Goal: Information Seeking & Learning: Check status

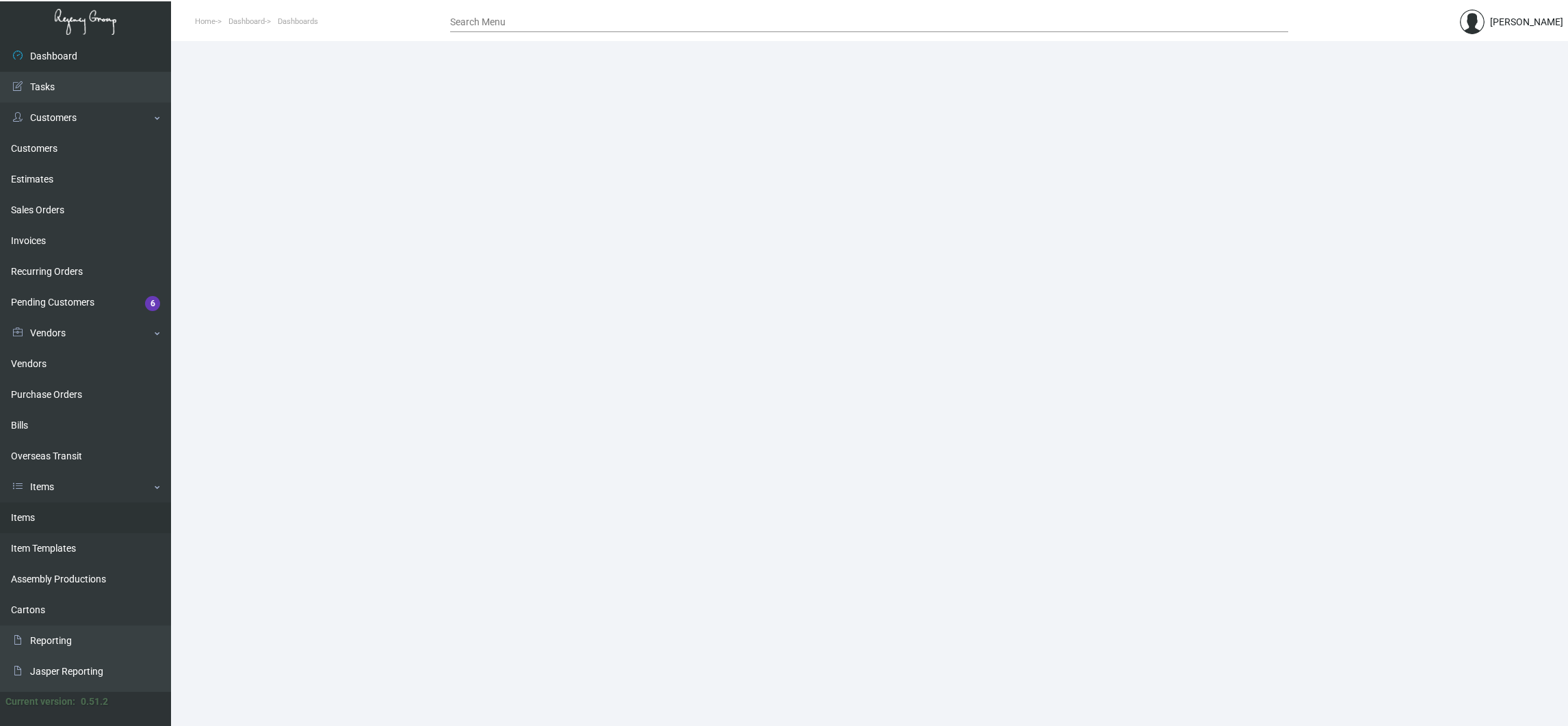
click at [53, 516] on link "Items" at bounding box center [85, 517] width 171 height 31
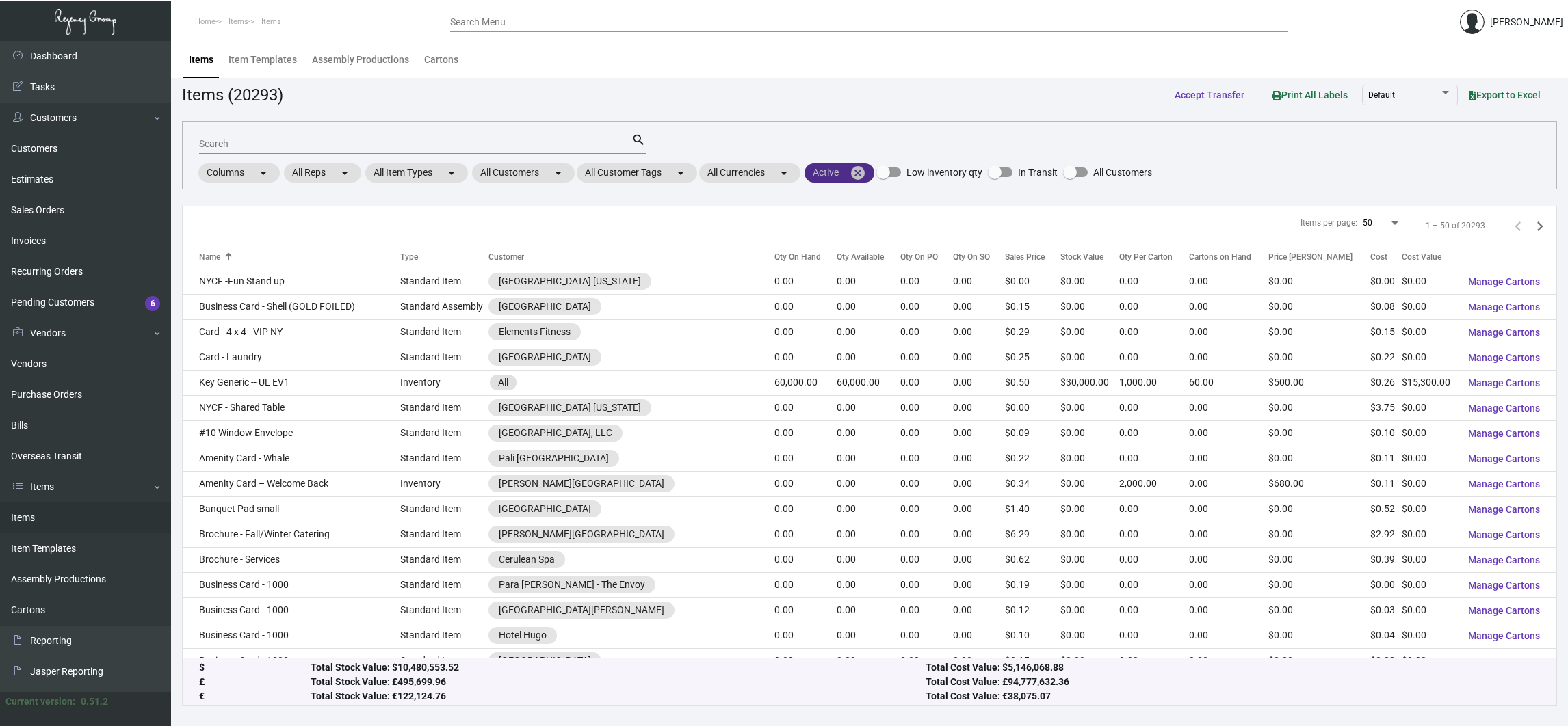
click at [864, 173] on mat-icon "cancel" at bounding box center [857, 173] width 17 height 16
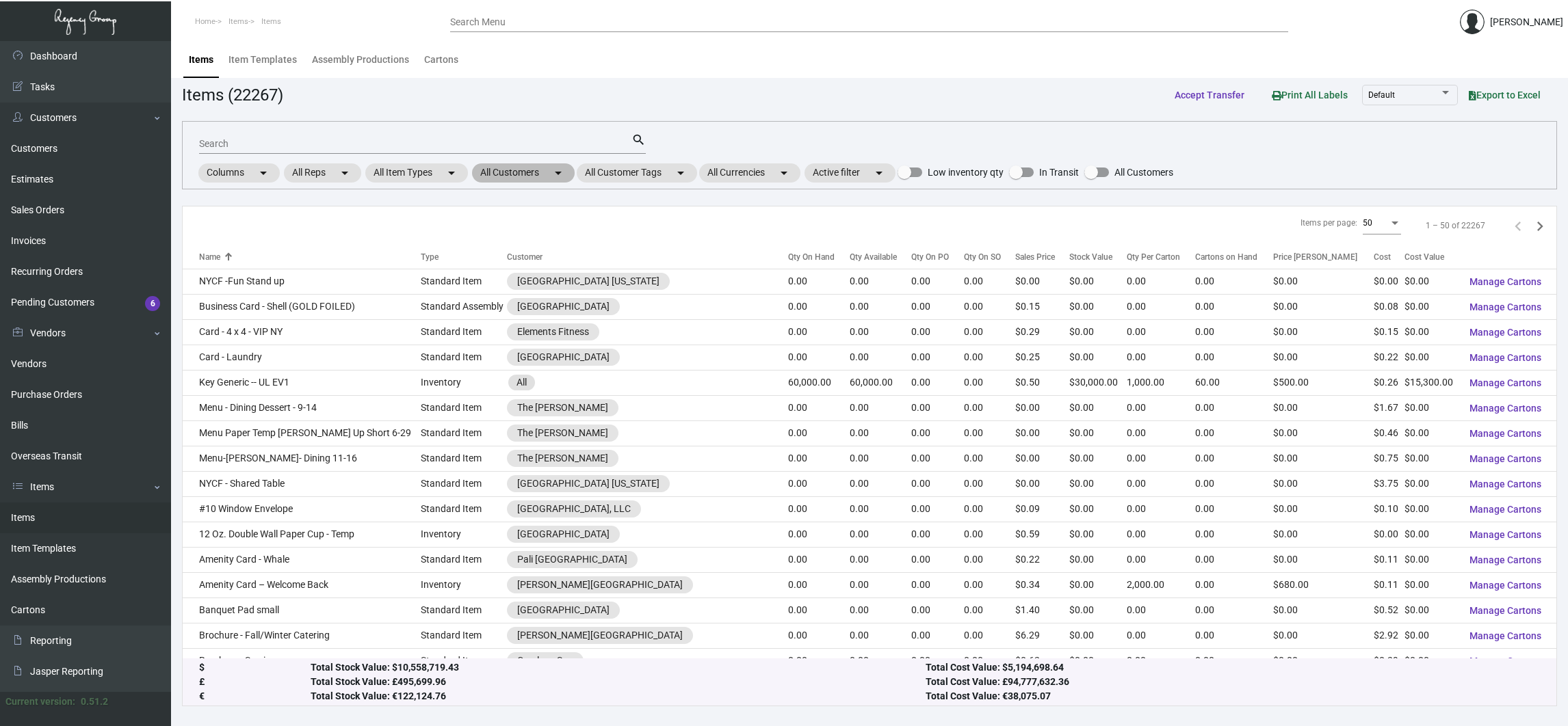
click at [550, 171] on mat-chip "All Customers arrow_drop_down" at bounding box center [523, 172] width 102 height 19
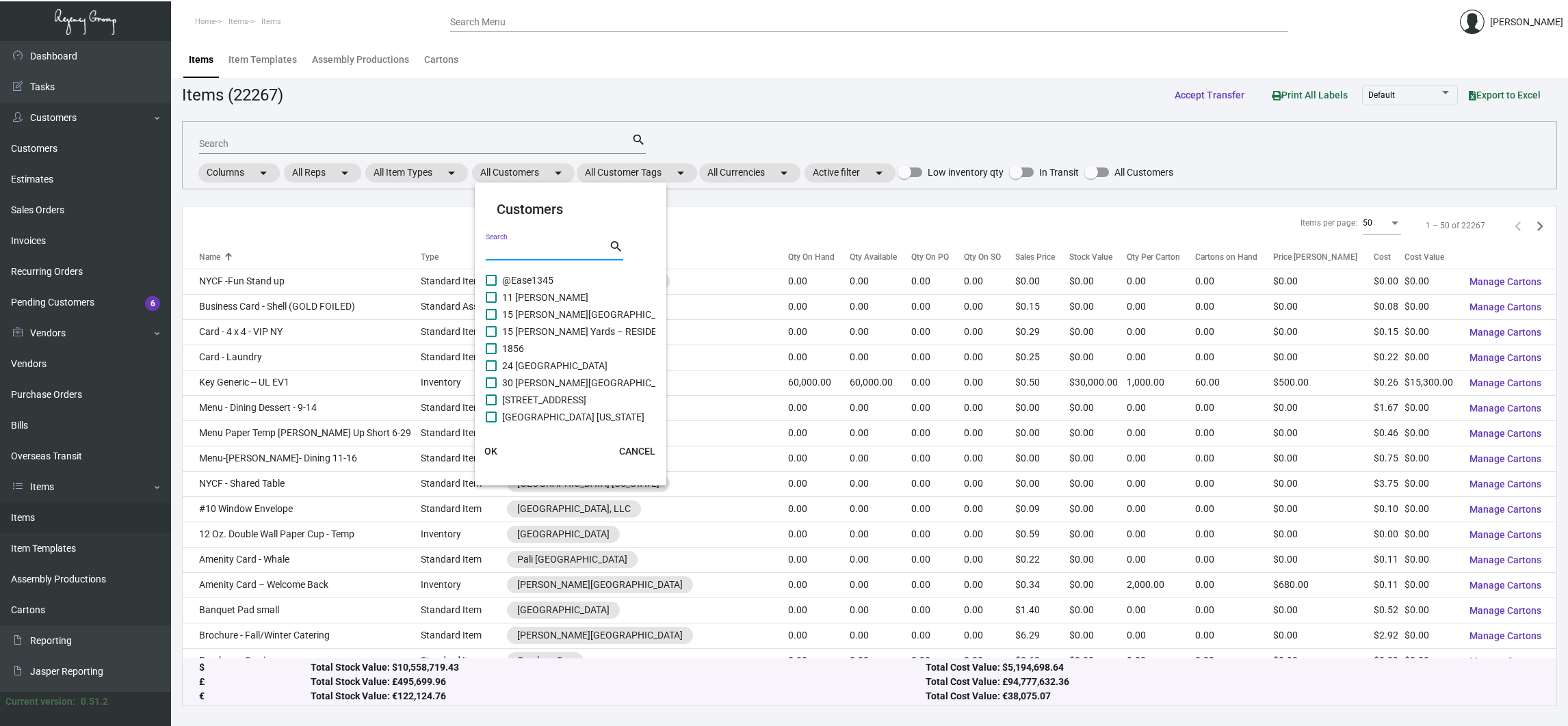
click at [564, 248] on input "Search" at bounding box center [546, 251] width 123 height 11
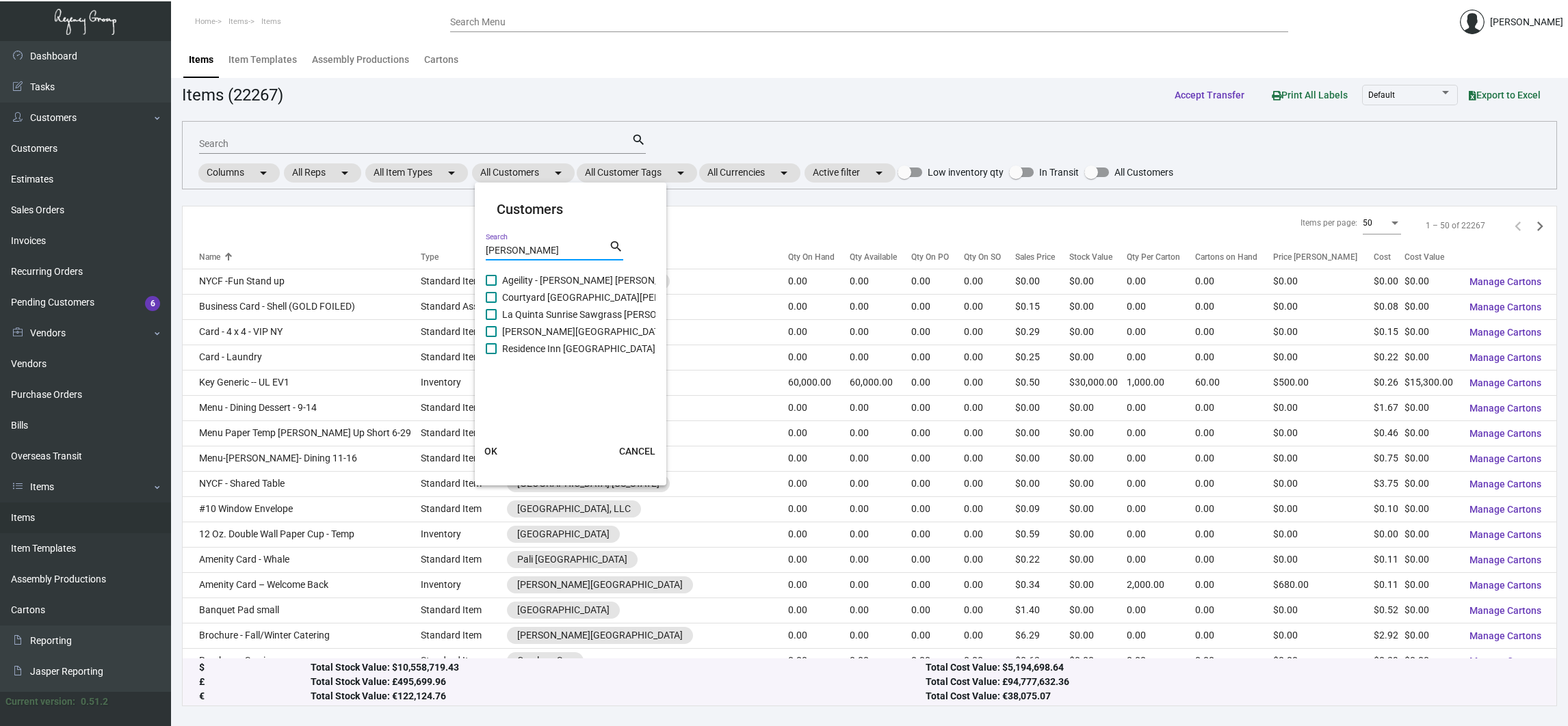
type input "[PERSON_NAME]"
click at [545, 323] on span "[PERSON_NAME][GEOGRAPHIC_DATA]" at bounding box center [584, 332] width 166 height 16
click at [491, 337] on input "[PERSON_NAME][GEOGRAPHIC_DATA]" at bounding box center [490, 337] width 1 height 1
checkbox input "true"
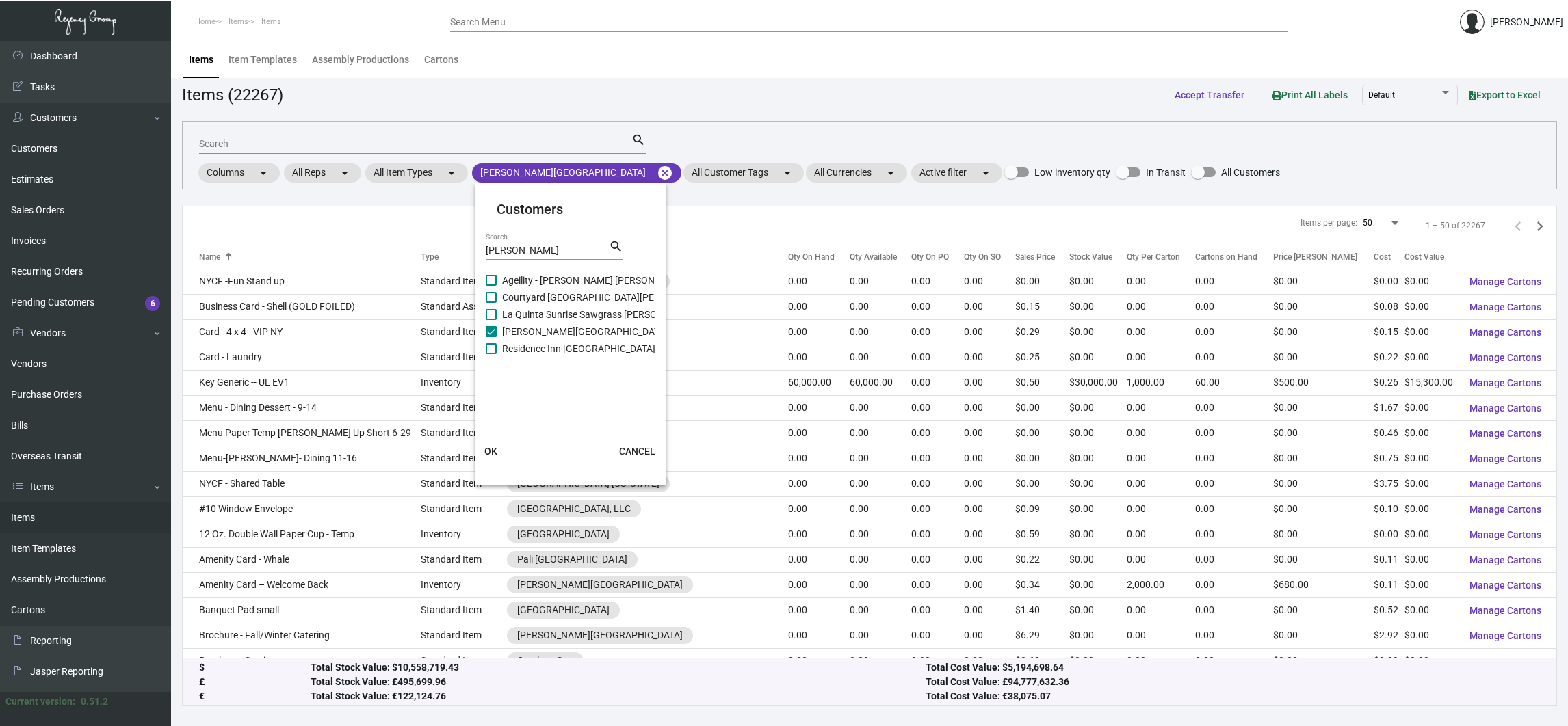
click at [488, 455] on span "OK" at bounding box center [491, 450] width 13 height 11
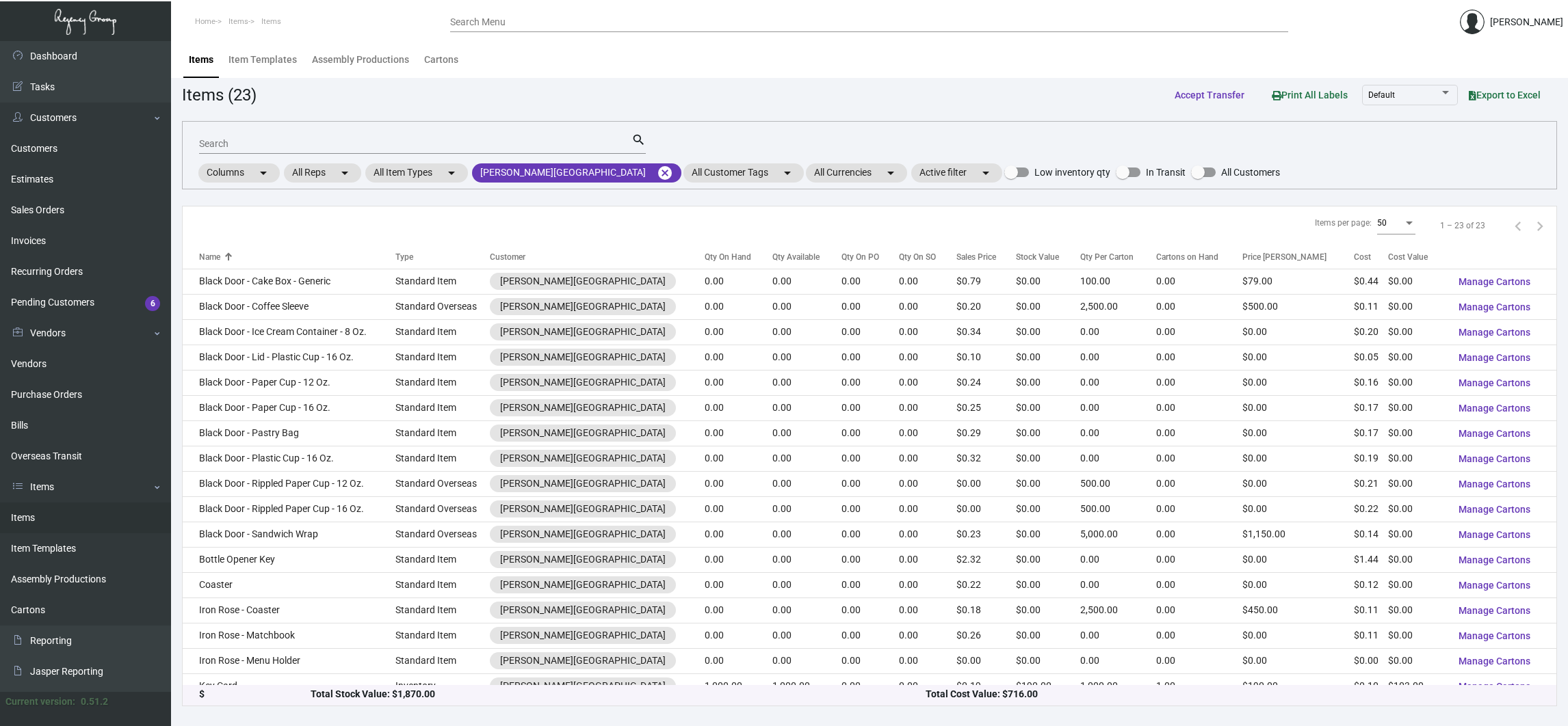
click at [326, 142] on input "Search" at bounding box center [415, 144] width 432 height 11
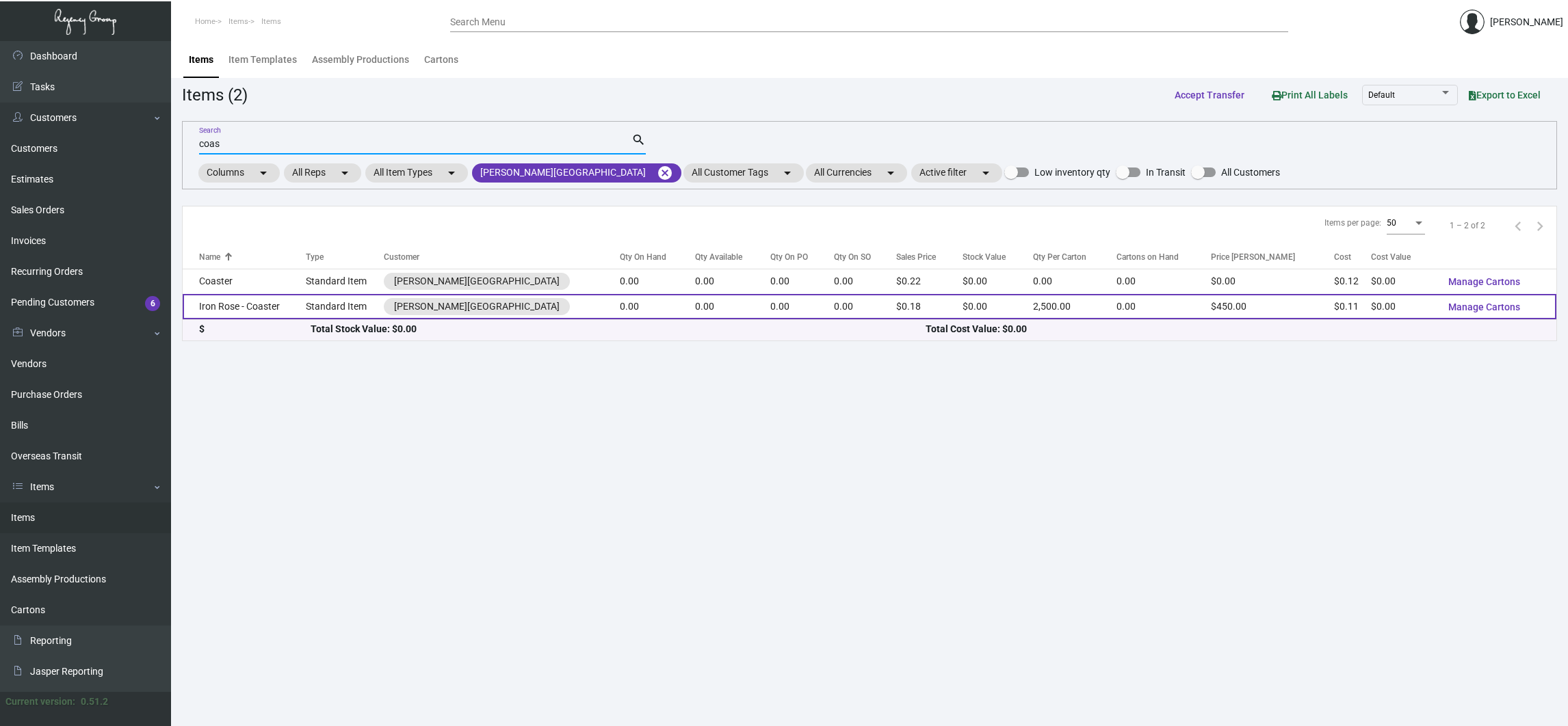
type input "coas"
click at [239, 302] on td "Iron Rose - Coaster" at bounding box center [243, 306] width 123 height 26
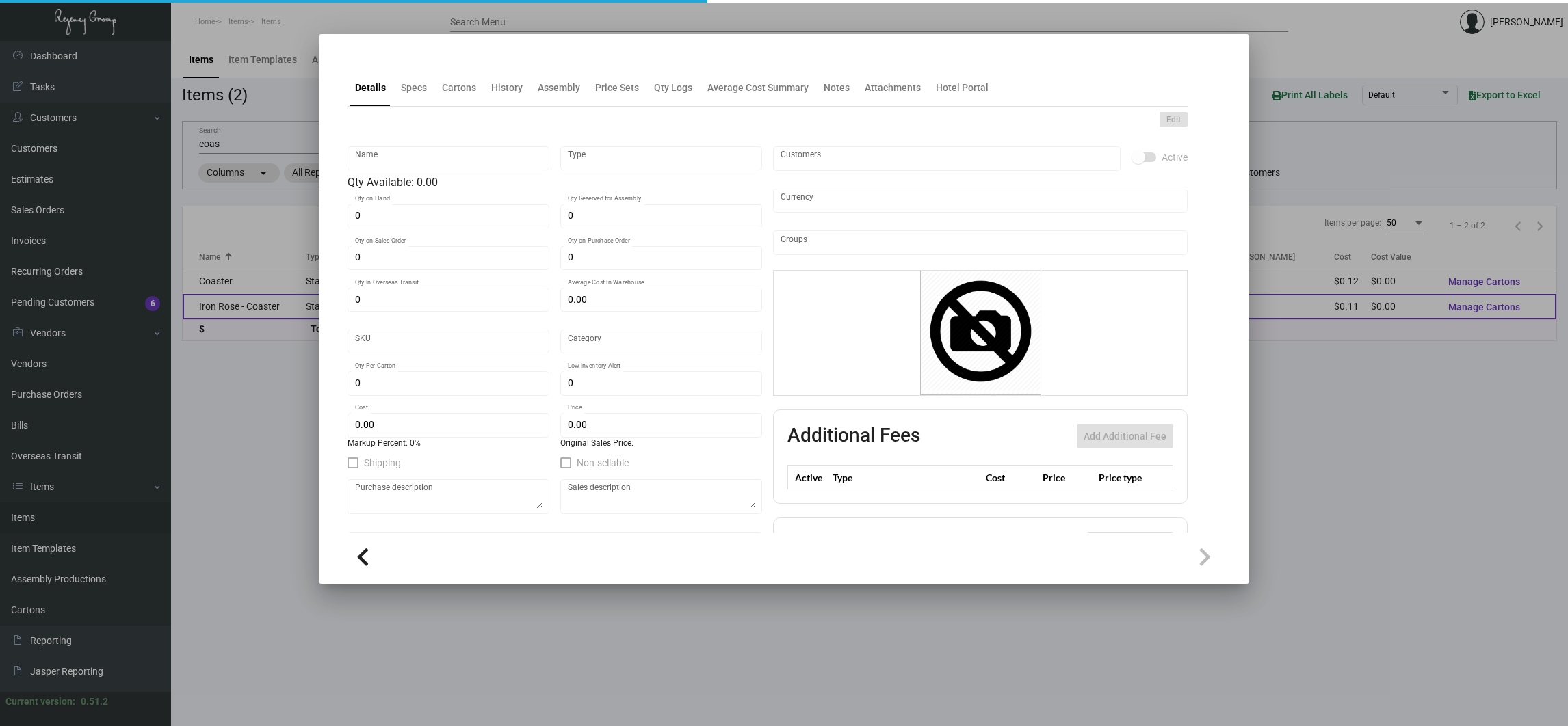
type input "Iron Rose - Coaster"
type input "Standard Item"
type input "$ 0.00"
type input "Standard"
type input "2,500"
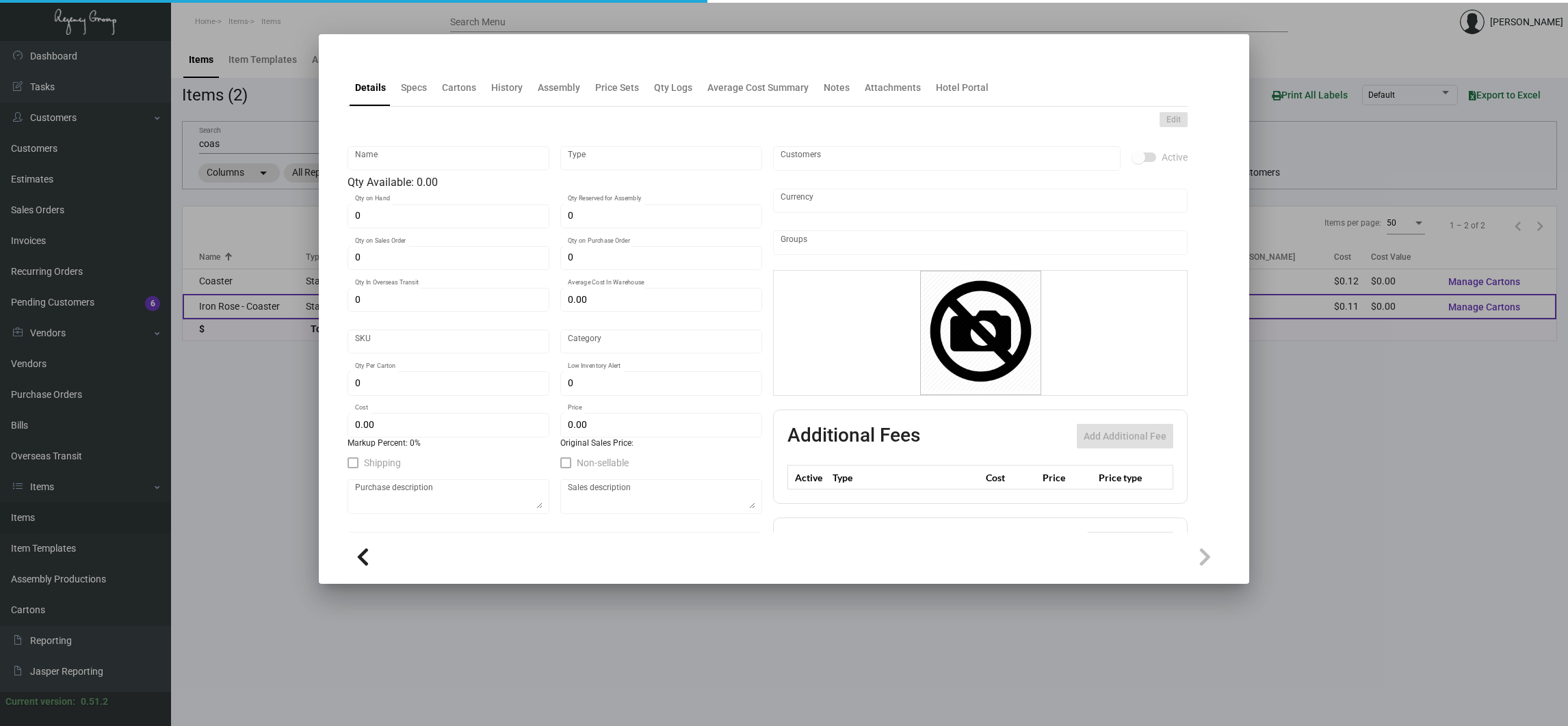
type input "$ 0.1073"
type input "$ 0.18"
checkbox input "true"
type input "United States Dollar $"
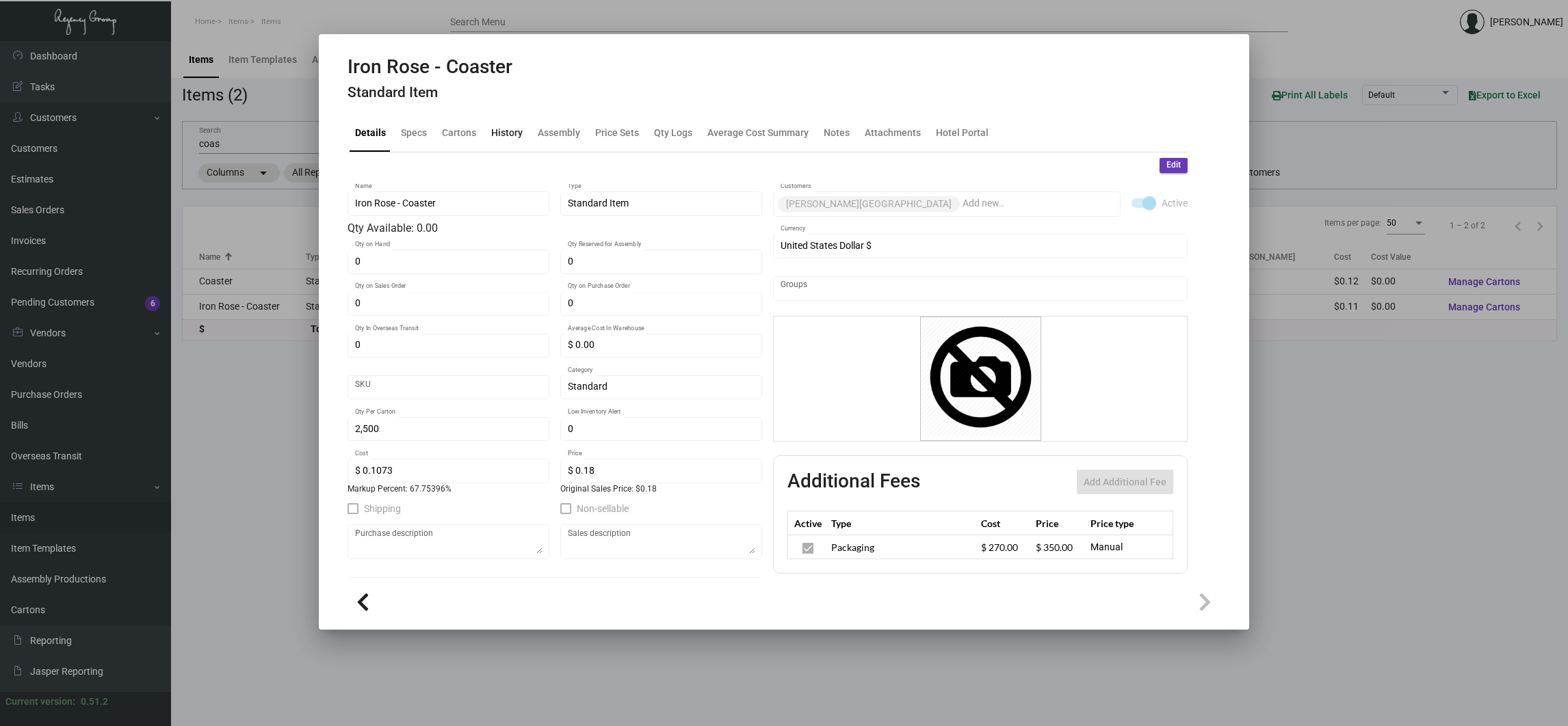
click at [513, 140] on div "History" at bounding box center [507, 132] width 31 height 14
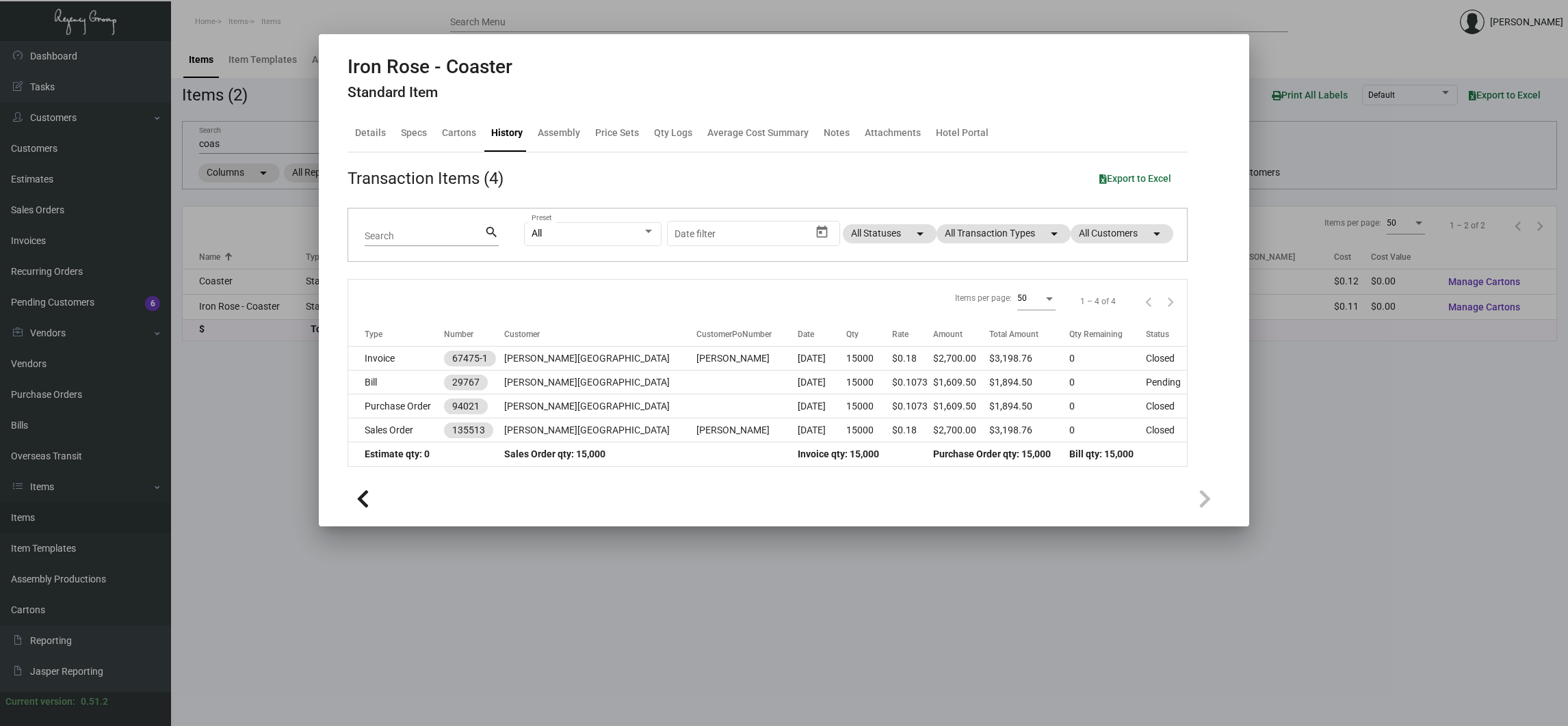
click at [229, 278] on div at bounding box center [784, 363] width 1568 height 726
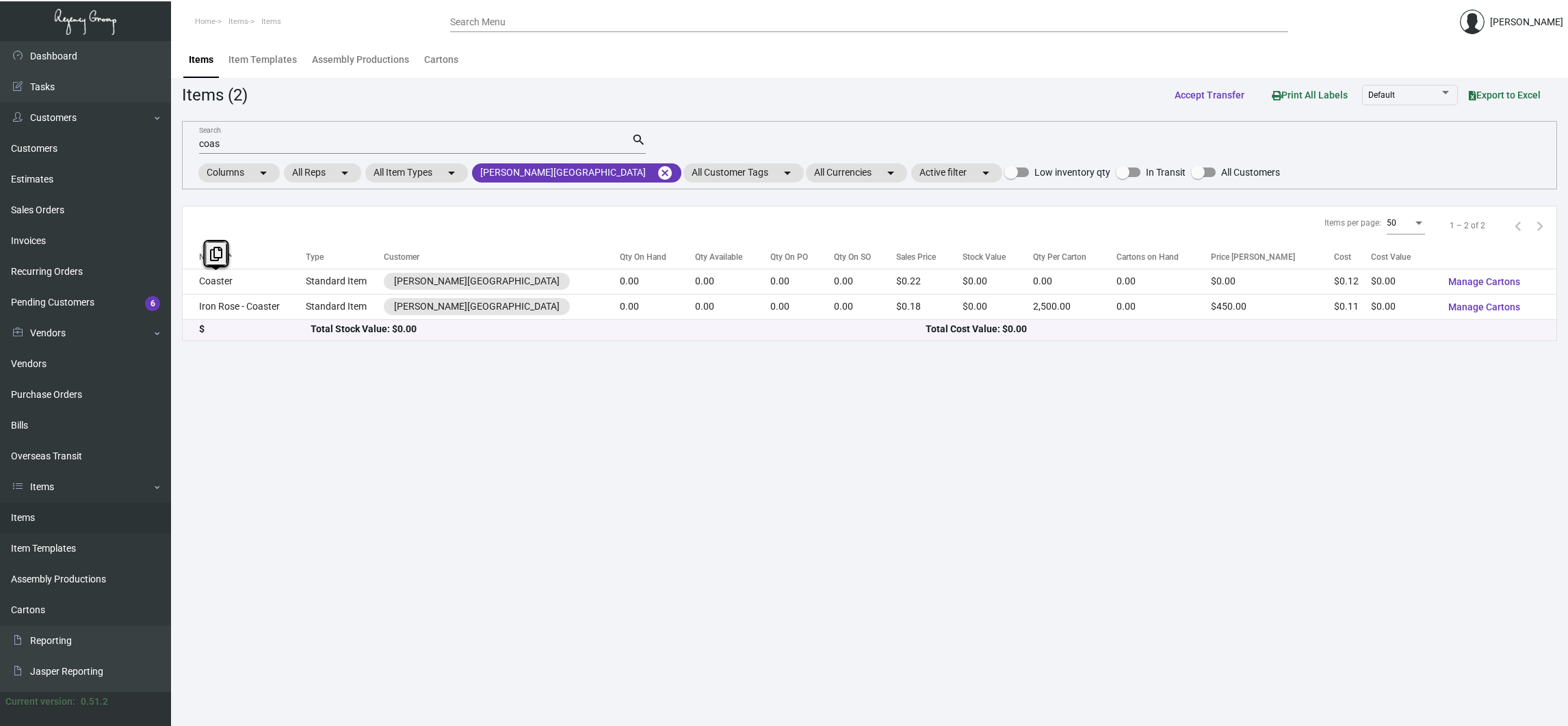
click at [229, 278] on td "Coaster" at bounding box center [243, 281] width 123 height 26
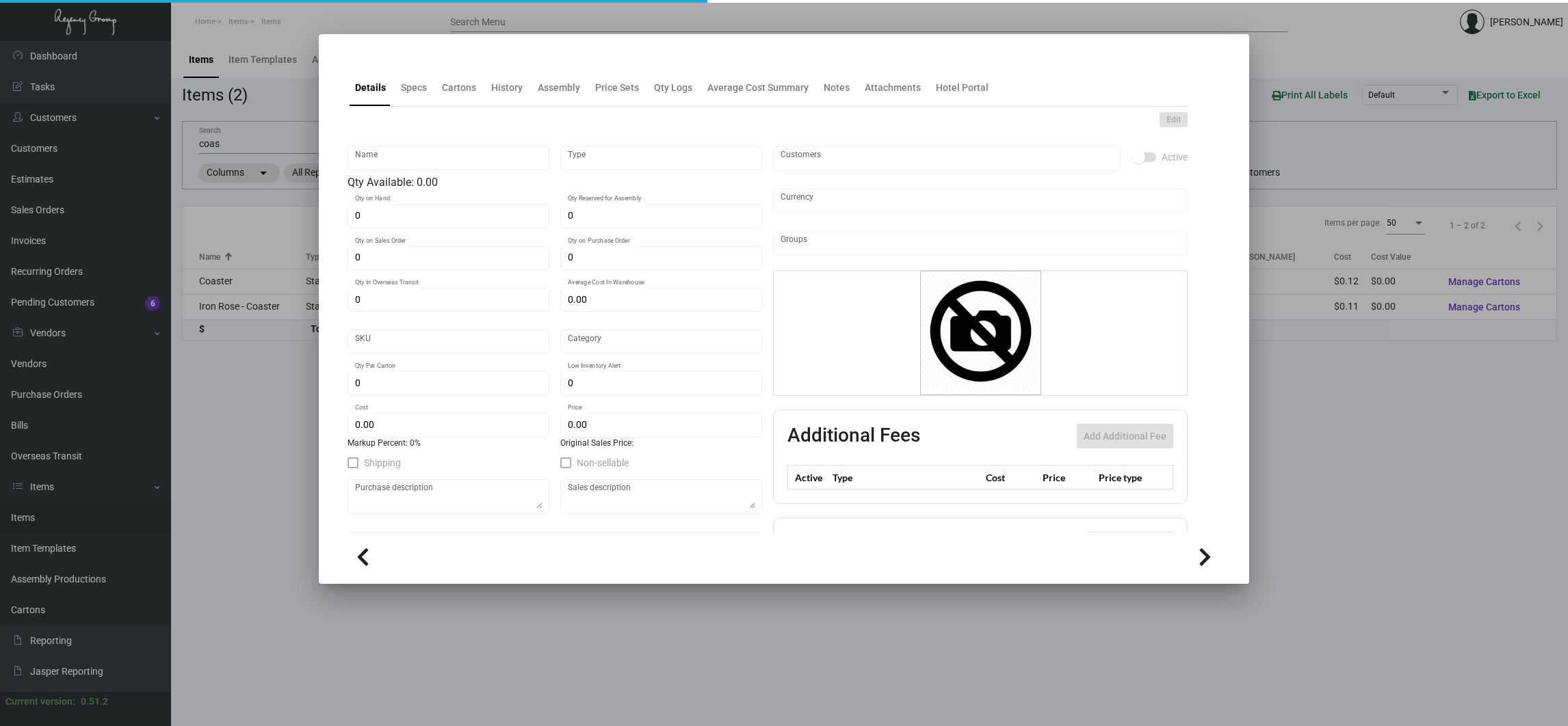
type input "Coaster"
type input "Standard Item"
type input "$ 0.00"
type input "[PERSON_NAME]-Coaster-92"
type input "Standard"
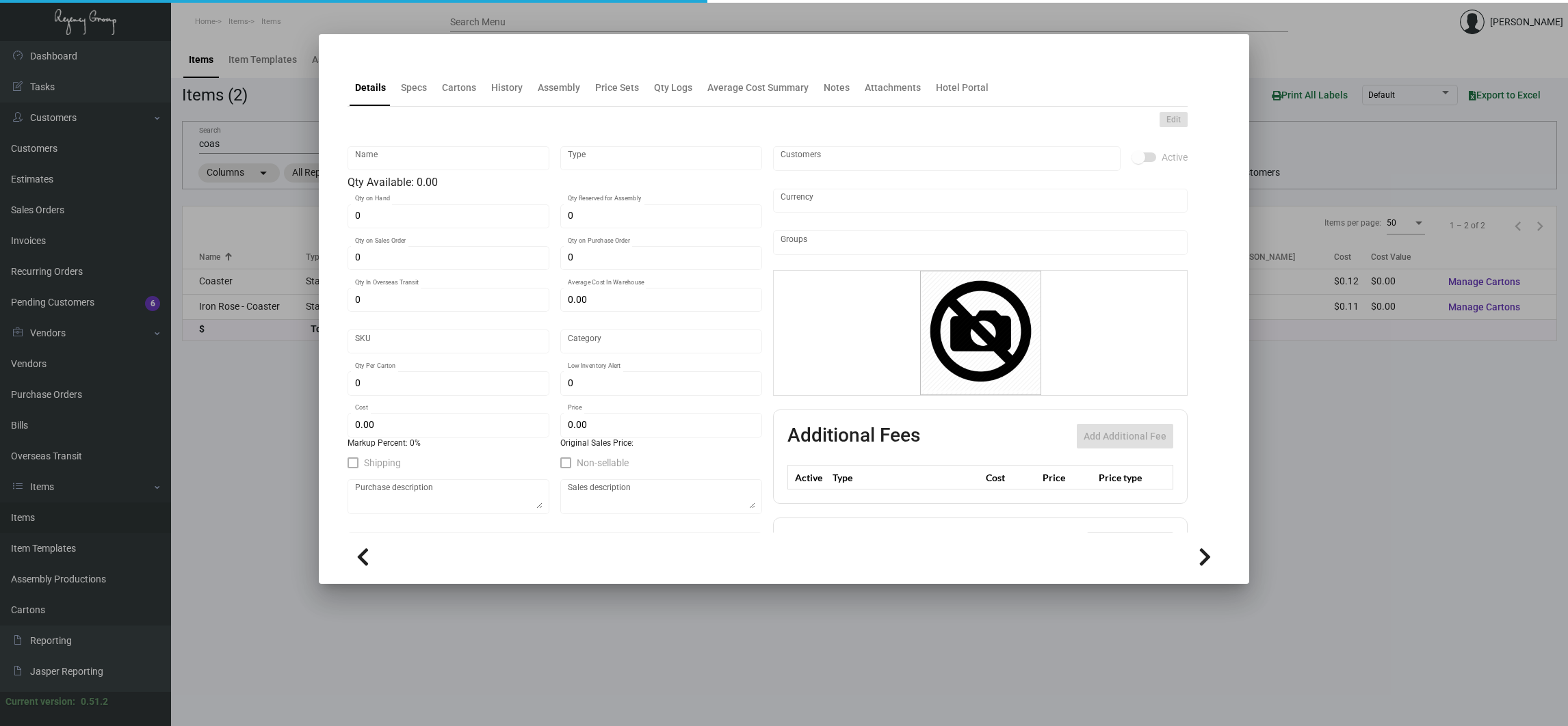
type input "$ 0.1246"
type input "$ 0.215"
checkbox input "true"
type input "United States Dollar $"
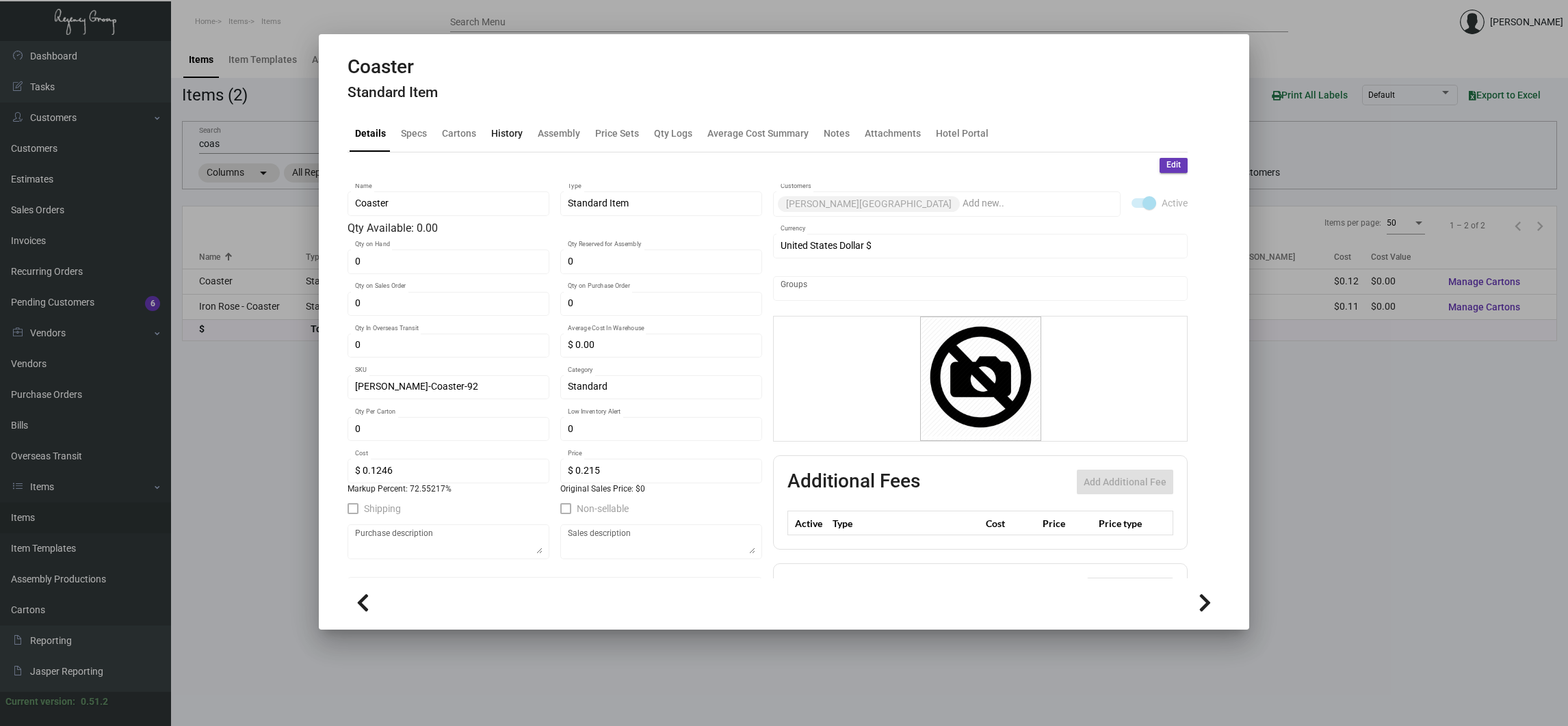
click at [517, 130] on div "History" at bounding box center [507, 132] width 31 height 14
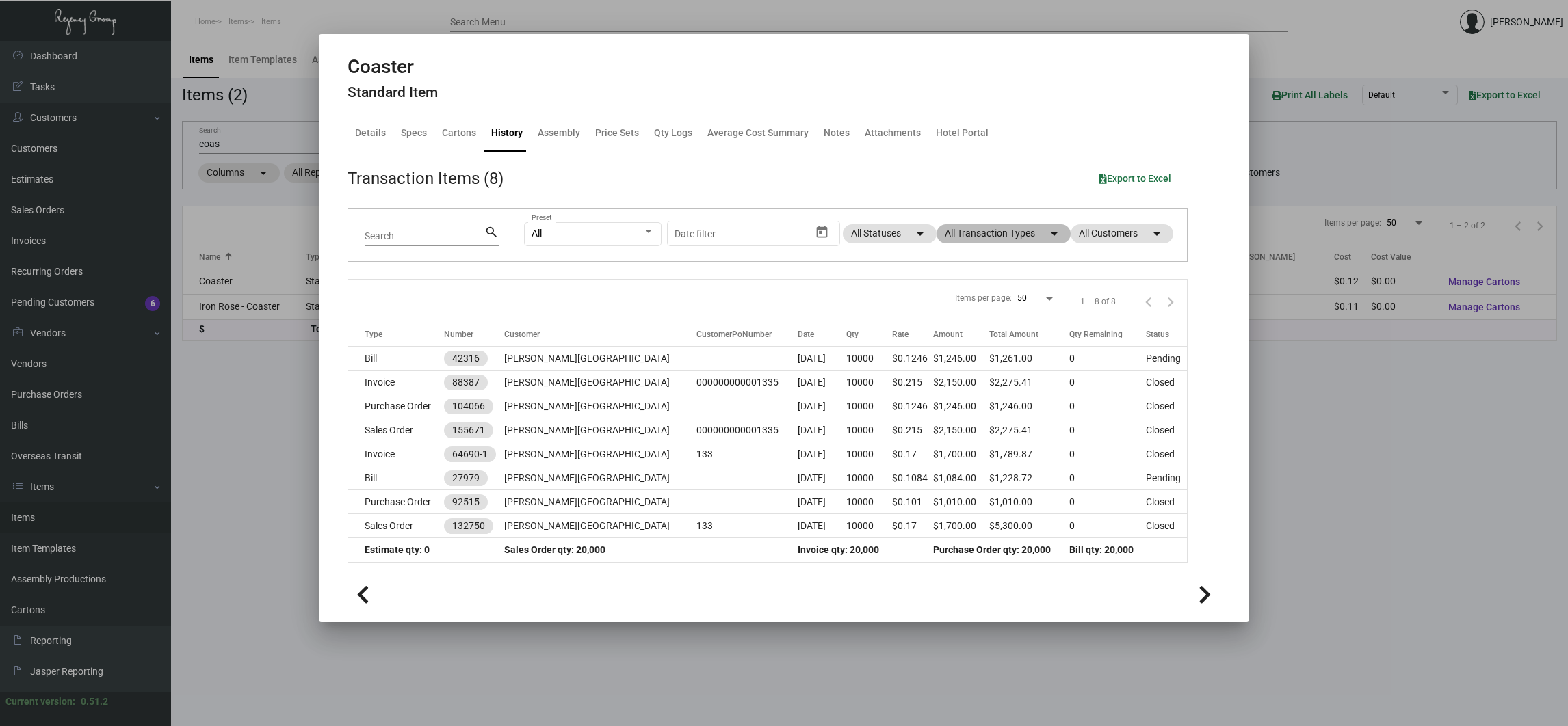
click at [974, 232] on mat-chip "All Transaction Types arrow_drop_down" at bounding box center [1004, 233] width 134 height 19
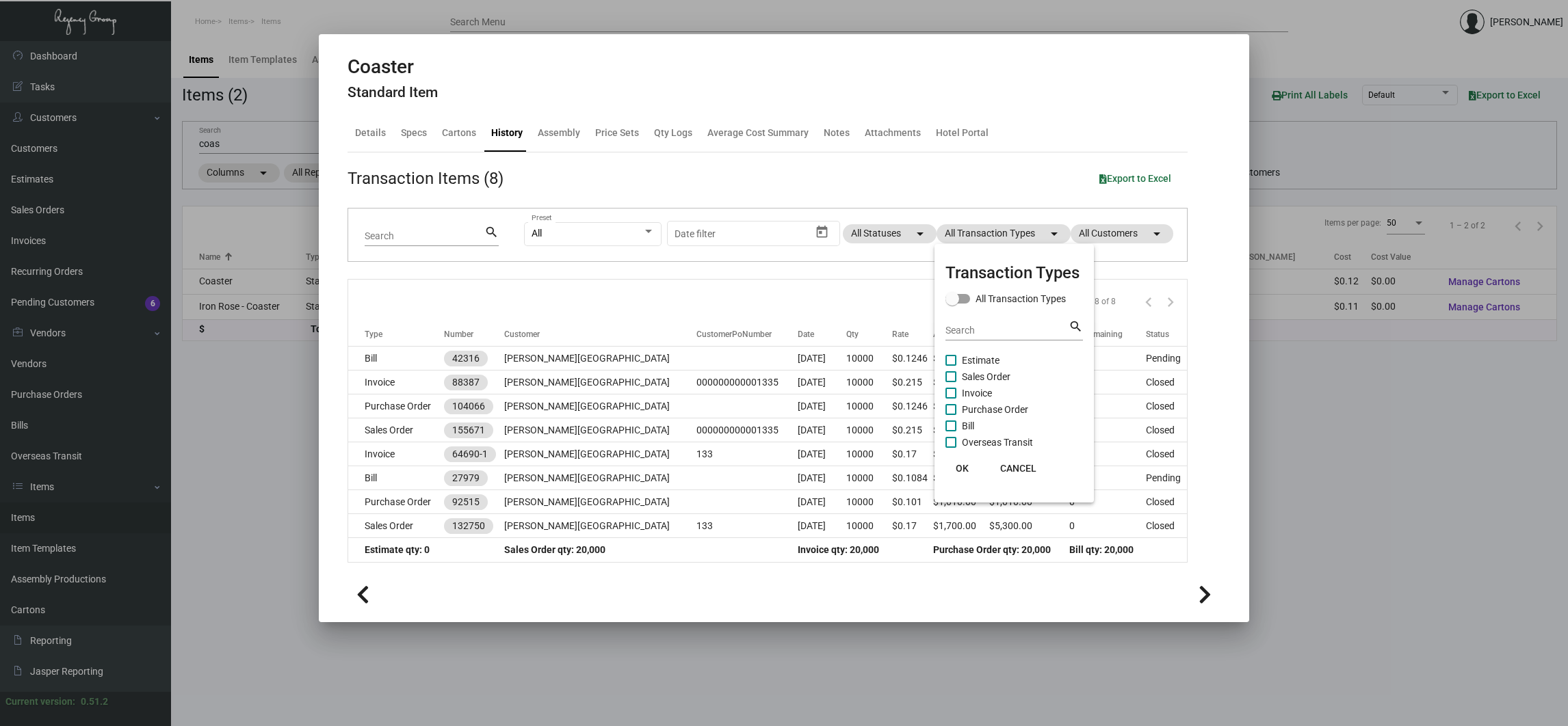
click at [974, 407] on span "Purchase Order" at bounding box center [994, 410] width 66 height 16
click at [951, 415] on input "Purchase Order" at bounding box center [950, 415] width 1 height 1
checkbox input "true"
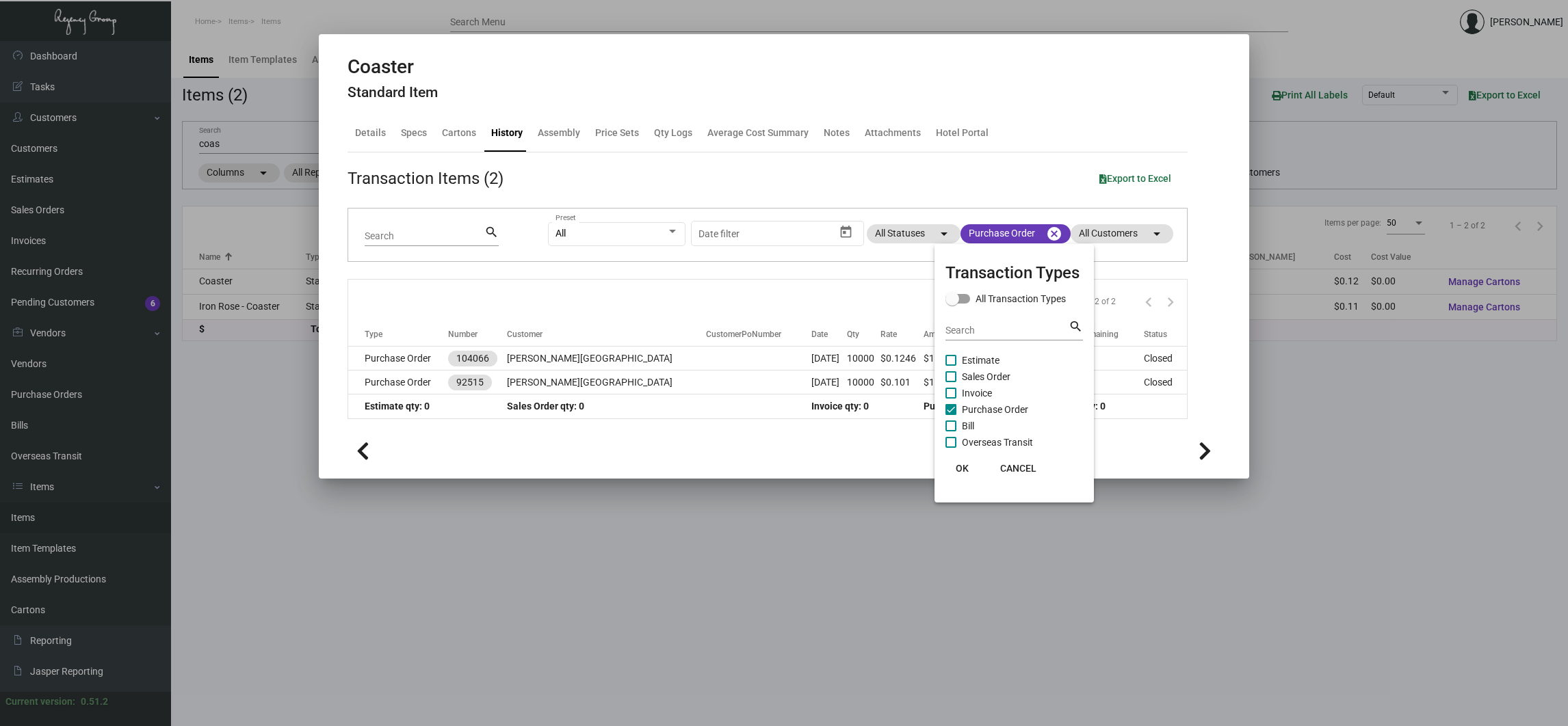
click at [968, 299] on span at bounding box center [957, 299] width 25 height 10
click at [952, 304] on input "All Transaction Types" at bounding box center [952, 304] width 1 height 1
checkbox input "true"
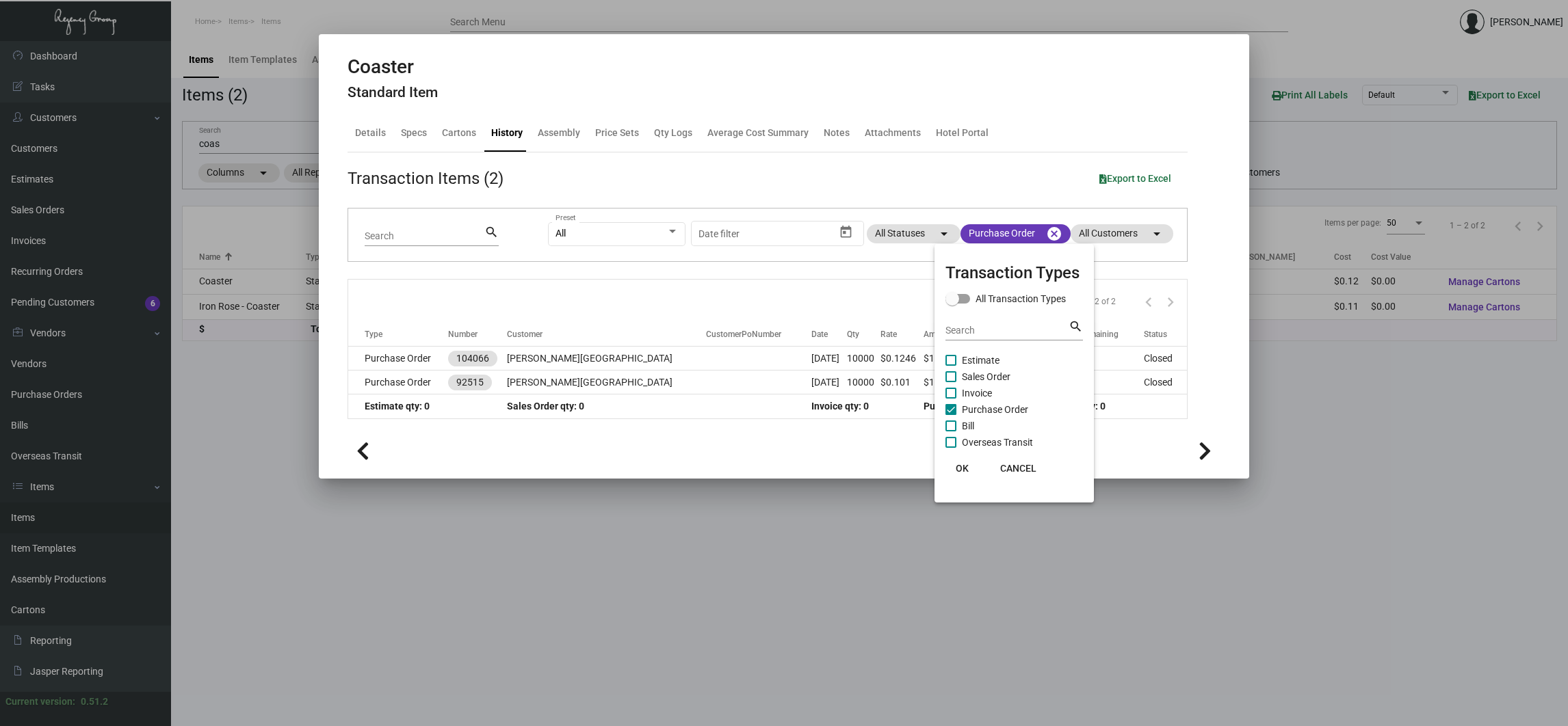
checkbox input "true"
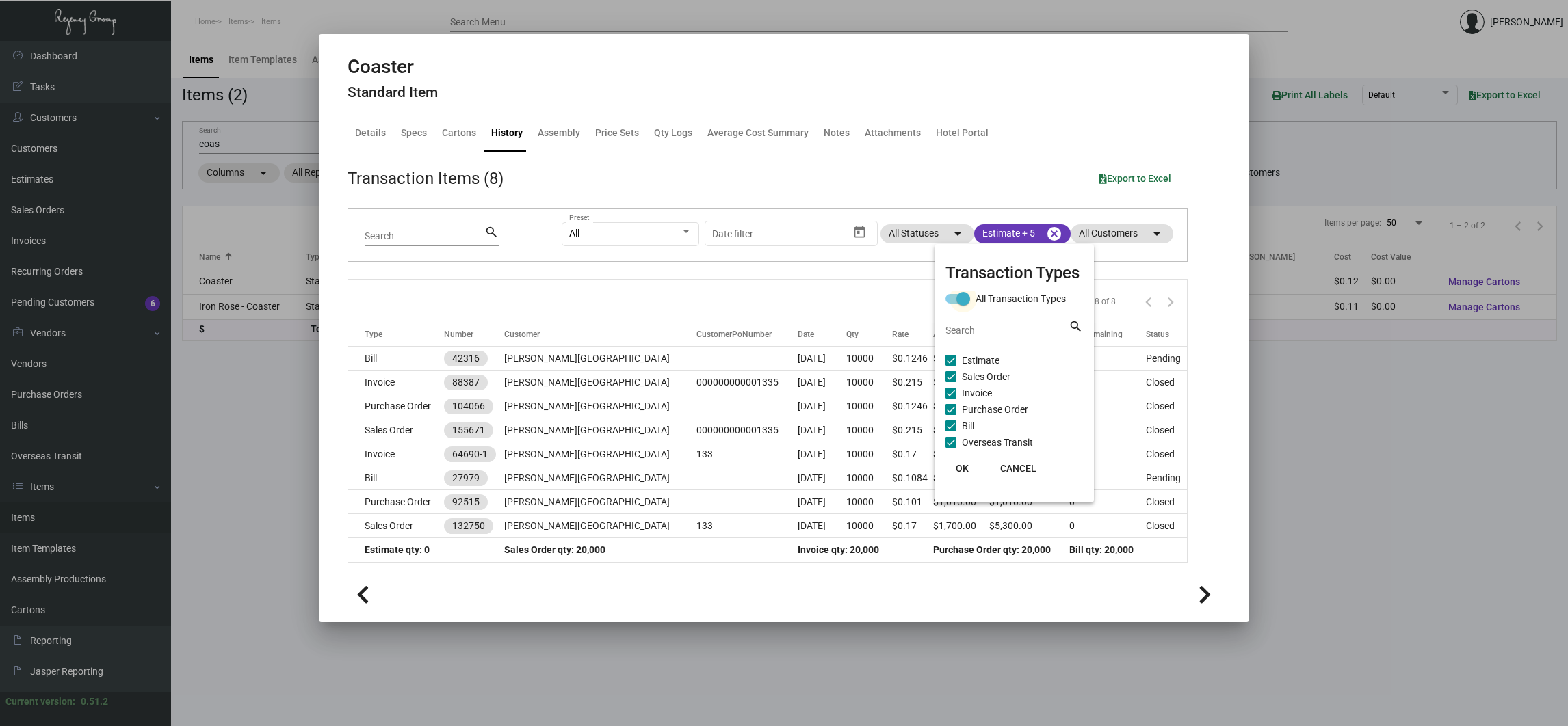
click at [955, 301] on span at bounding box center [957, 299] width 25 height 10
click at [952, 304] on input "All Transaction Types" at bounding box center [952, 304] width 1 height 1
checkbox input "false"
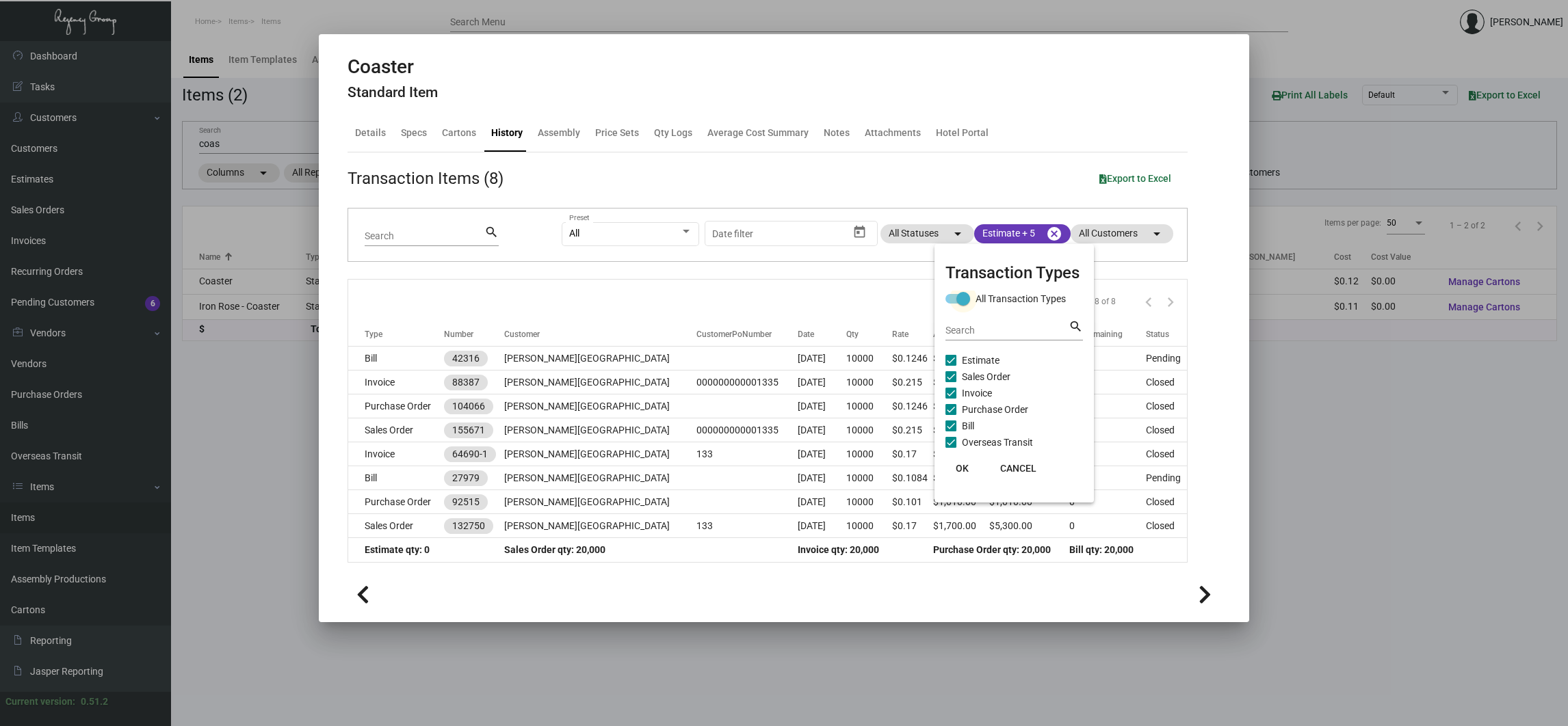
checkbox input "false"
click at [955, 365] on span at bounding box center [950, 360] width 11 height 11
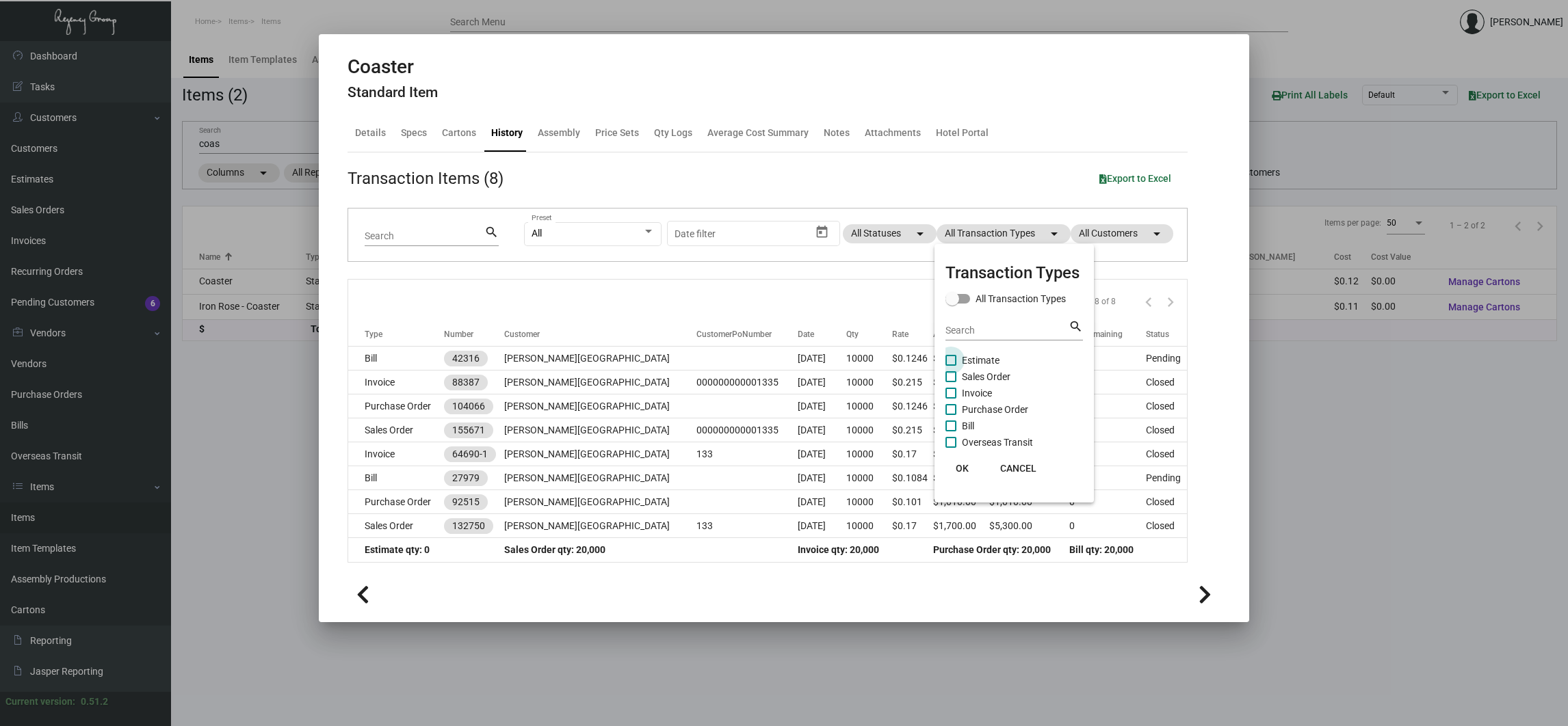
click at [951, 365] on input "Estimate" at bounding box center [950, 365] width 1 height 1
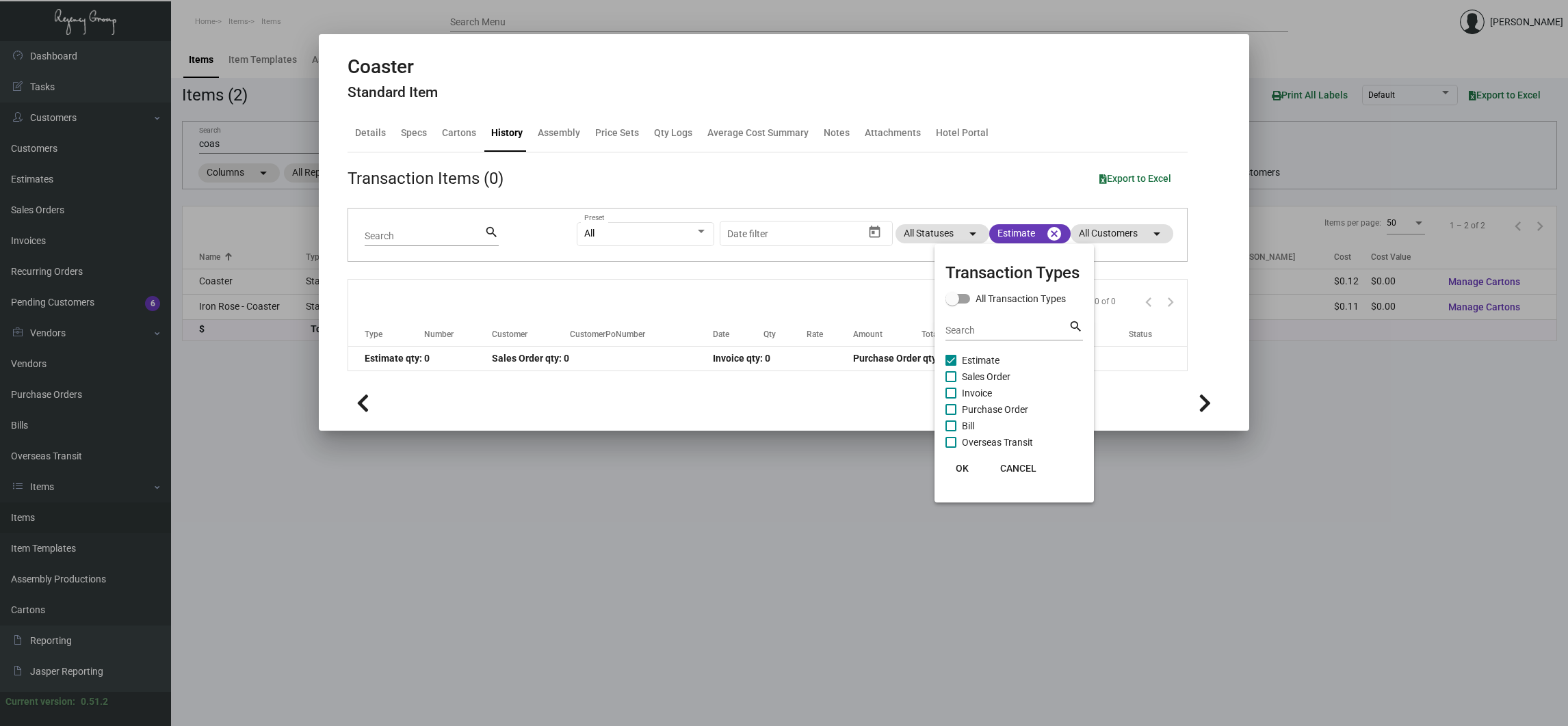
click at [955, 365] on span at bounding box center [950, 360] width 11 height 11
click at [951, 365] on input "Estimate" at bounding box center [950, 365] width 1 height 1
checkbox input "false"
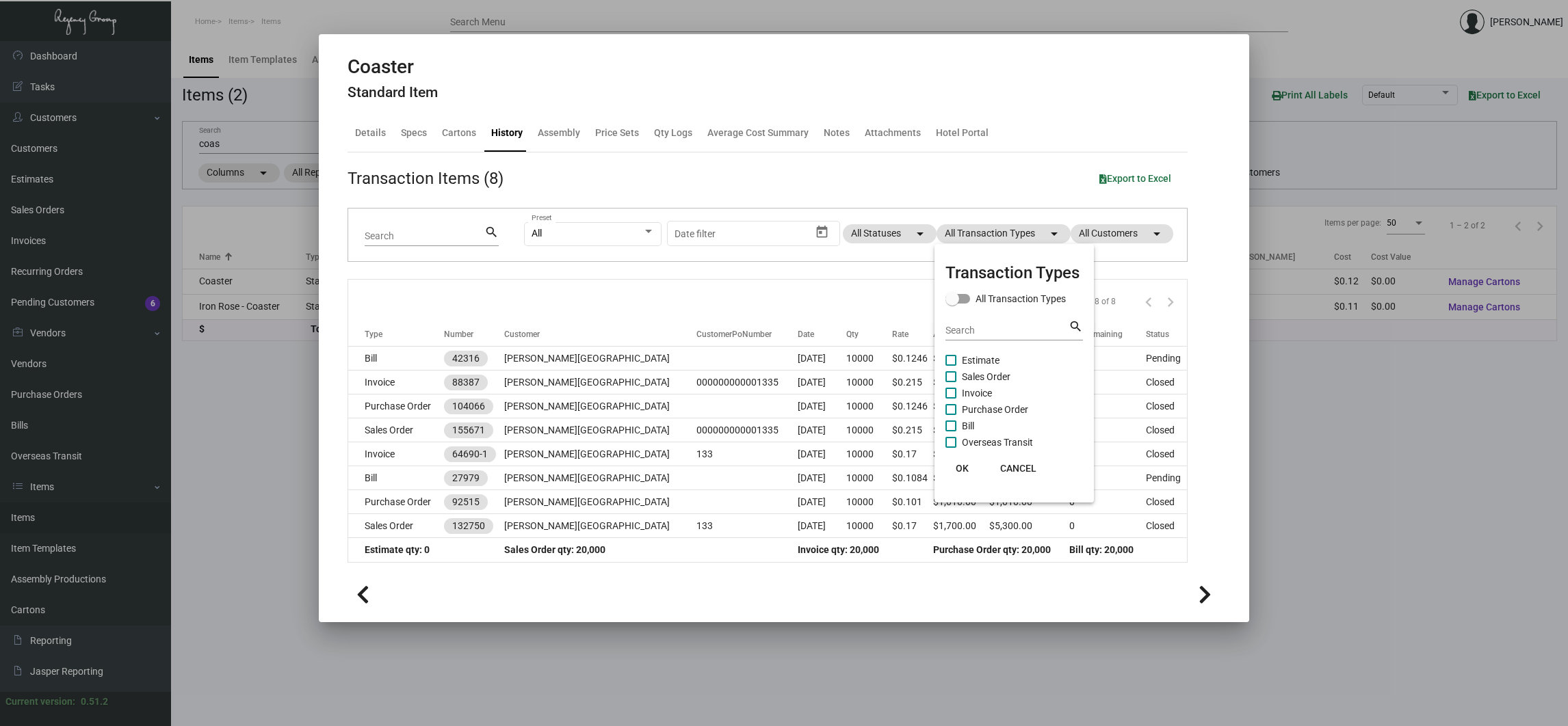
click at [972, 413] on span "Purchase Order" at bounding box center [994, 410] width 66 height 16
click at [951, 415] on input "Purchase Order" at bounding box center [950, 415] width 1 height 1
checkbox input "true"
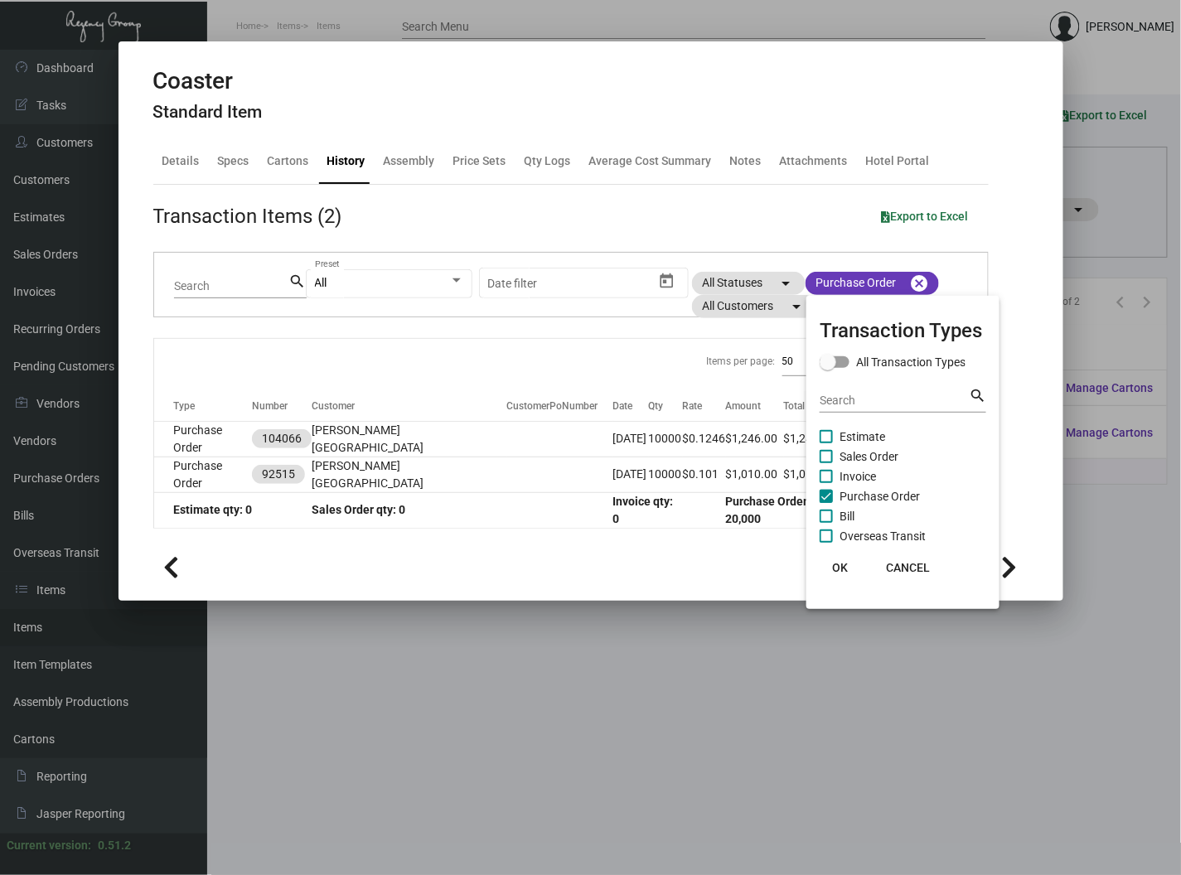
click at [725, 123] on div at bounding box center [590, 437] width 1181 height 875
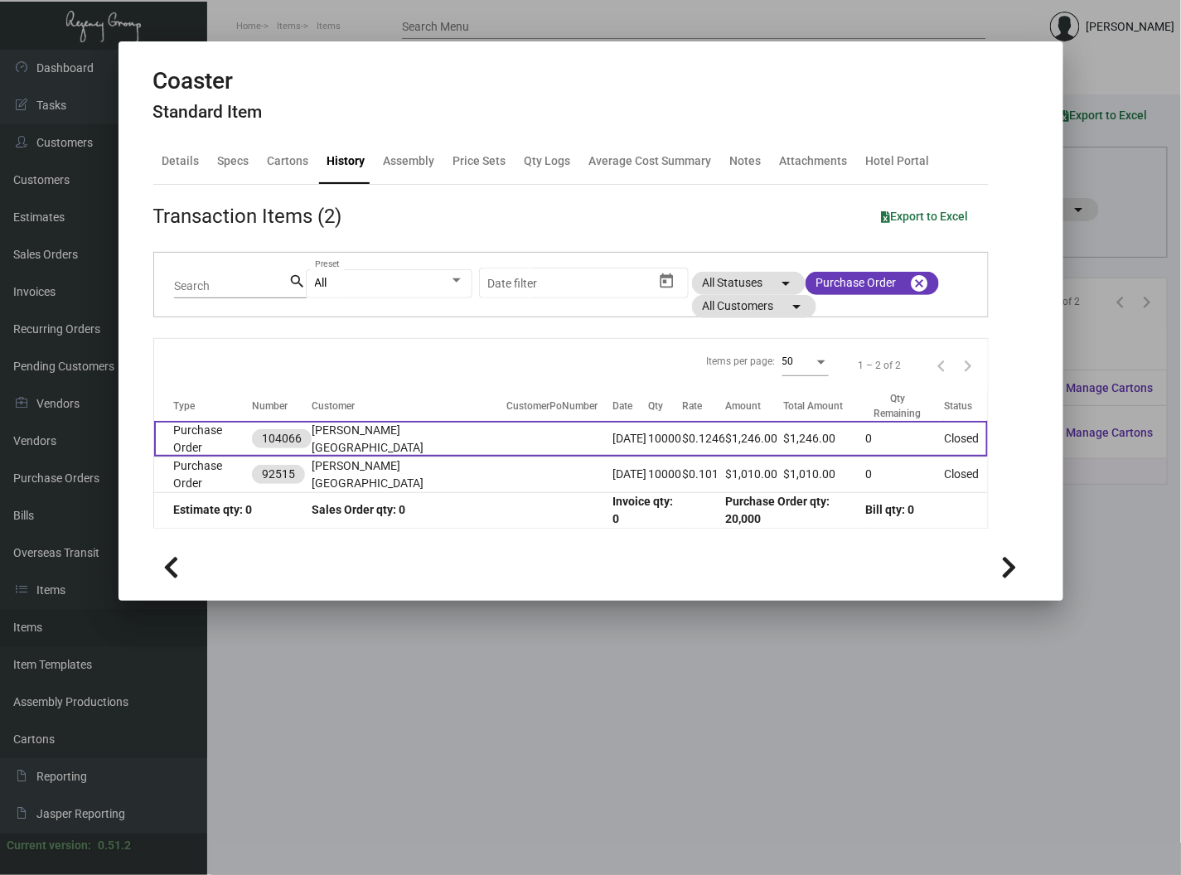
click at [220, 439] on td "Purchase Order" at bounding box center [203, 439] width 99 height 36
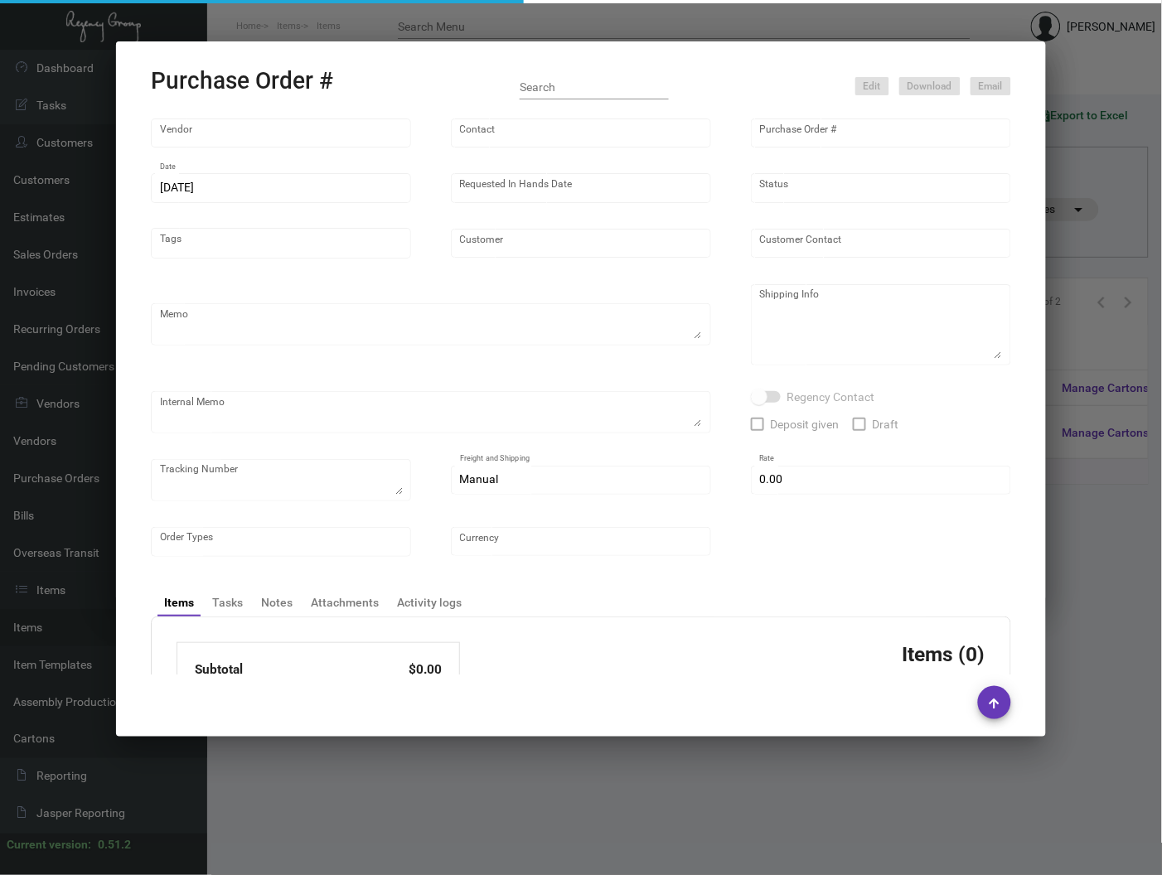
type input "Admatch Corporation"
type input "Order Entry"
type input "104066"
type input "[DATE]"
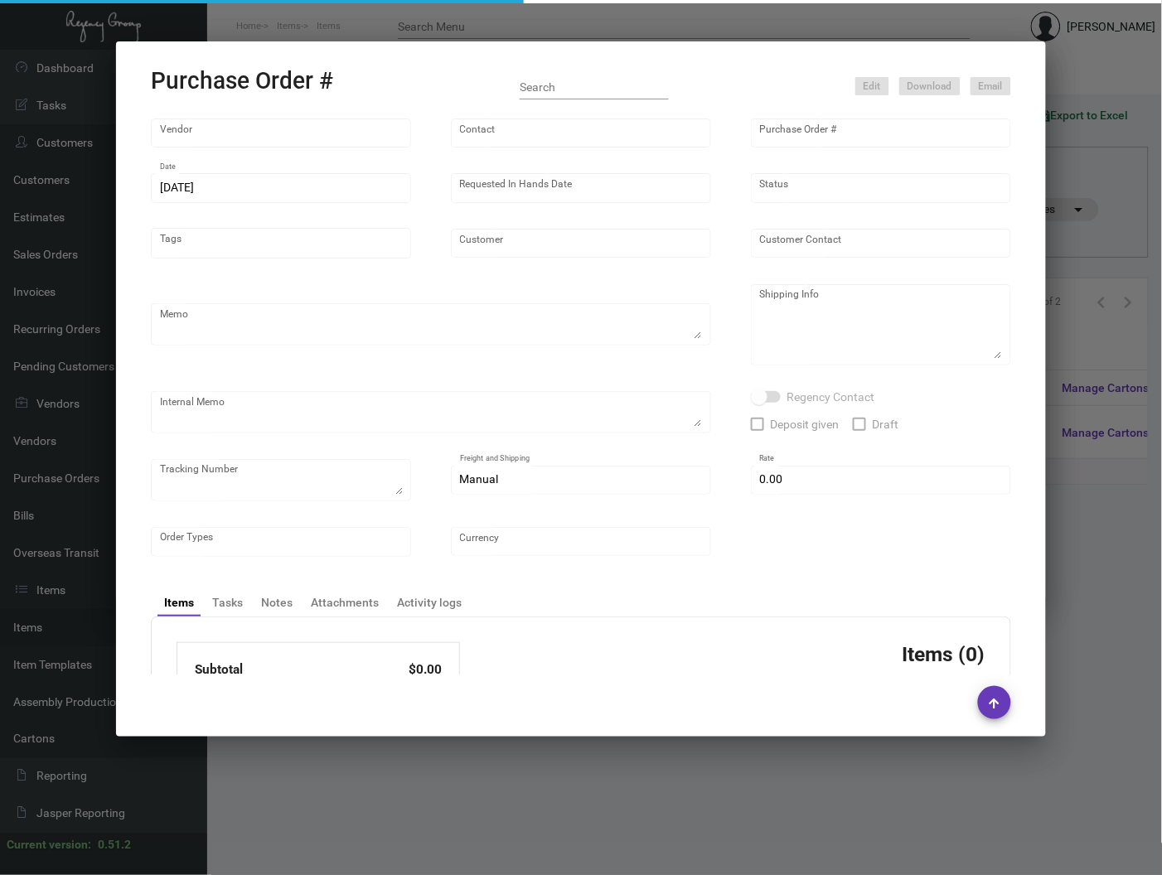
type input "[PERSON_NAME][GEOGRAPHIC_DATA]"
type input "[PERSON_NAME]"
type textarea "Reorder - Purchase Order #92515 / BLIND SHIP ON UPS# 1AY276"
type textarea "SA- [PERSON_NAME][GEOGRAPHIC_DATA] [GEOGRAPHIC_DATA] [STREET_ADDRESS] Attn: [PE…"
type input "$ 0.00"
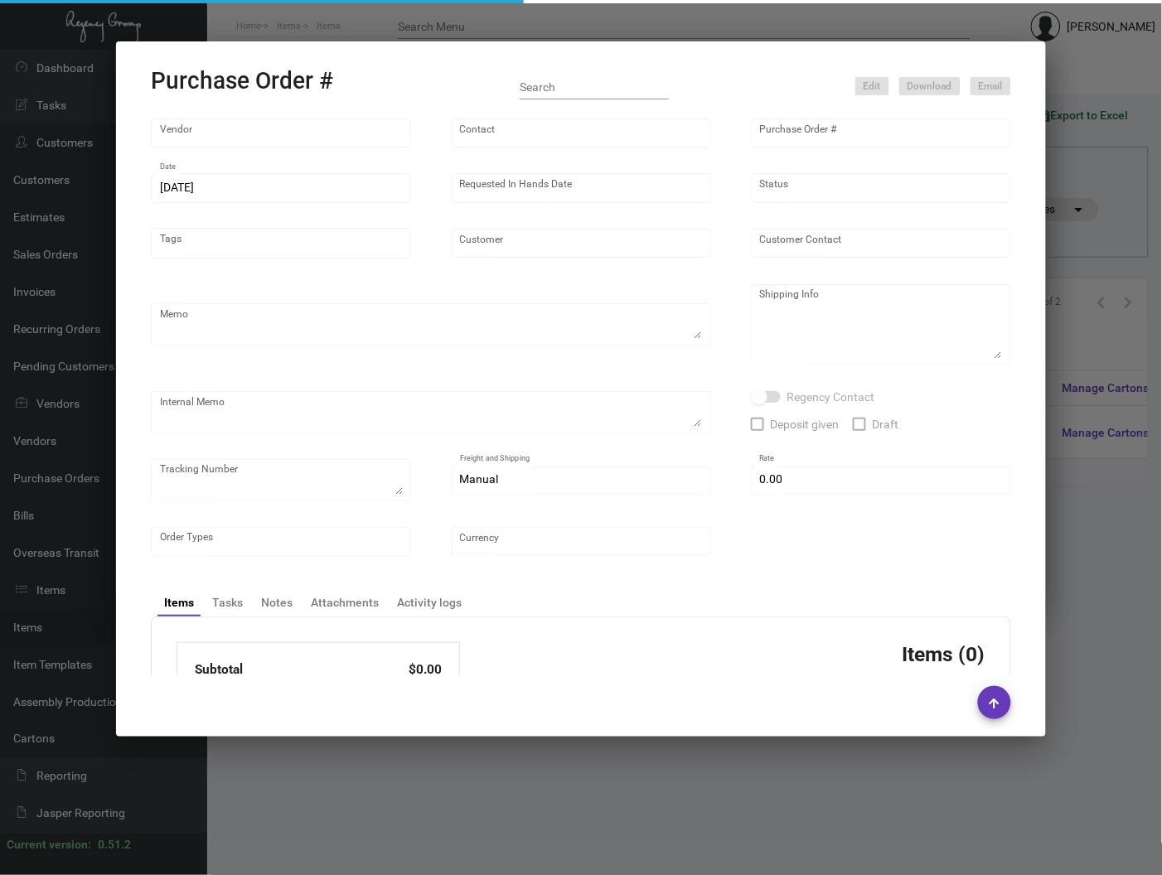
type input "United States Dollar $"
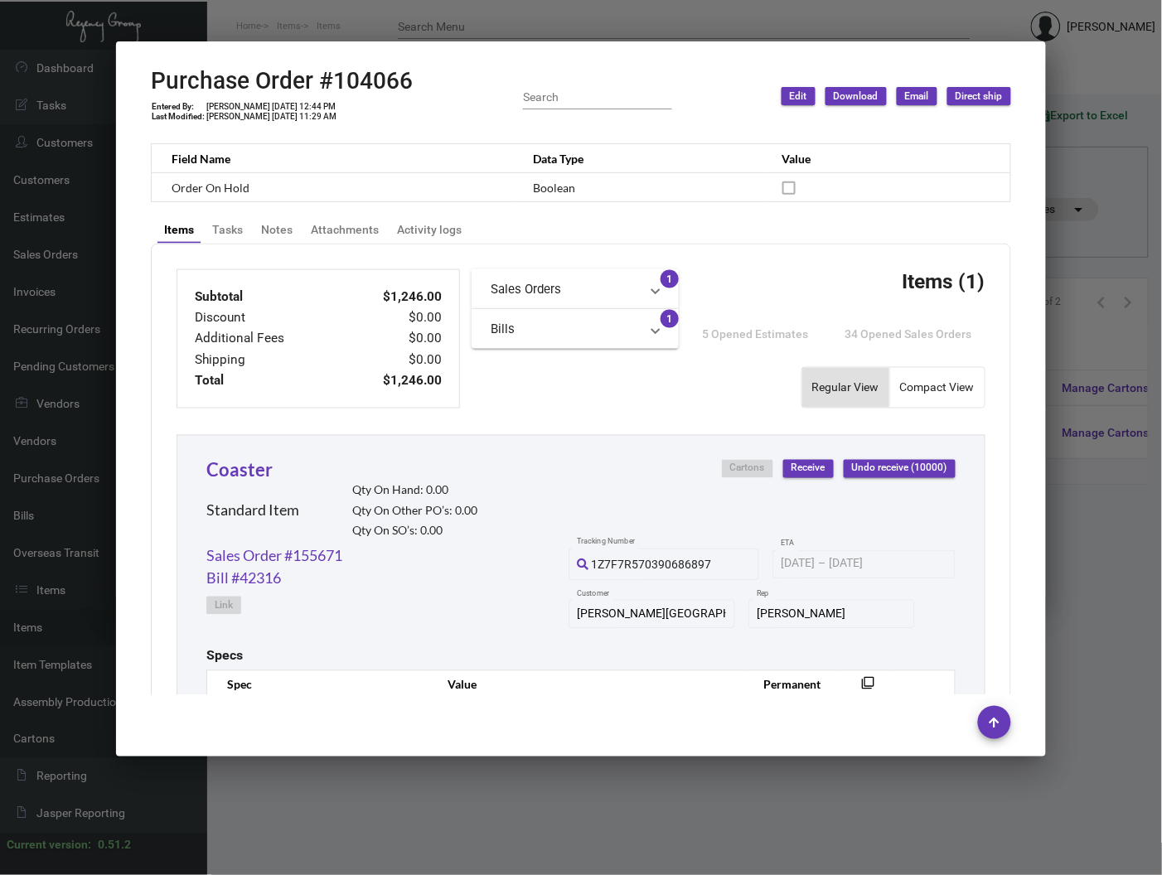
scroll to position [712, 0]
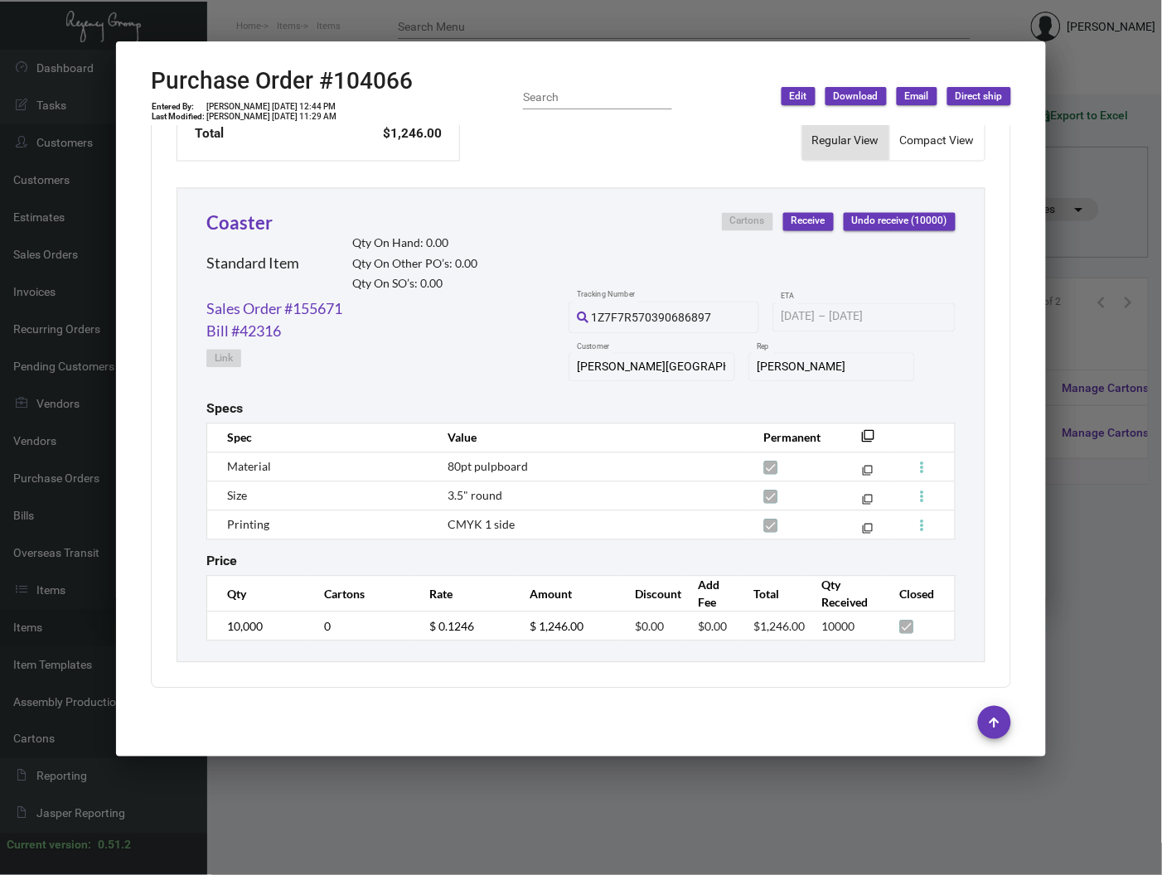
click at [1106, 518] on div at bounding box center [581, 437] width 1162 height 875
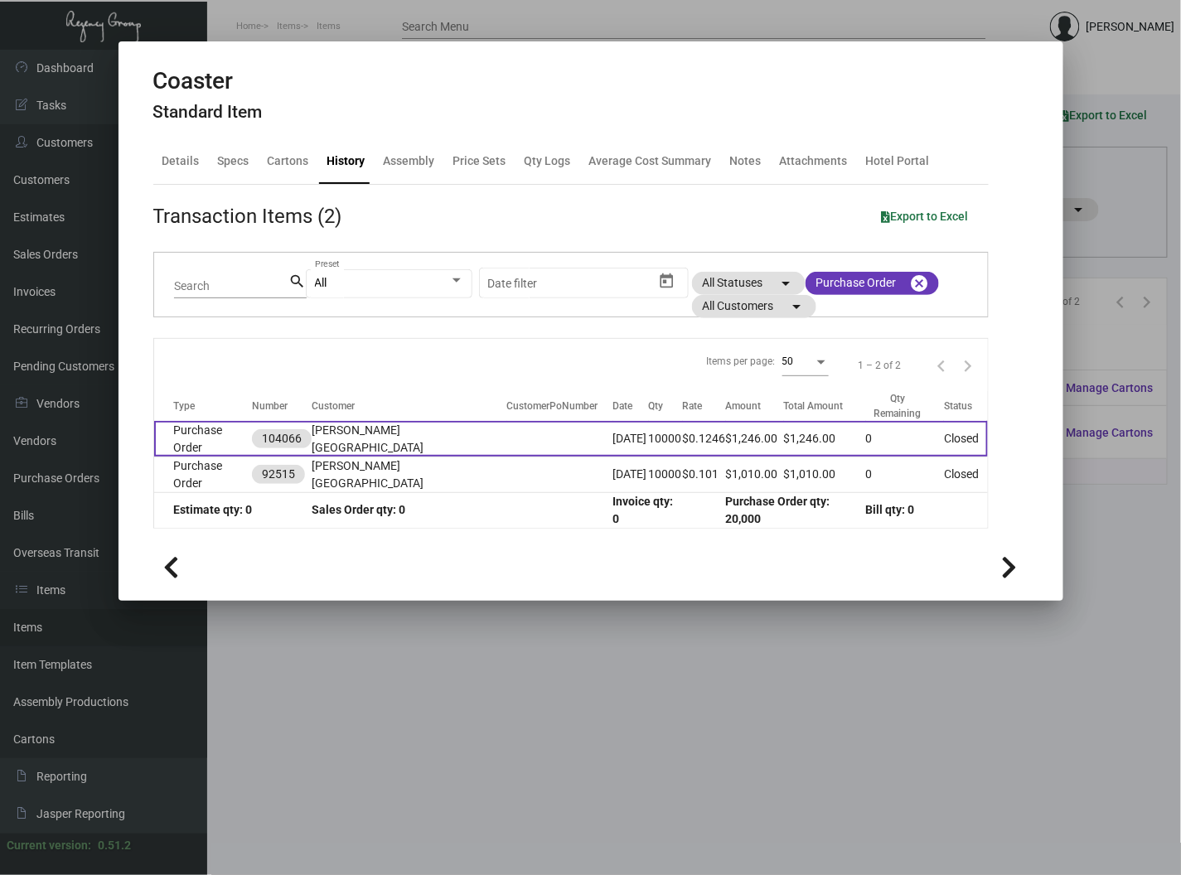
click at [507, 443] on td at bounding box center [560, 439] width 106 height 36
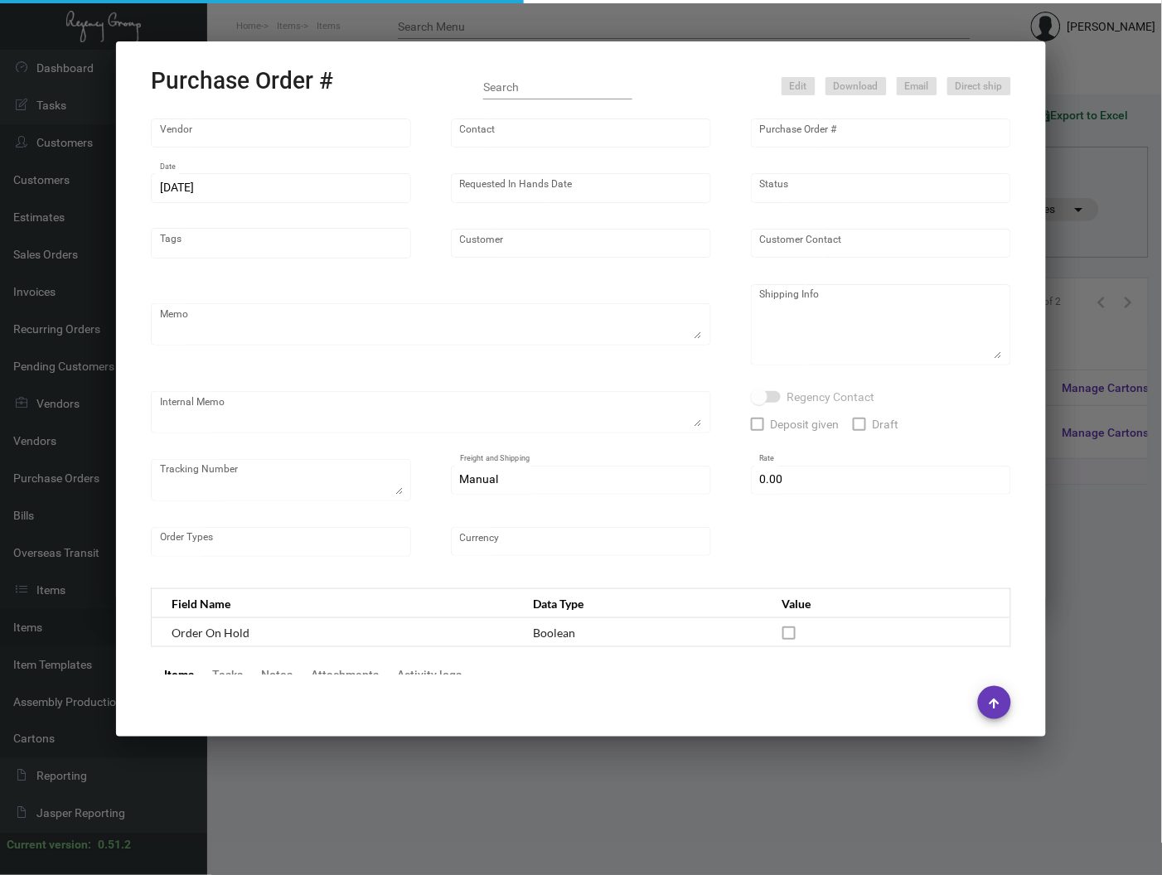
type input "Admatch Corporation"
type input "Order Entry"
type input "104066"
type input "[DATE]"
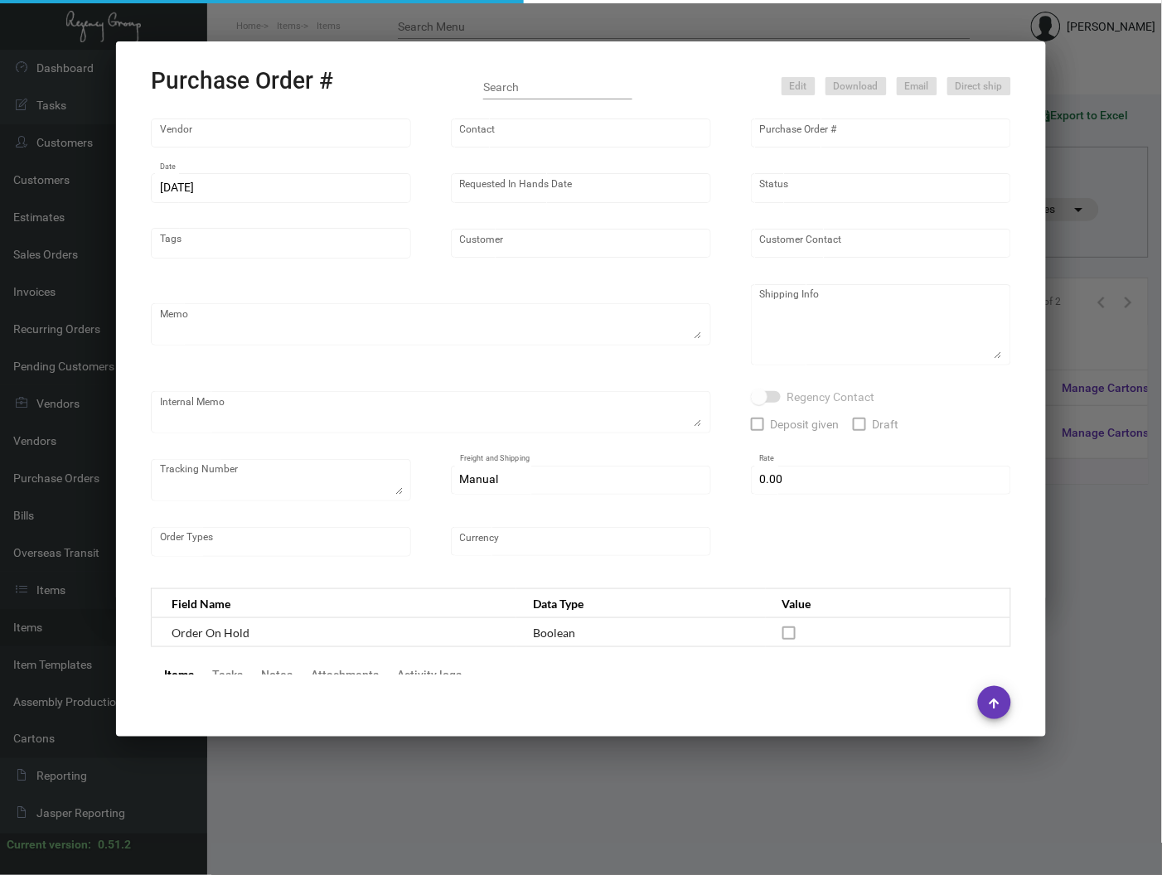
type input "[PERSON_NAME][GEOGRAPHIC_DATA]"
type input "[PERSON_NAME]"
type textarea "Reorder - Purchase Order #92515 / BLIND SHIP ON UPS# 1AY276"
type textarea "SA- [PERSON_NAME][GEOGRAPHIC_DATA] [GEOGRAPHIC_DATA] [STREET_ADDRESS] Attn: [PE…"
type input "$ 0.00"
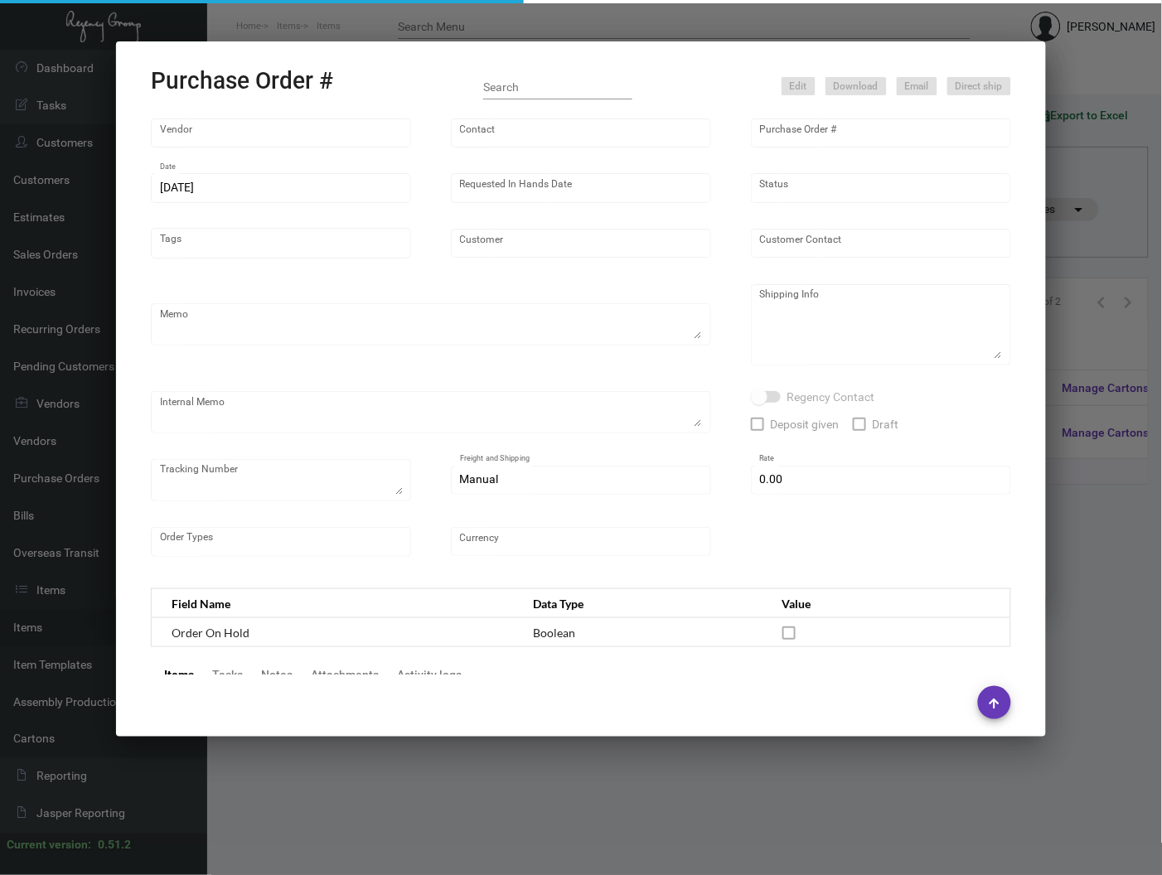
type input "United States Dollar $"
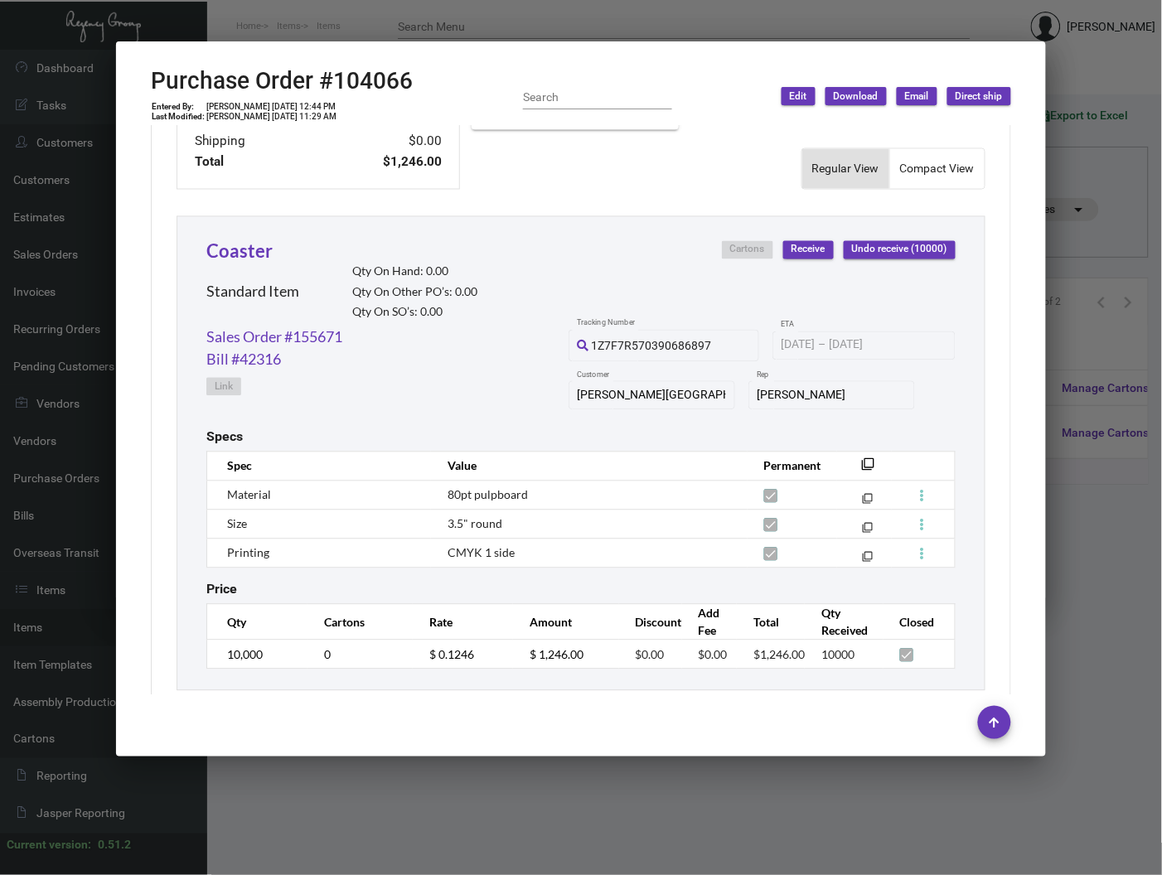
scroll to position [684, 0]
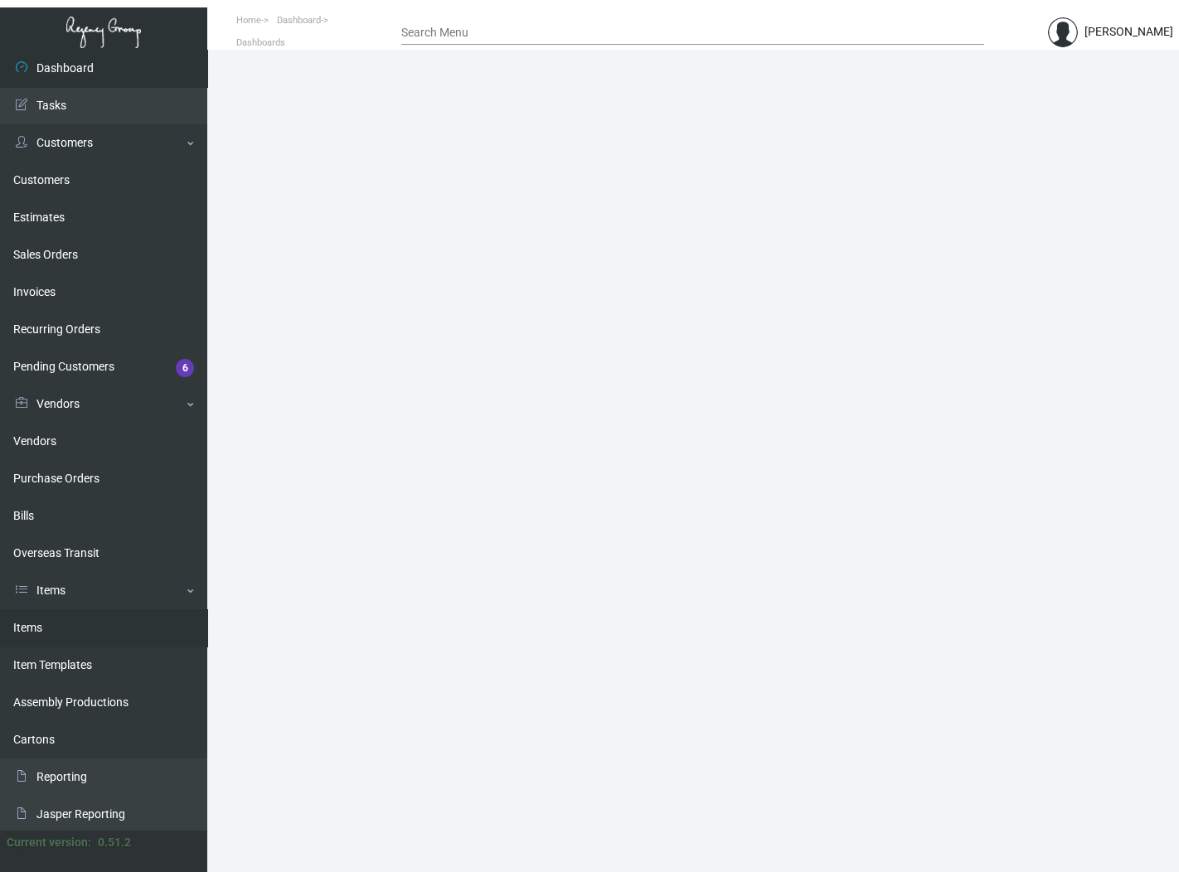
click at [17, 619] on link "Items" at bounding box center [103, 627] width 207 height 37
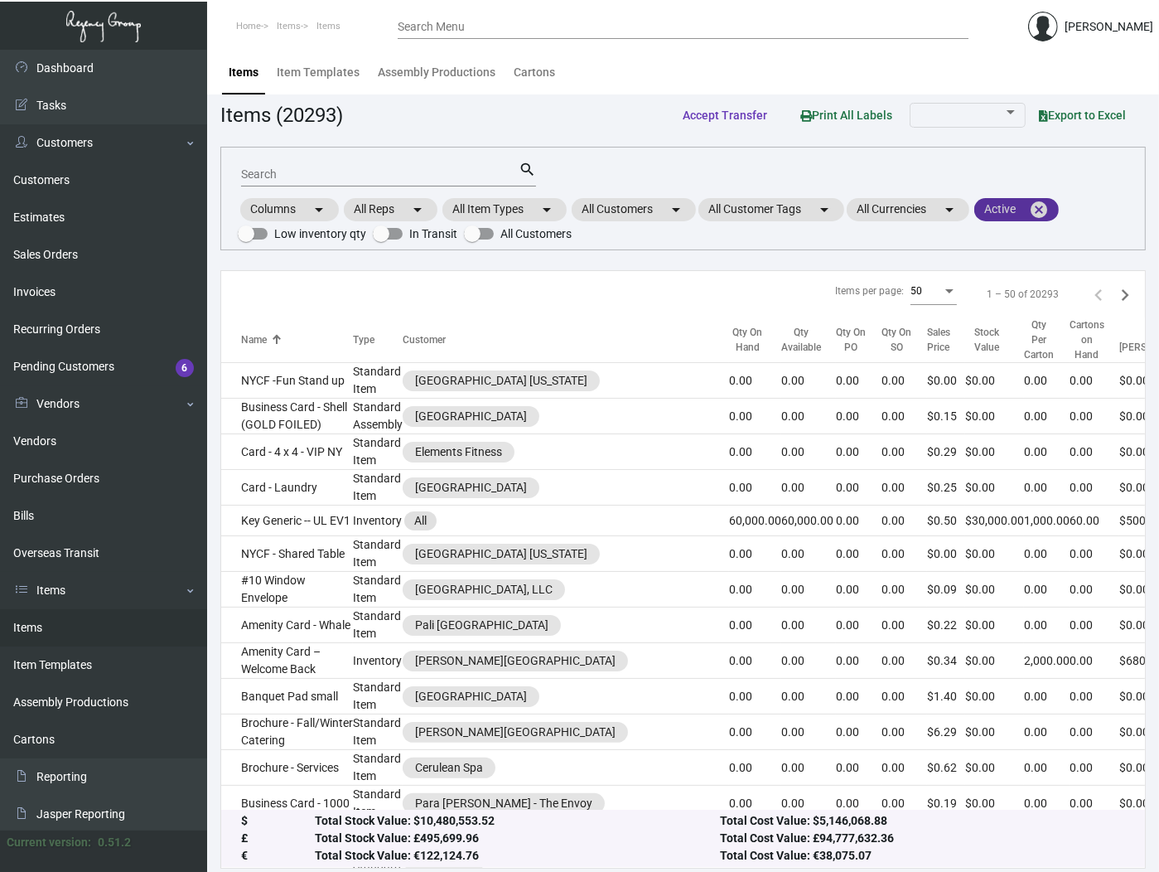
click at [1047, 219] on mat-icon "cancel" at bounding box center [1039, 210] width 20 height 20
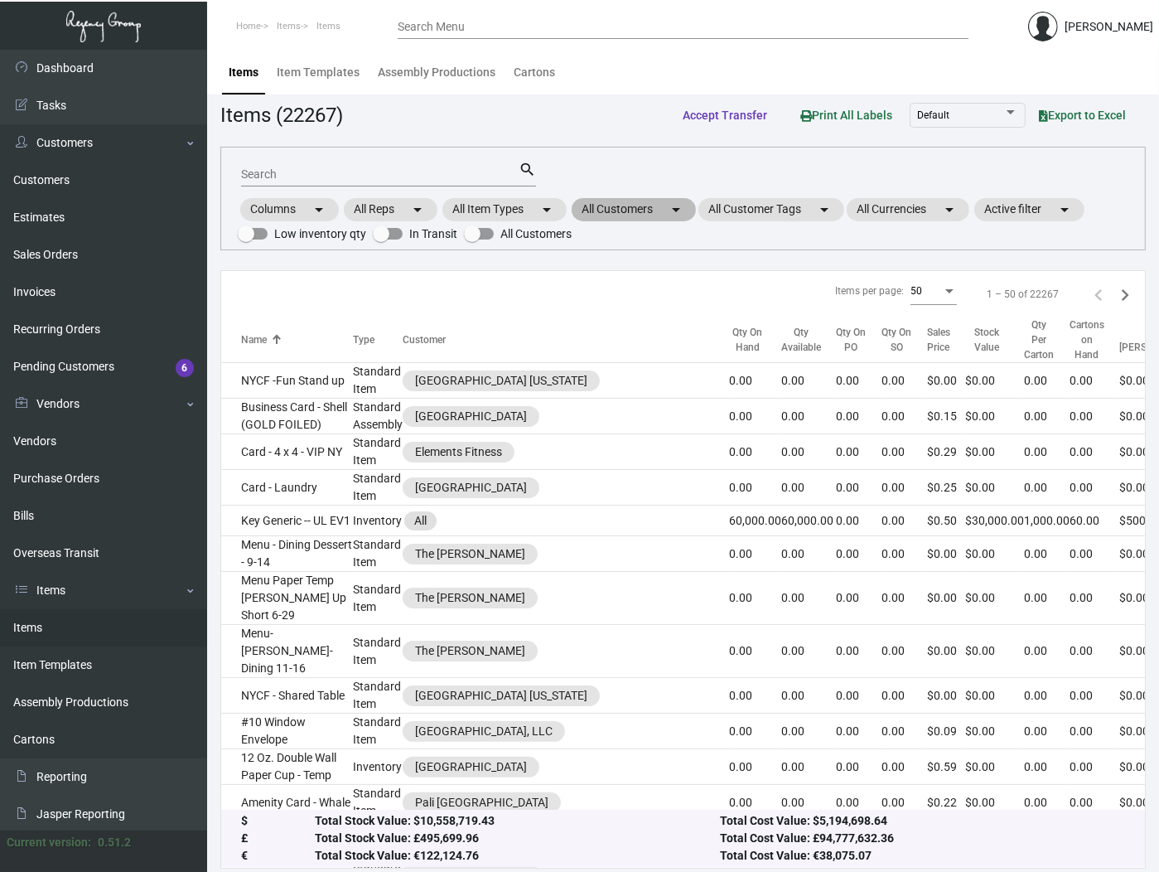
click at [655, 220] on mat-chip "All Customers arrow_drop_down" at bounding box center [634, 209] width 124 height 23
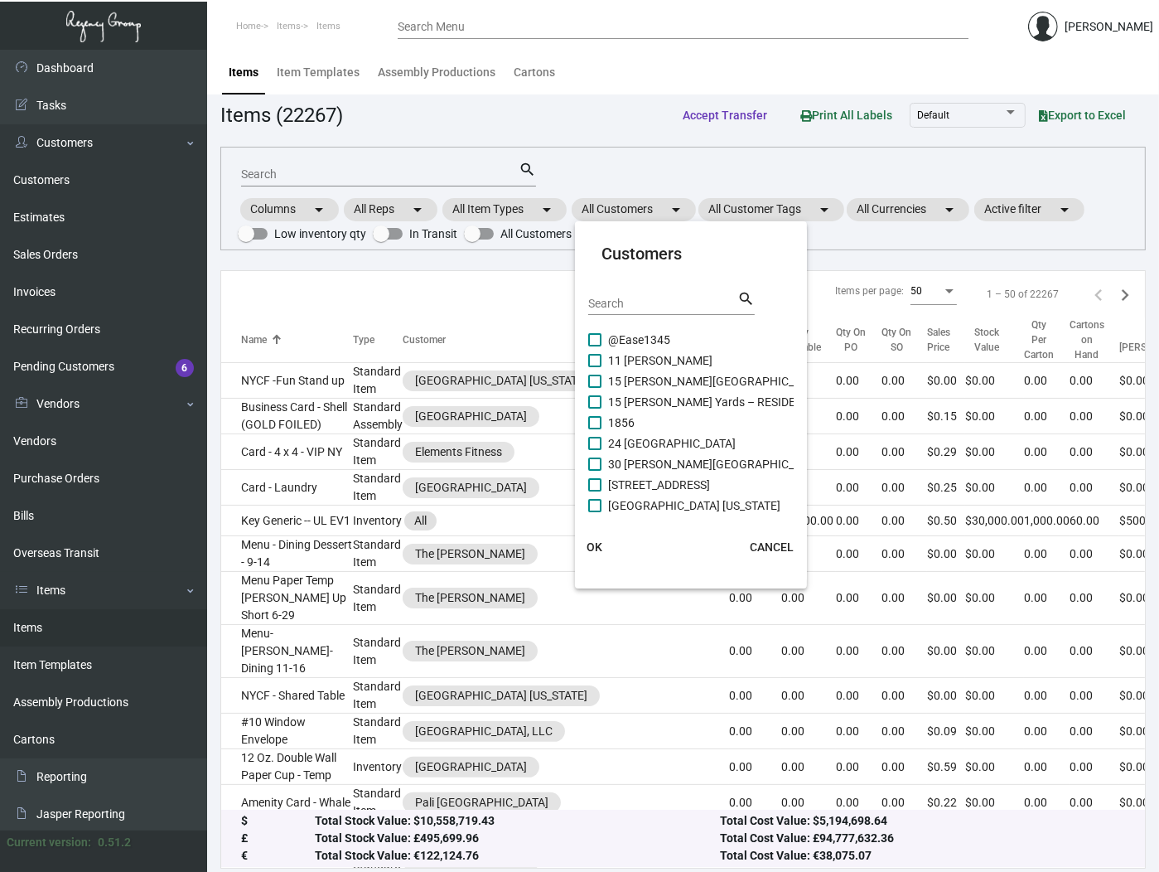
click at [688, 311] on div "Search" at bounding box center [662, 302] width 149 height 26
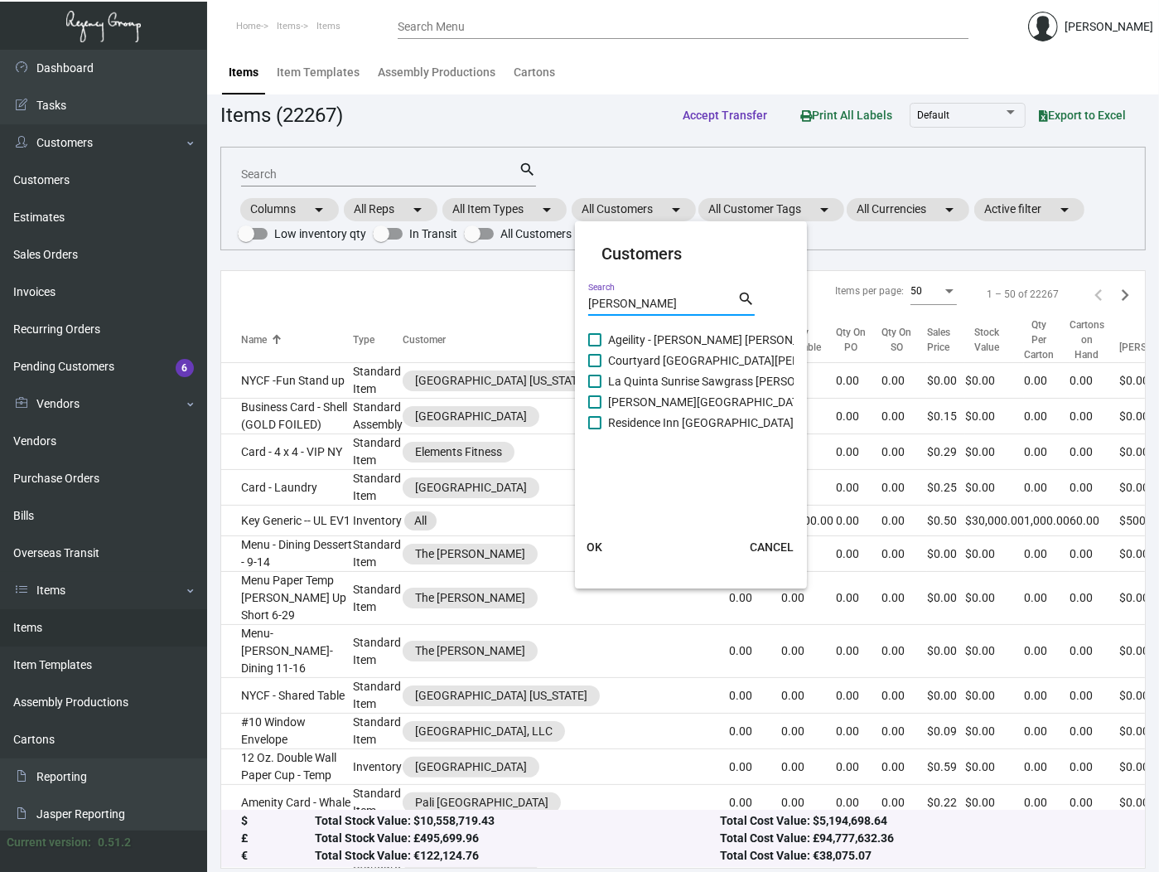
type input "[PERSON_NAME]"
click at [685, 395] on span "[PERSON_NAME][GEOGRAPHIC_DATA]" at bounding box center [708, 402] width 201 height 20
click at [595, 409] on input "[PERSON_NAME][GEOGRAPHIC_DATA]" at bounding box center [594, 409] width 1 height 1
checkbox input "true"
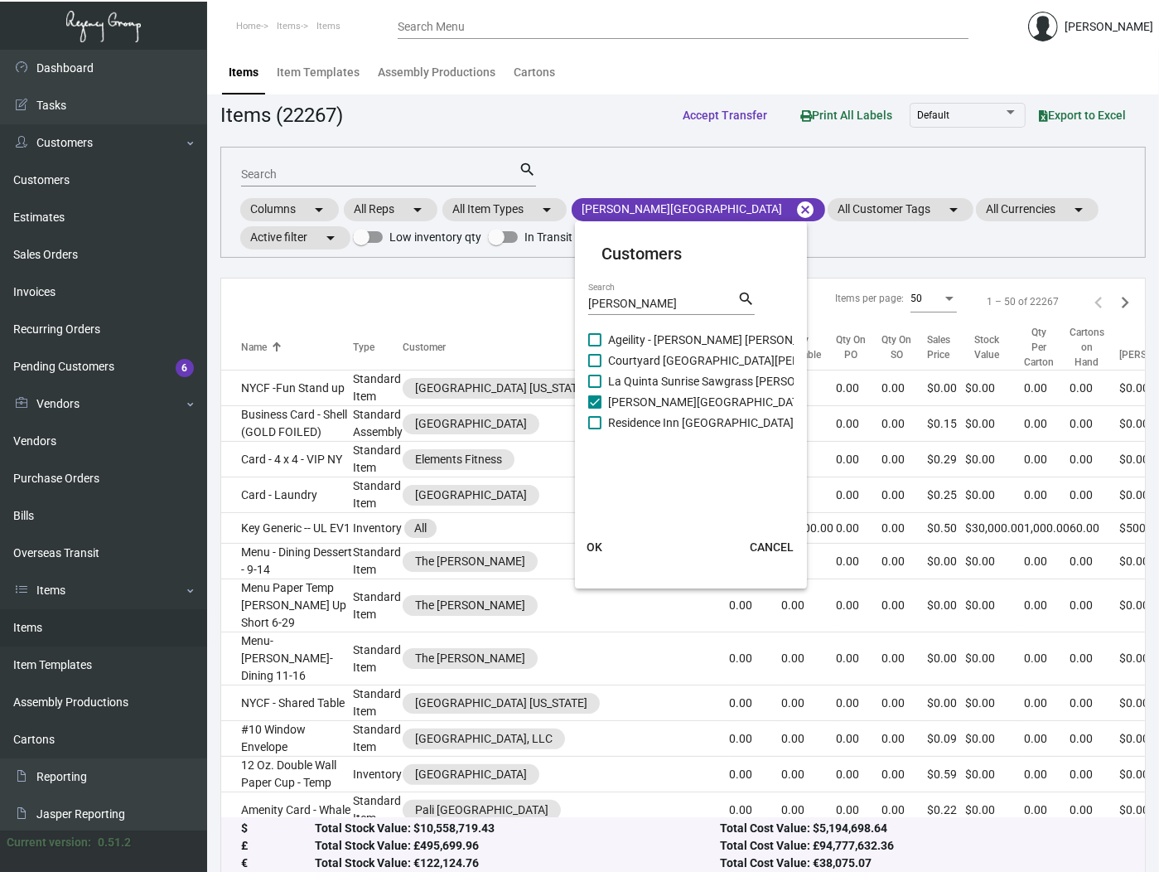
click at [593, 547] on span "OK" at bounding box center [595, 546] width 16 height 13
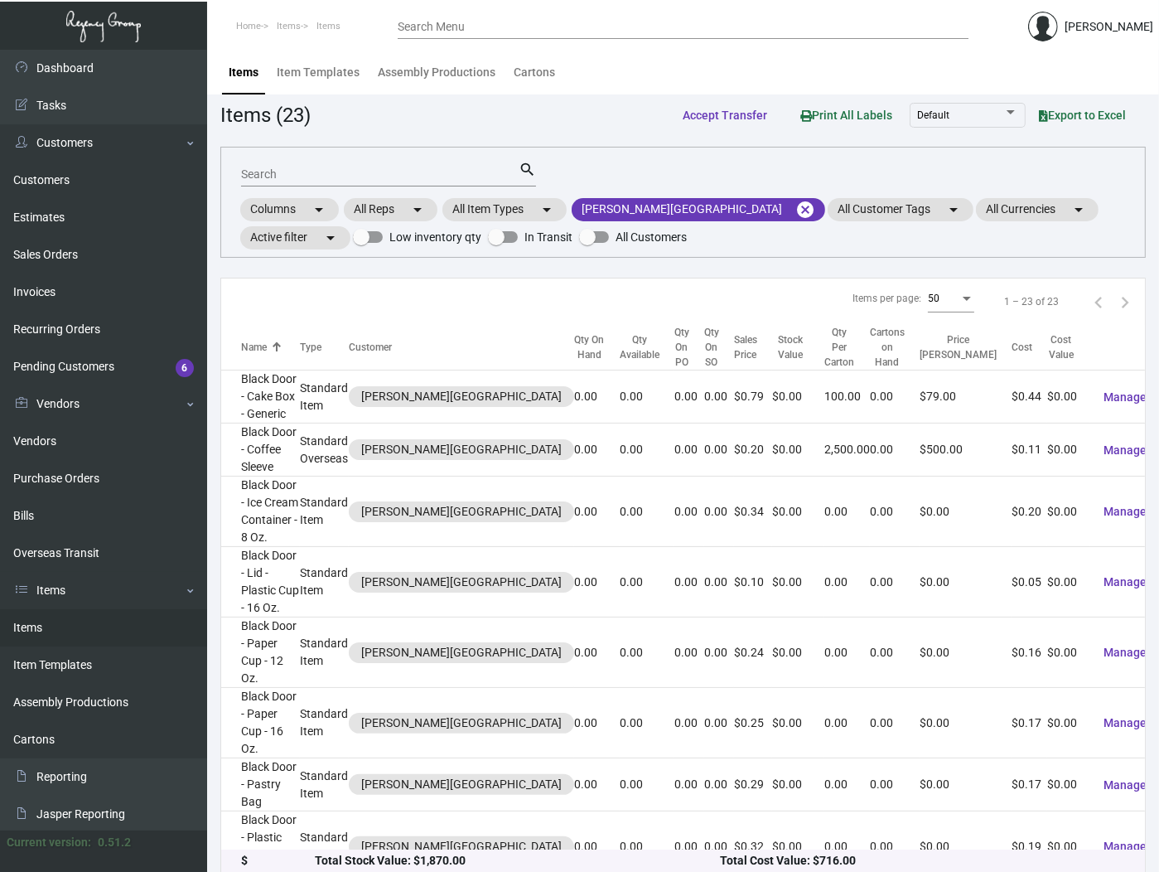
click at [346, 172] on input "Search" at bounding box center [380, 174] width 278 height 13
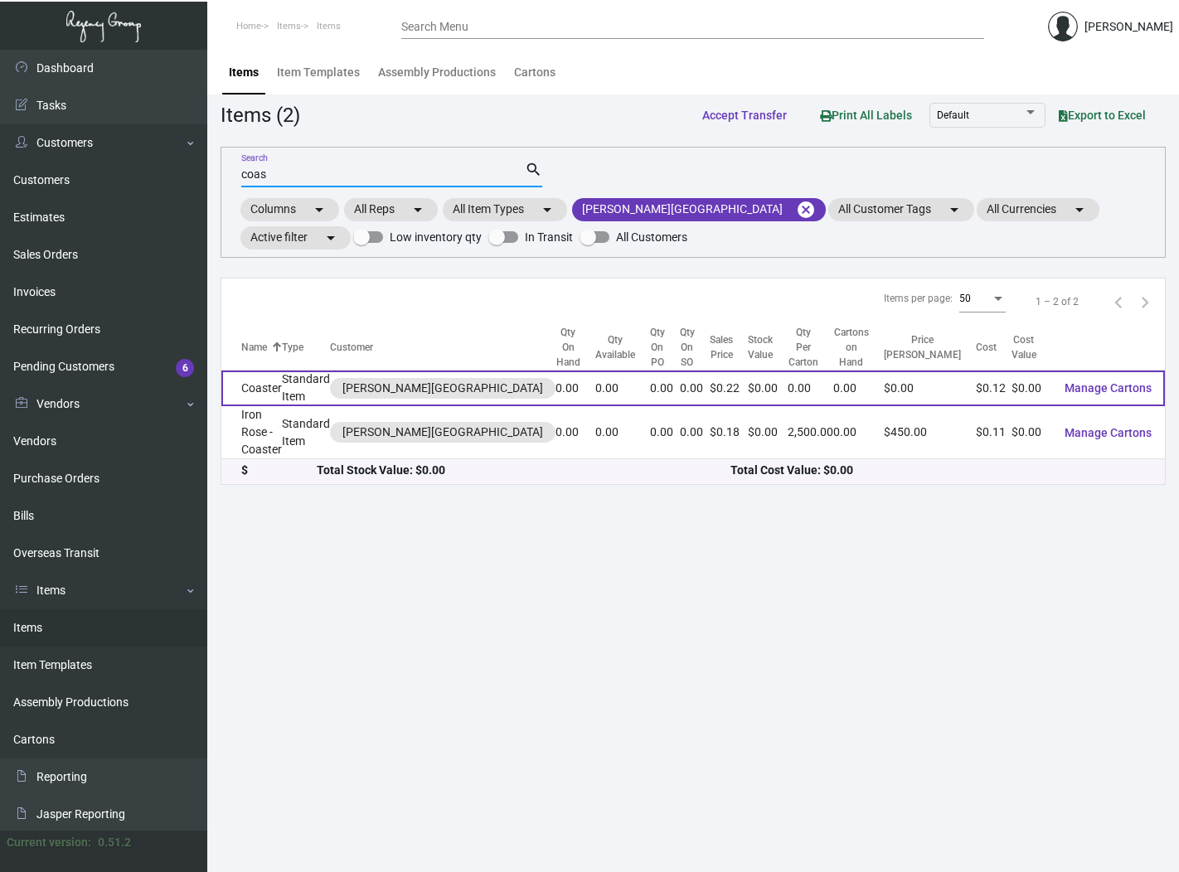
type input "coas"
click at [282, 385] on td "Coaster" at bounding box center [251, 388] width 61 height 36
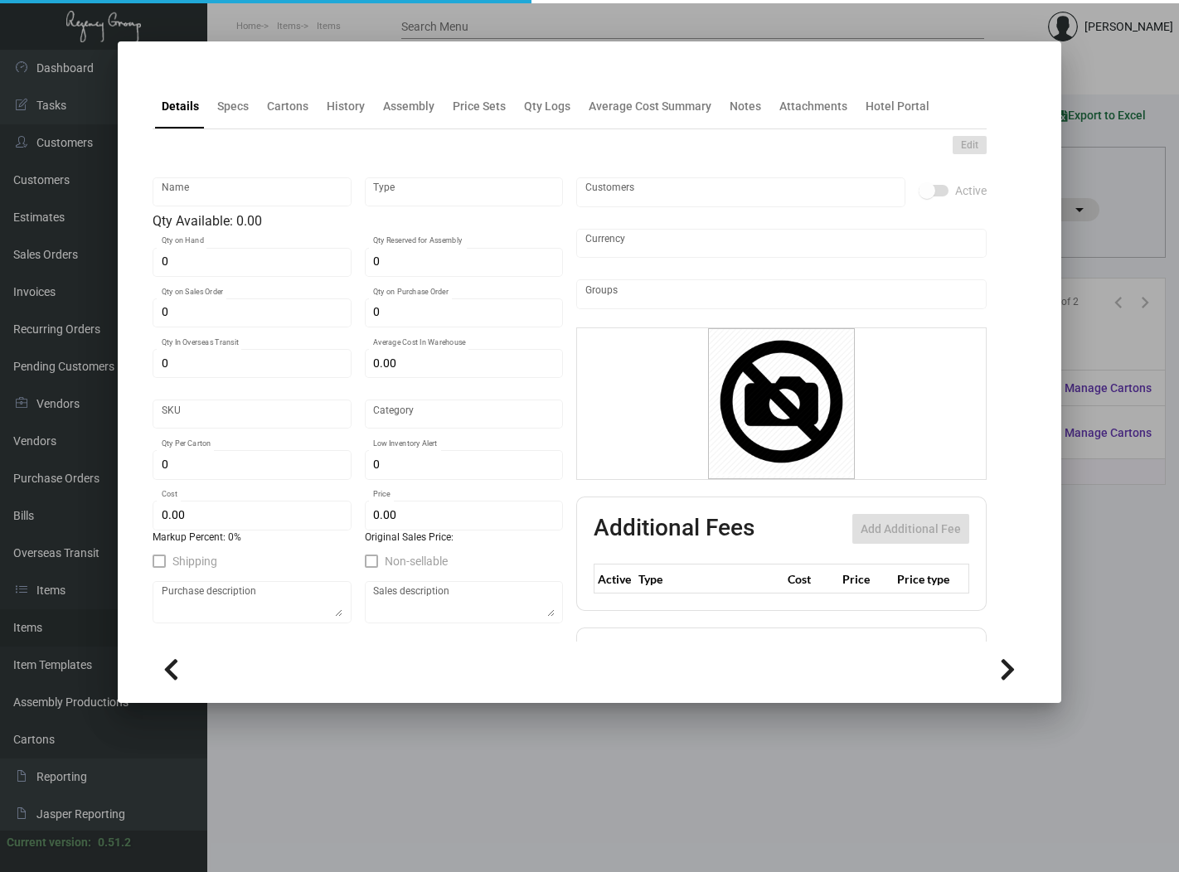
type input "Coaster"
type input "Standard Item"
type input "$ 0.00"
type input "[PERSON_NAME]-Coaster-92"
type input "Standard"
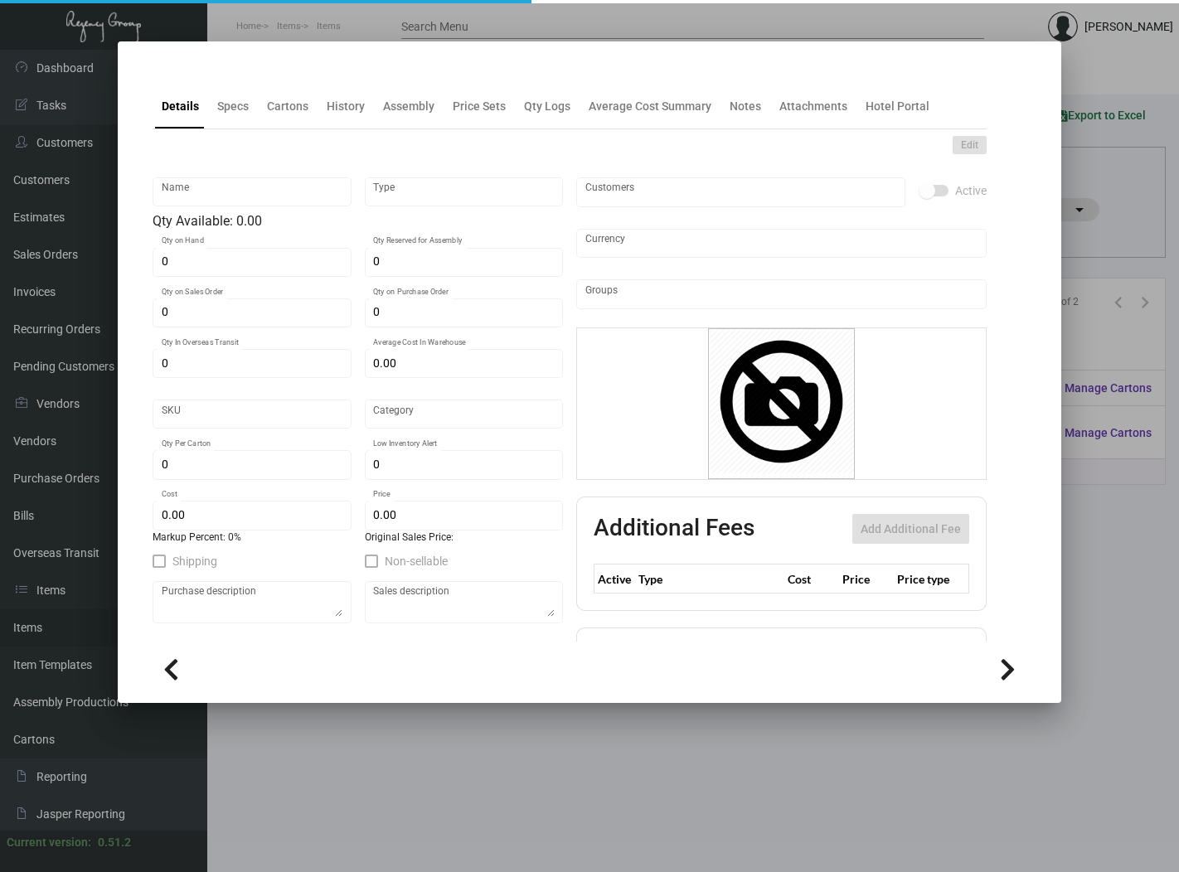
type input "$ 0.1246"
type input "$ 0.215"
checkbox input "true"
type input "United States Dollar $"
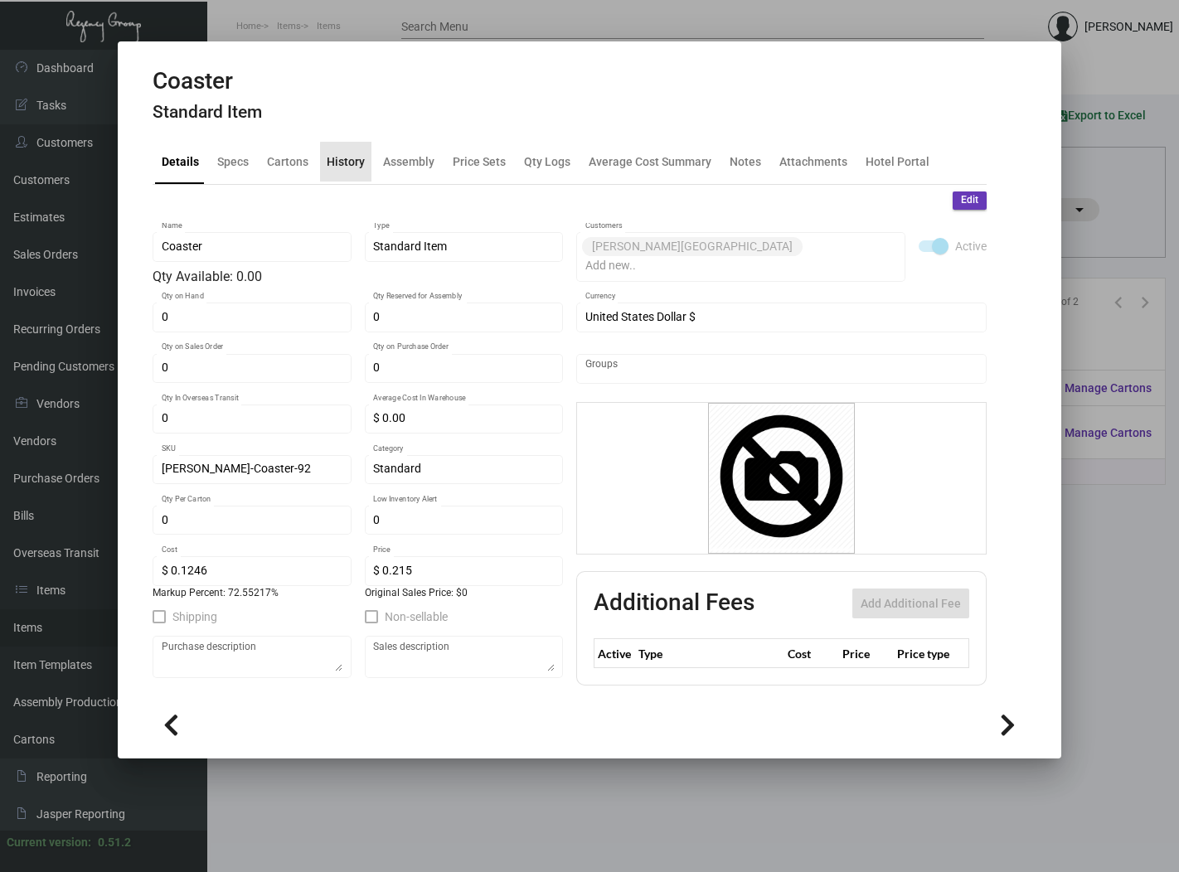
click at [351, 171] on div "History" at bounding box center [345, 162] width 51 height 40
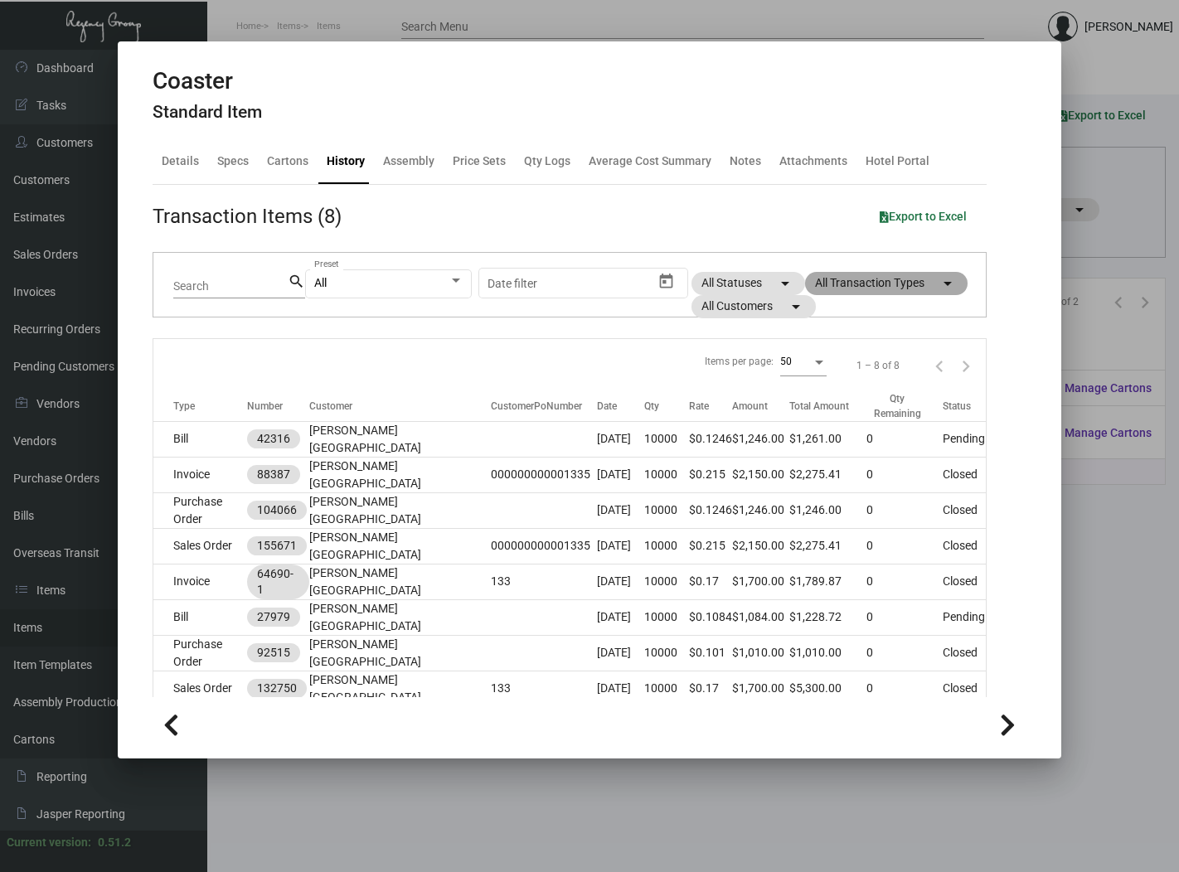
click at [805, 295] on mat-chip "All Transaction Types arrow_drop_down" at bounding box center [886, 283] width 162 height 23
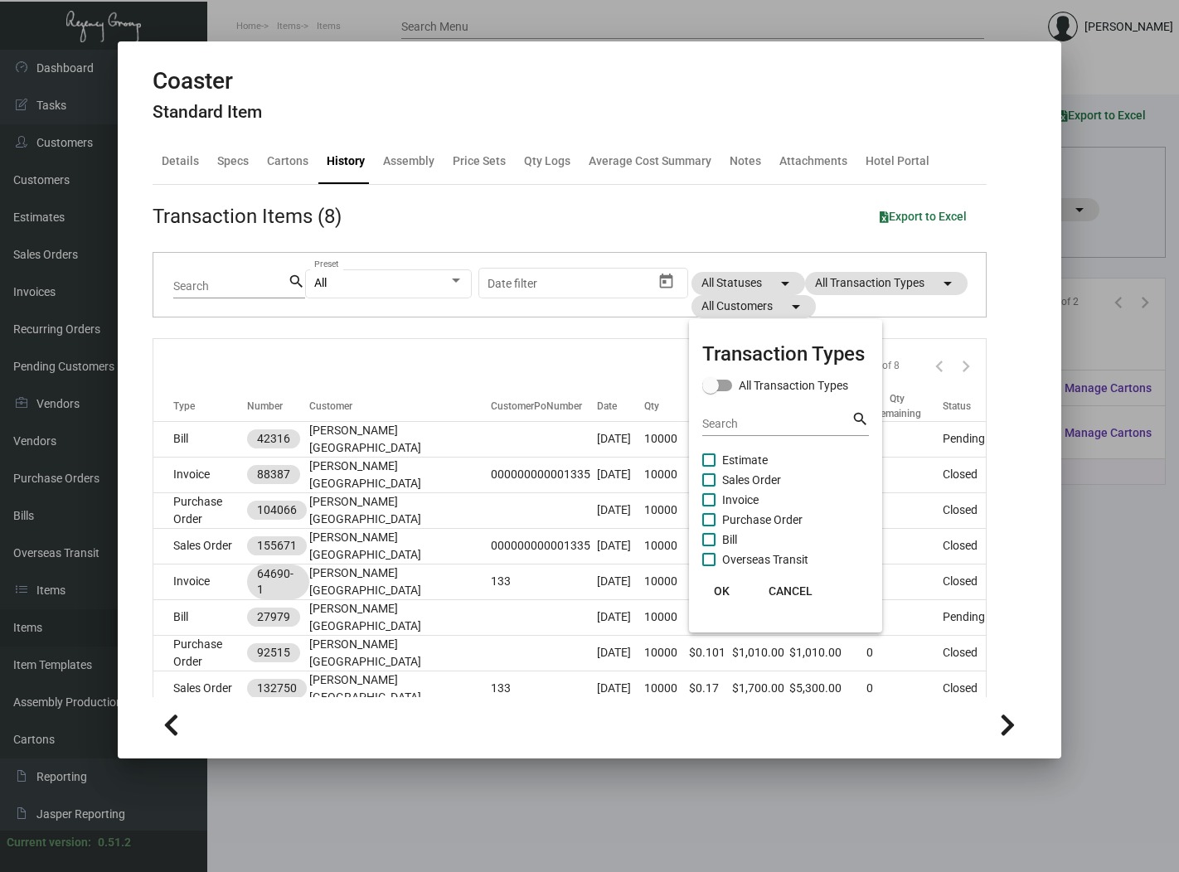
click at [782, 520] on span "Purchase Order" at bounding box center [762, 520] width 80 height 20
click at [709, 526] on input "Purchase Order" at bounding box center [708, 526] width 1 height 1
checkbox input "true"
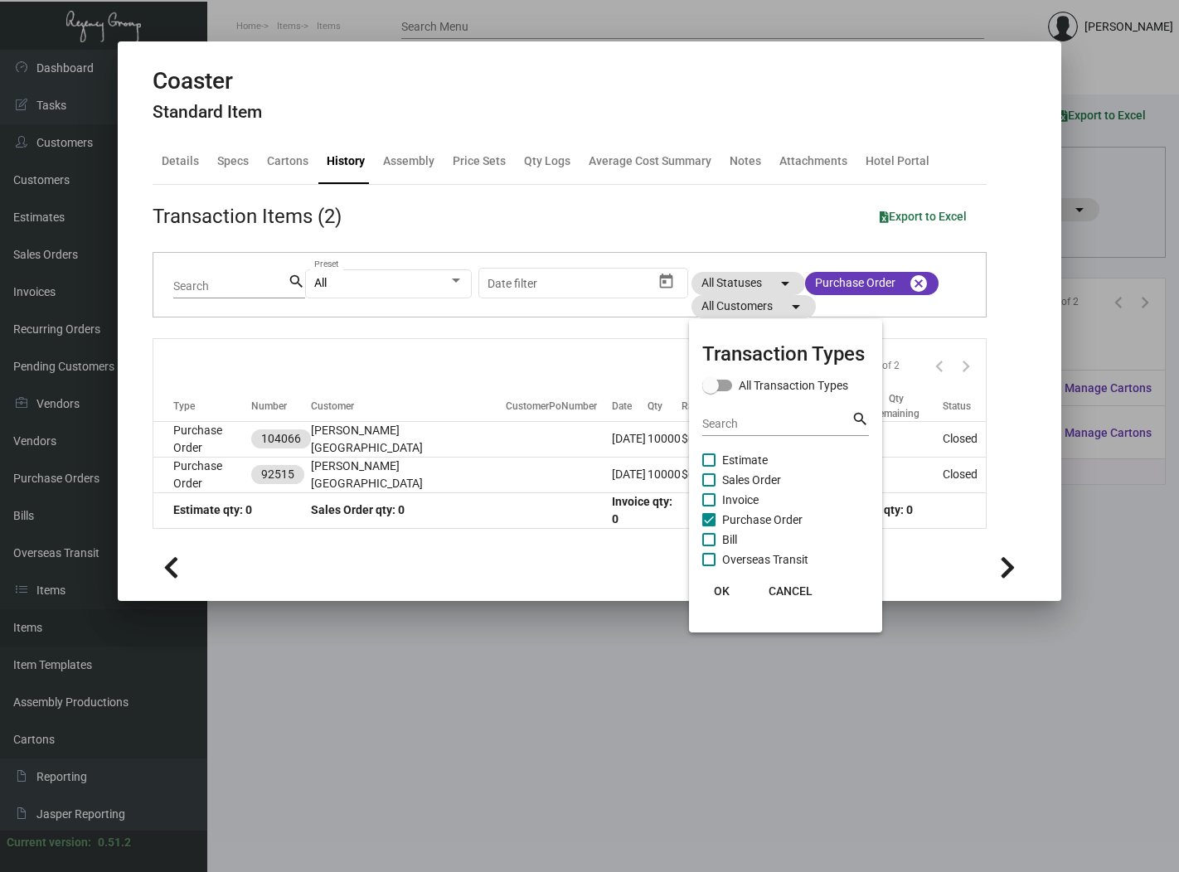
click at [225, 430] on div at bounding box center [589, 436] width 1179 height 872
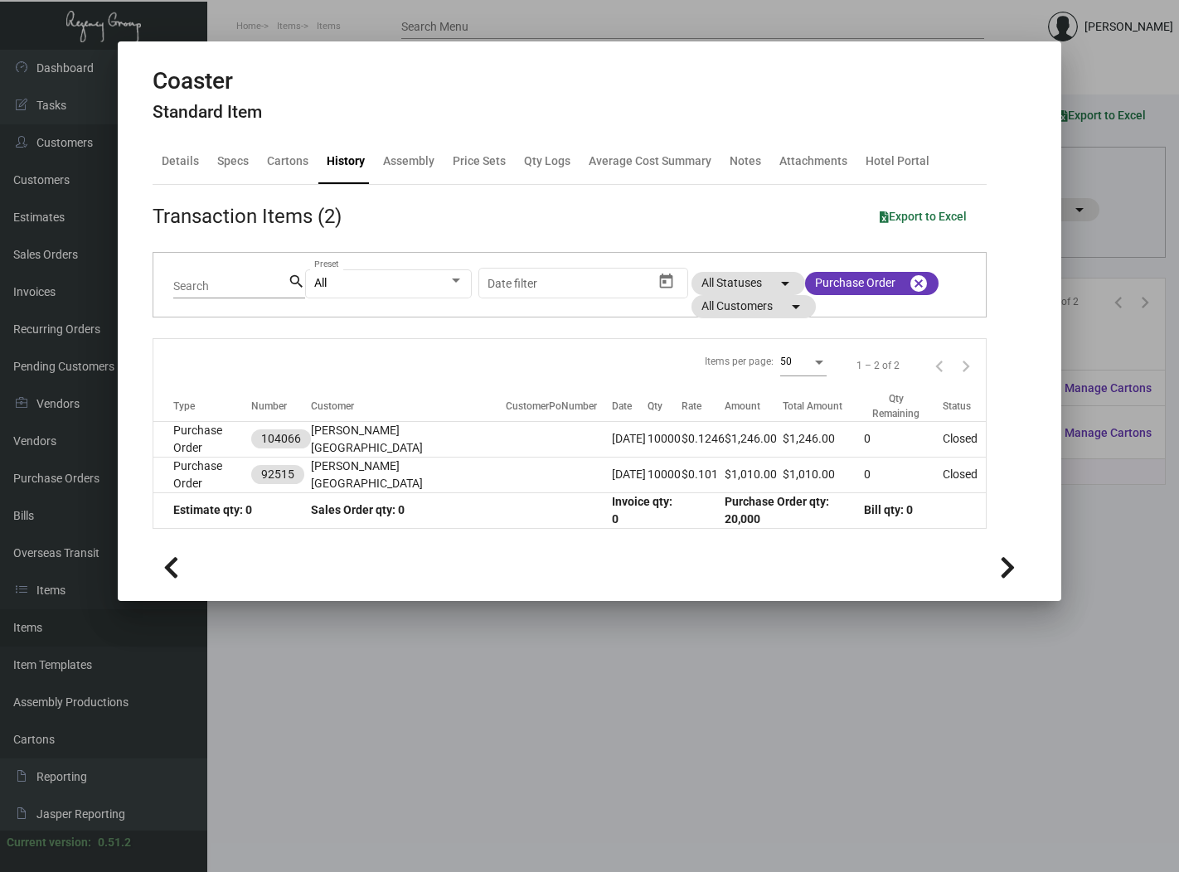
click at [225, 430] on td "Purchase Order" at bounding box center [202, 439] width 98 height 36
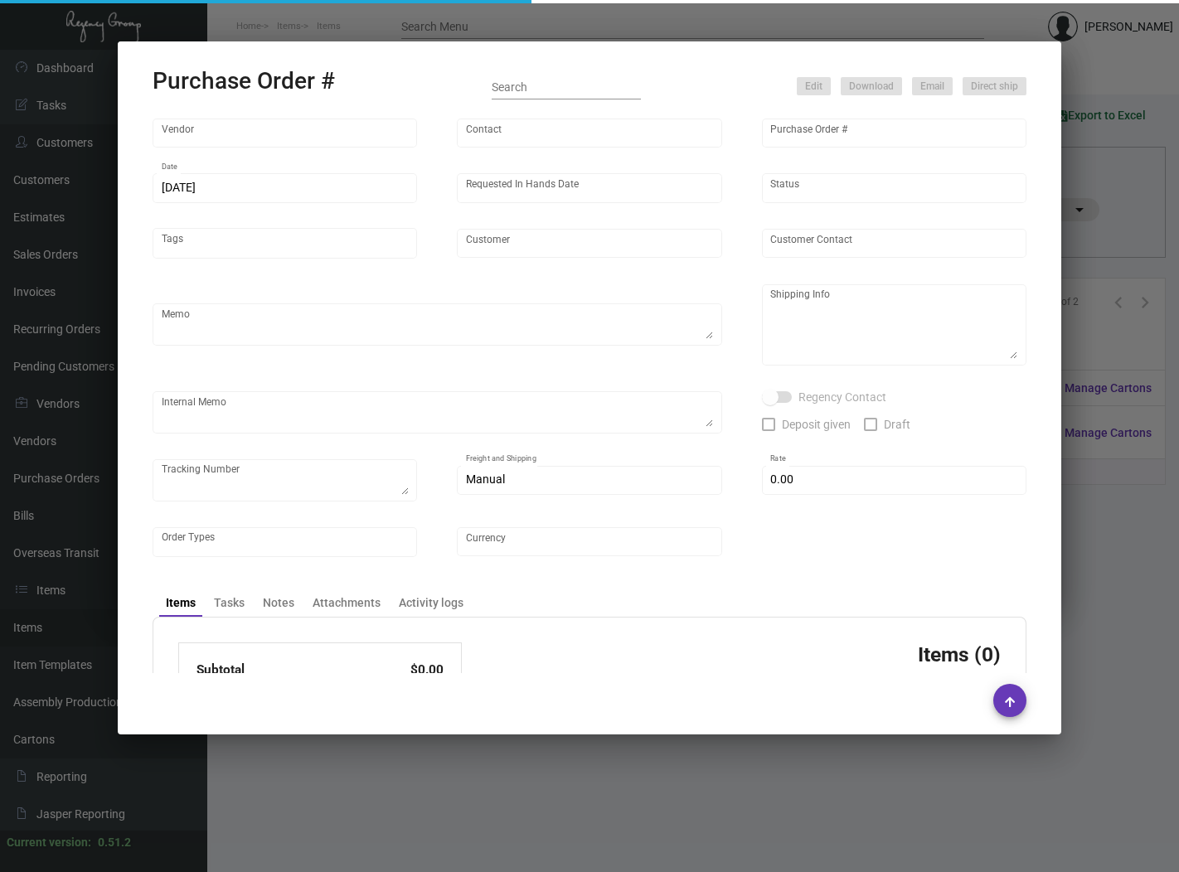
type input "Admatch Corporation"
type input "Order Entry"
type input "104066"
type input "[DATE]"
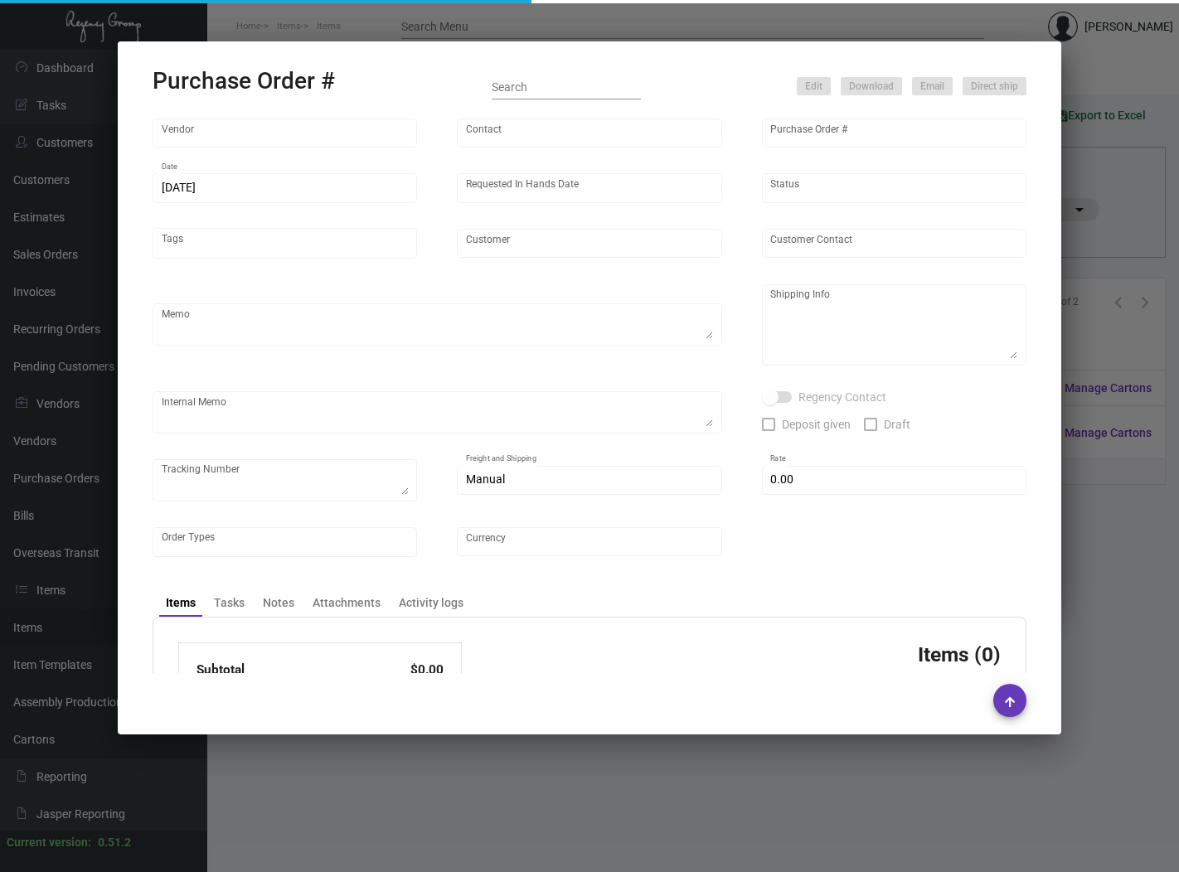
type input "[PERSON_NAME][GEOGRAPHIC_DATA]"
type input "[PERSON_NAME]"
type textarea "Reorder - Purchase Order #92515 / BLIND SHIP ON UPS# 1AY276"
type textarea "SA- [PERSON_NAME][GEOGRAPHIC_DATA] [GEOGRAPHIC_DATA] [STREET_ADDRESS] Attn: [PE…"
type input "$ 0.00"
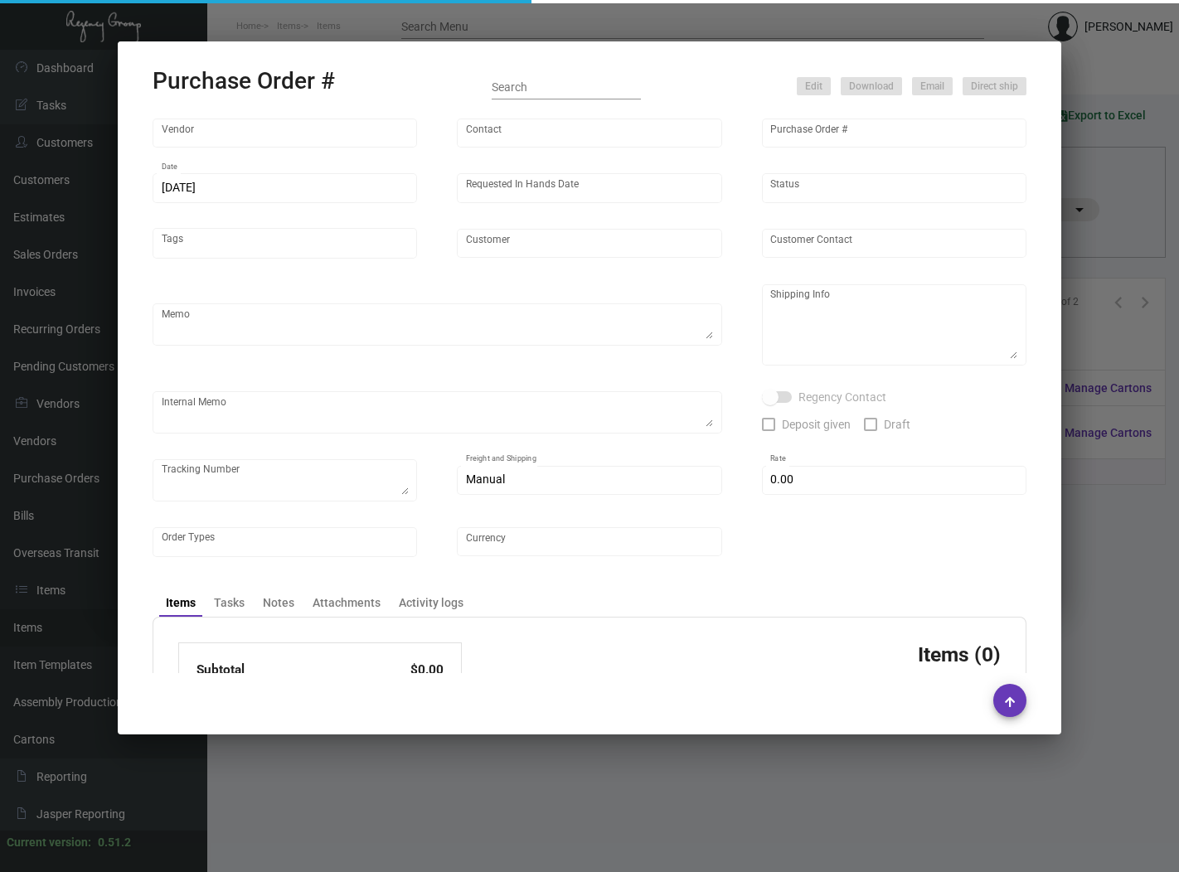
type input "United States Dollar $"
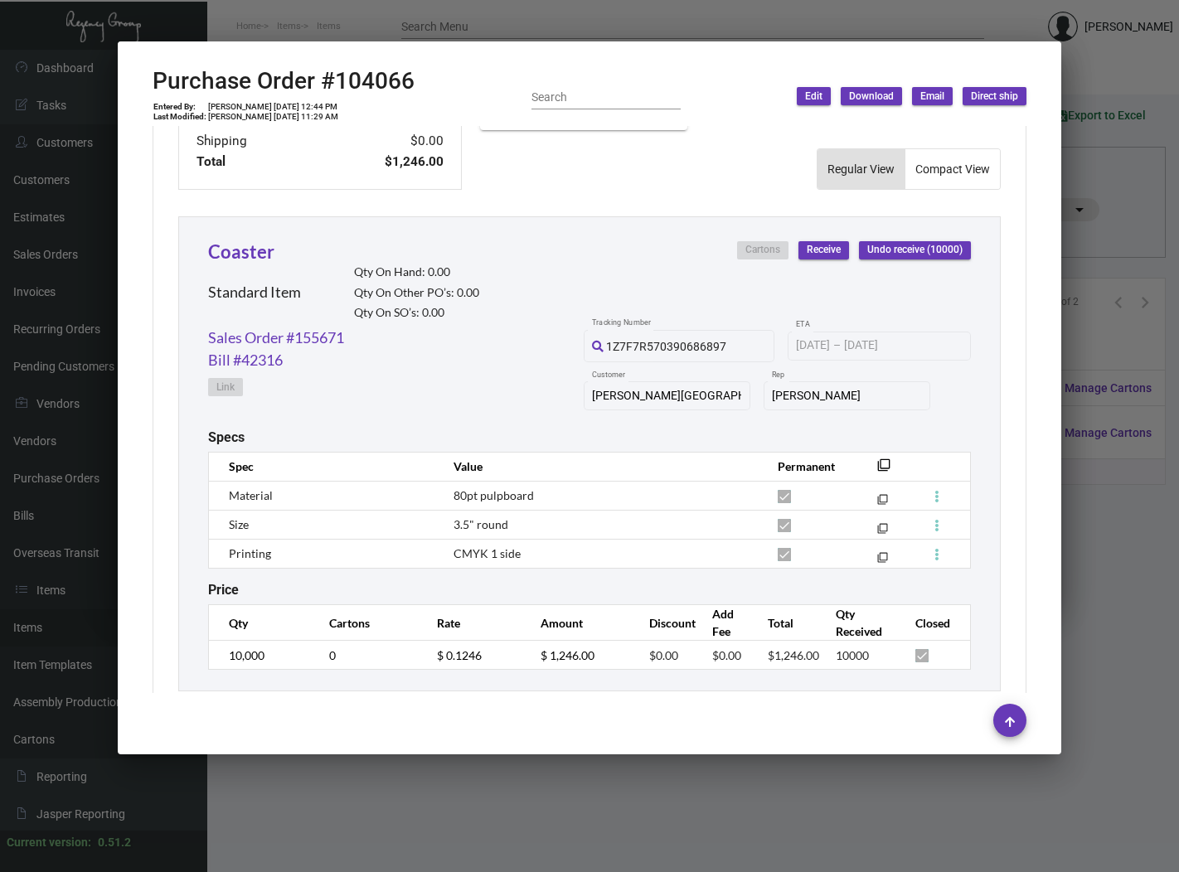
scroll to position [714, 0]
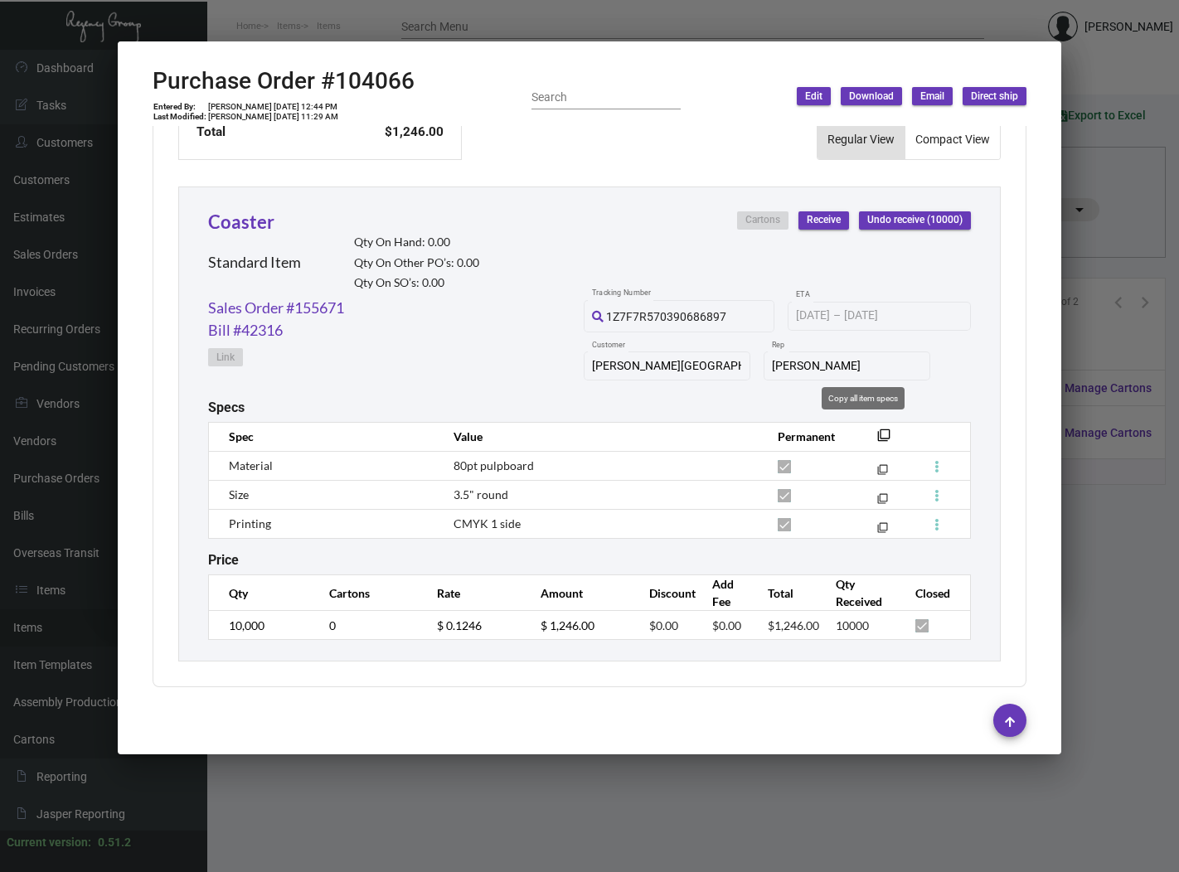
click at [877, 433] on mat-icon "filter_none" at bounding box center [883, 439] width 13 height 13
click at [399, 86] on h2 "Purchase Order #104066" at bounding box center [283, 81] width 262 height 28
copy h2 "104066"
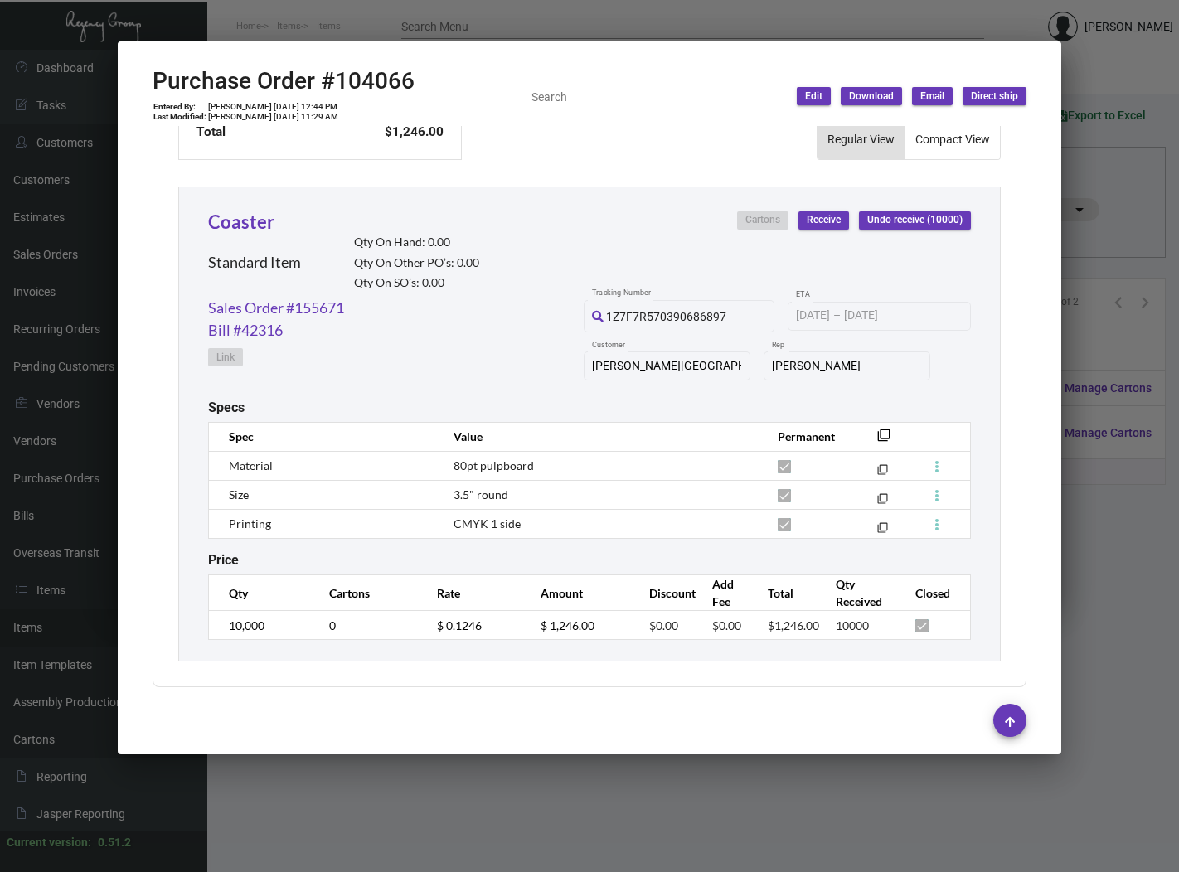
click at [230, 105] on td "[PERSON_NAME] [DATE] 12:44 PM" at bounding box center [273, 107] width 132 height 10
copy td "[PERSON_NAME] [DATE] 12:44 PM"
click at [454, 20] on div at bounding box center [589, 436] width 1179 height 872
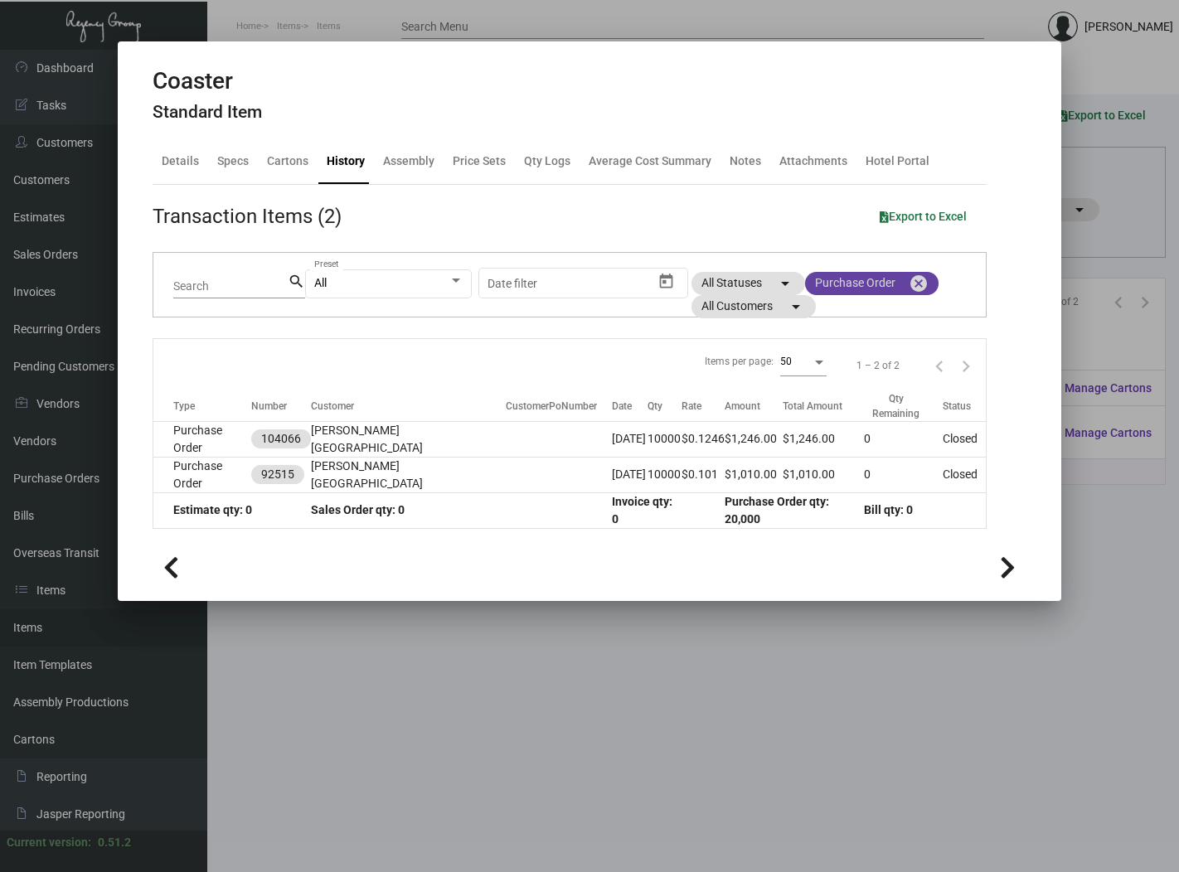
click at [919, 293] on mat-icon "cancel" at bounding box center [918, 284] width 20 height 20
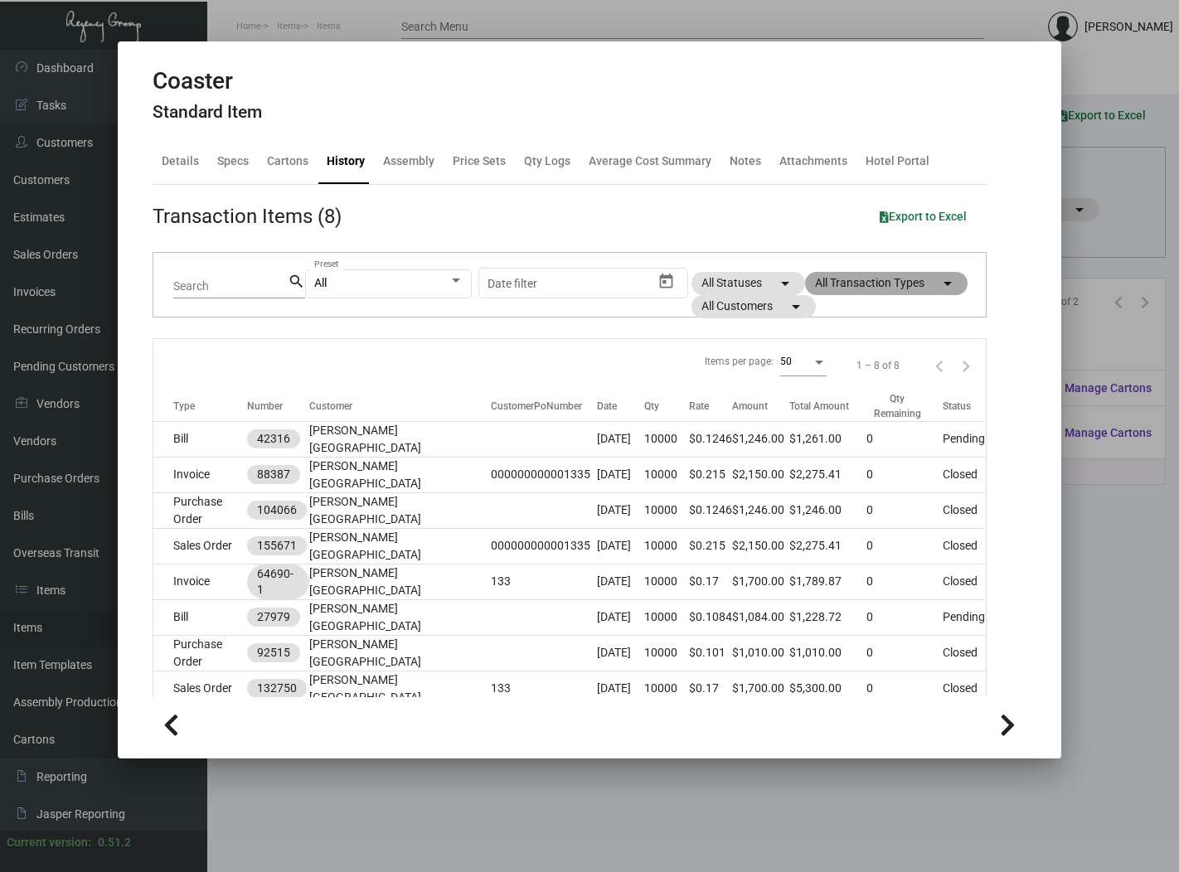
click at [937, 293] on mat-icon "arrow_drop_down" at bounding box center [947, 284] width 20 height 20
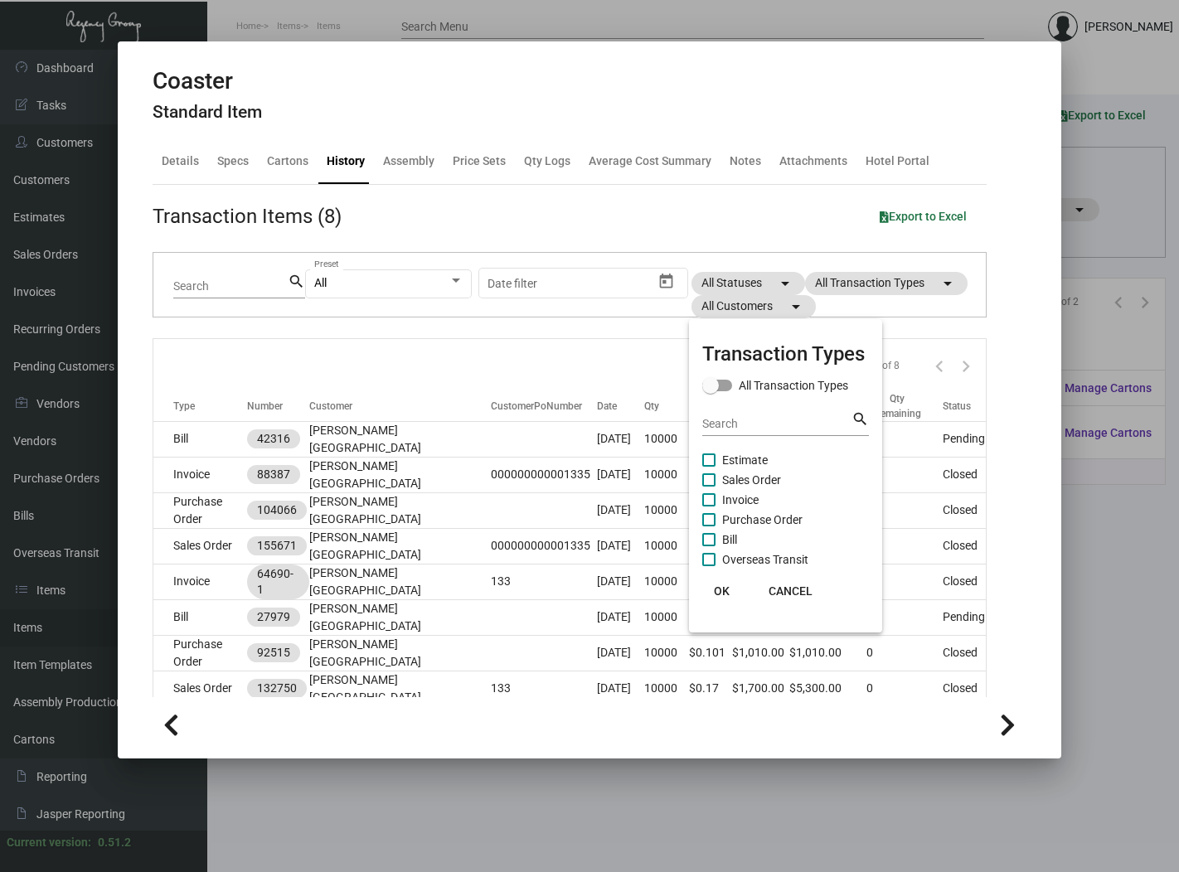
click at [743, 475] on span "Sales Order" at bounding box center [751, 480] width 59 height 20
click at [709, 487] on input "Sales Order" at bounding box center [708, 487] width 1 height 1
checkbox input "true"
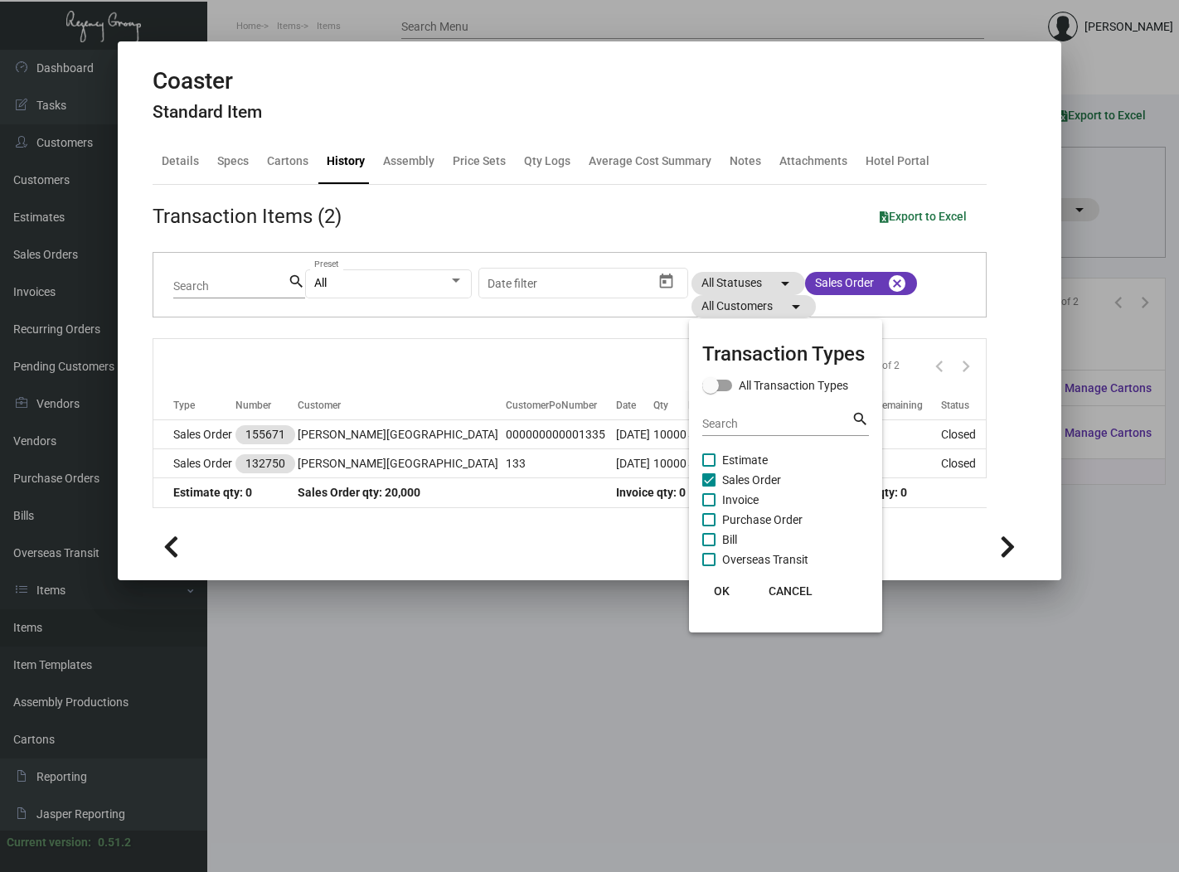
click at [227, 432] on div at bounding box center [589, 436] width 1179 height 872
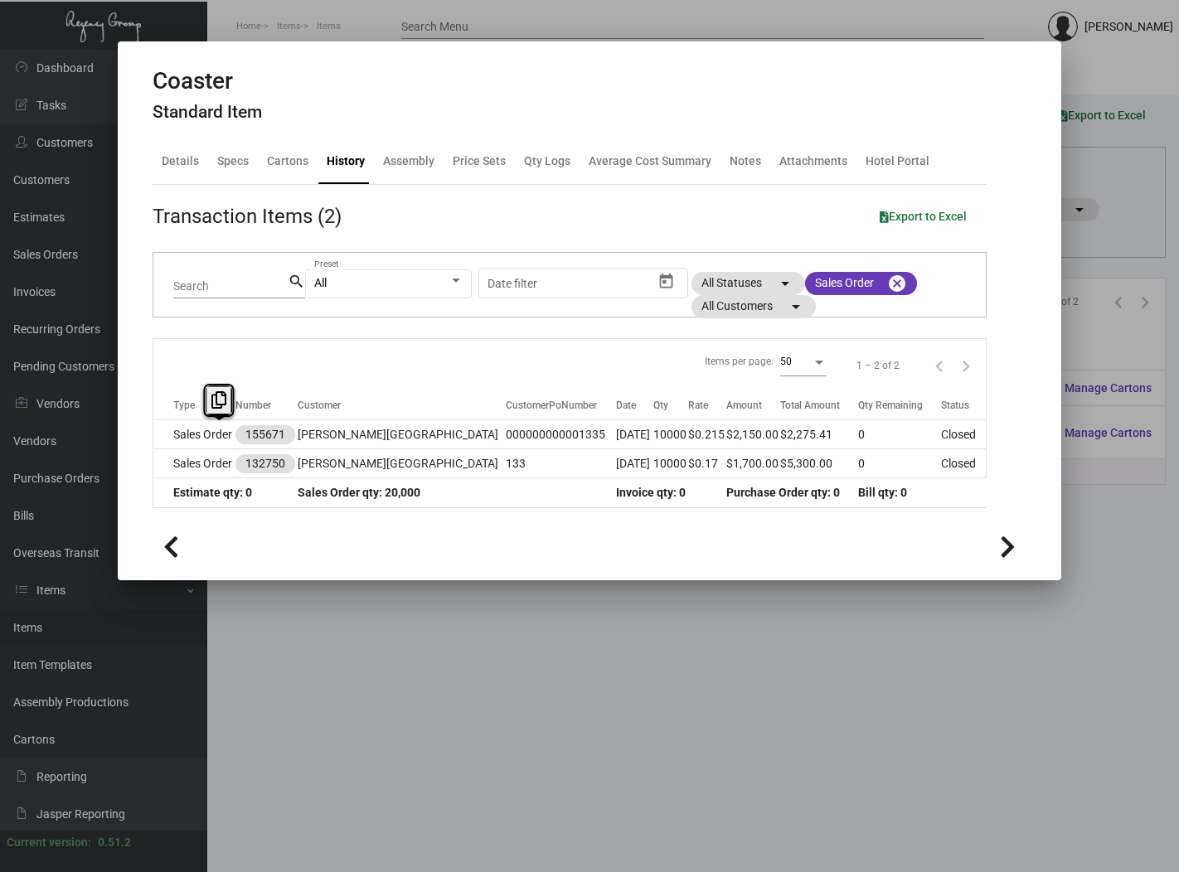
click at [227, 432] on td "Sales Order" at bounding box center [194, 434] width 82 height 29
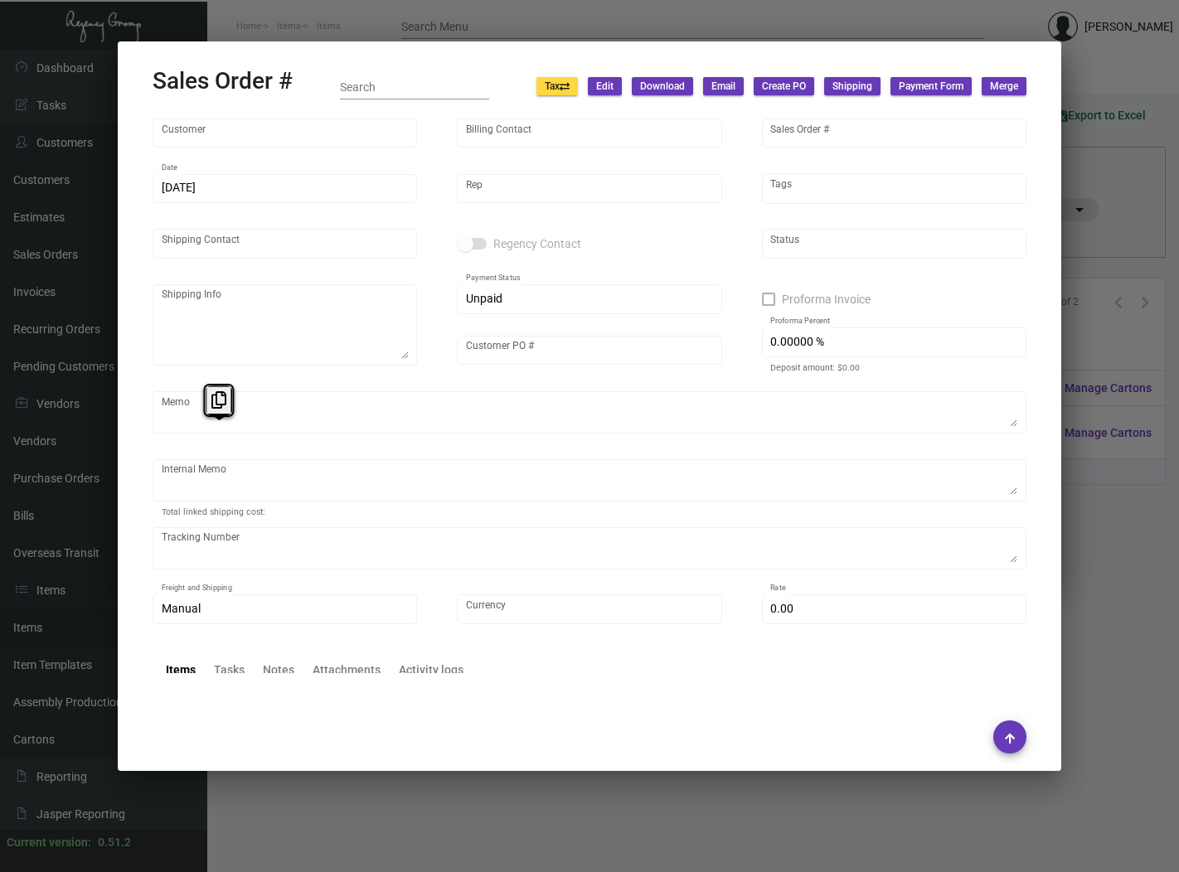
type input "[PERSON_NAME][GEOGRAPHIC_DATA]"
type input "[PERSON_NAME]"
type input "155671"
type input "[DATE]"
type input "[PERSON_NAME]"
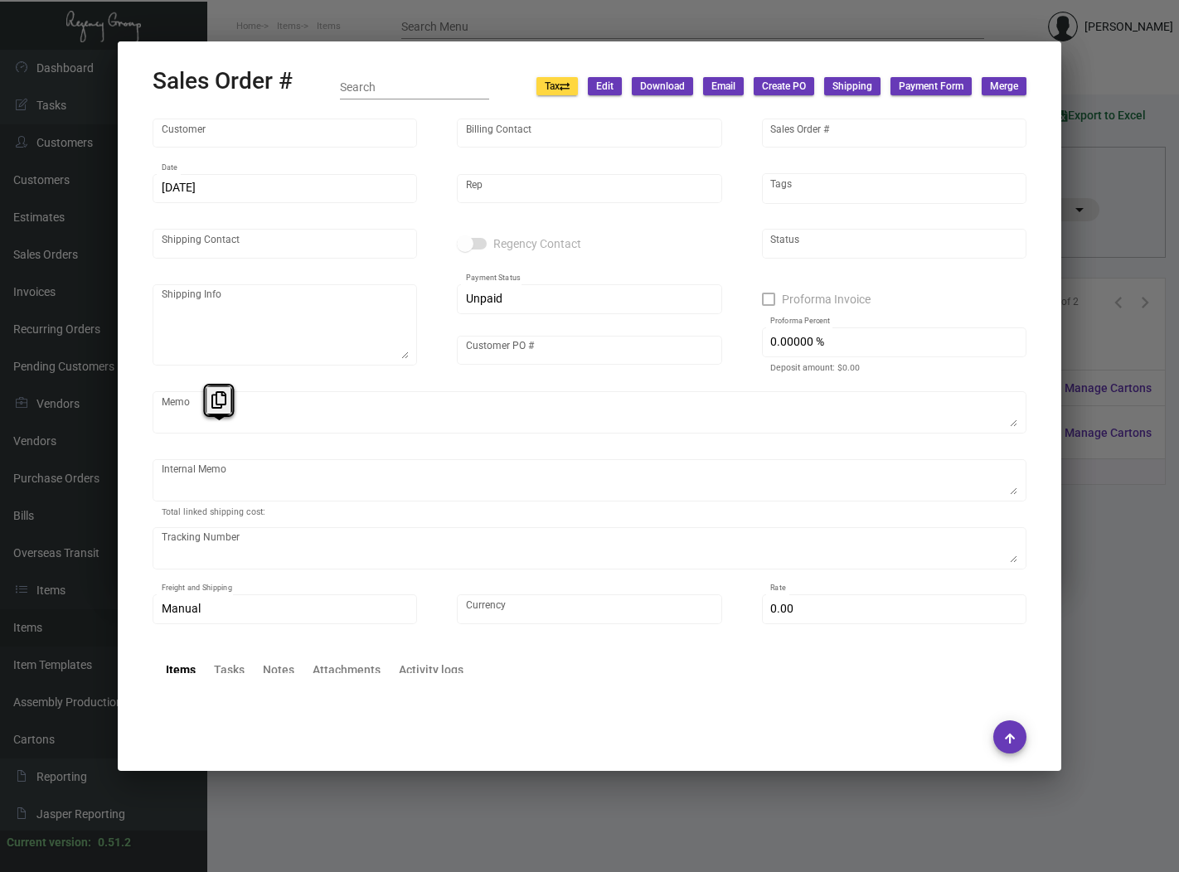
type input "[PERSON_NAME]"
type textarea "SA- [PERSON_NAME][GEOGRAPHIC_DATA] [GEOGRAPHIC_DATA] [STREET_ADDRESS] Attn: [PE…"
type input "000000000001335"
type input "United States Dollar $"
type input "$ 125.41"
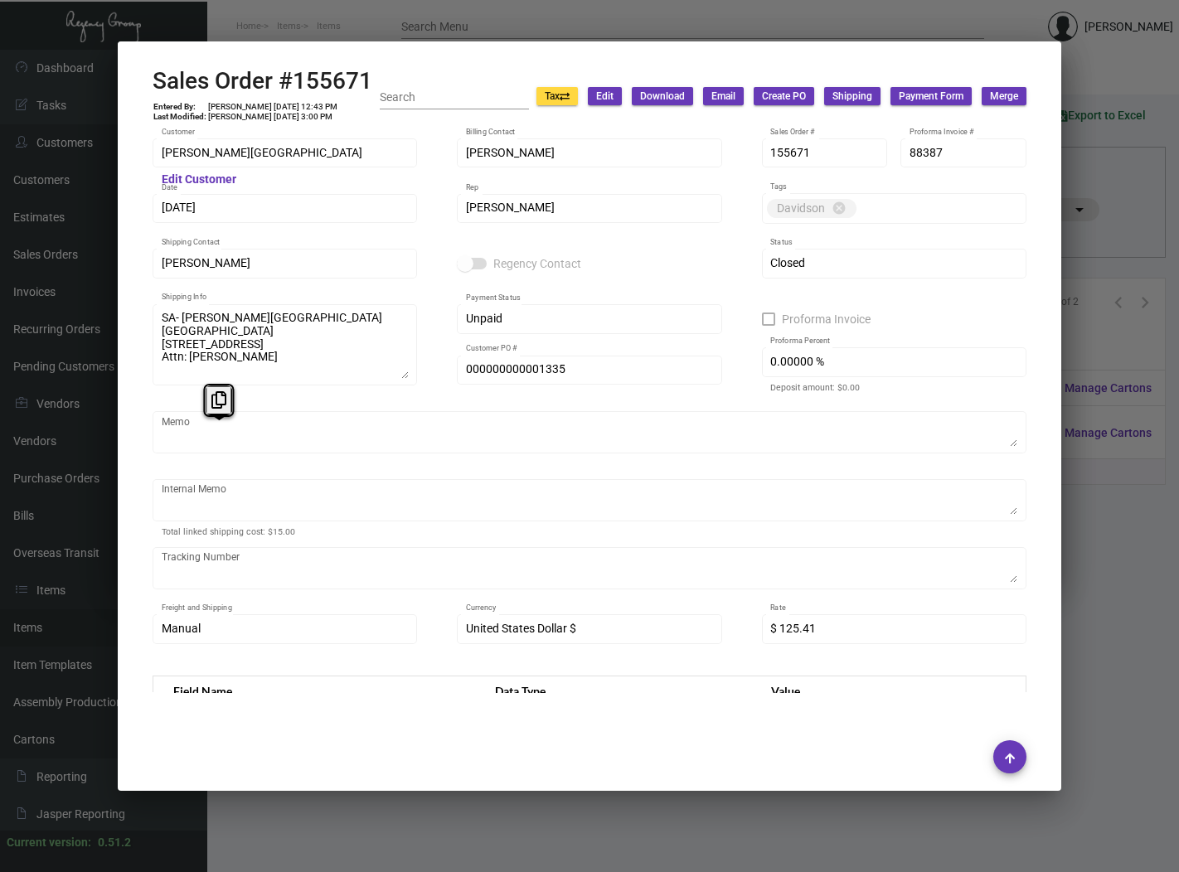
click at [227, 432] on div "Memo" at bounding box center [590, 431] width 856 height 46
drag, startPoint x: 250, startPoint y: 290, endPoint x: 280, endPoint y: 81, distance: 211.0
click at [280, 81] on h2 "Sales Order #155671" at bounding box center [262, 81] width 220 height 28
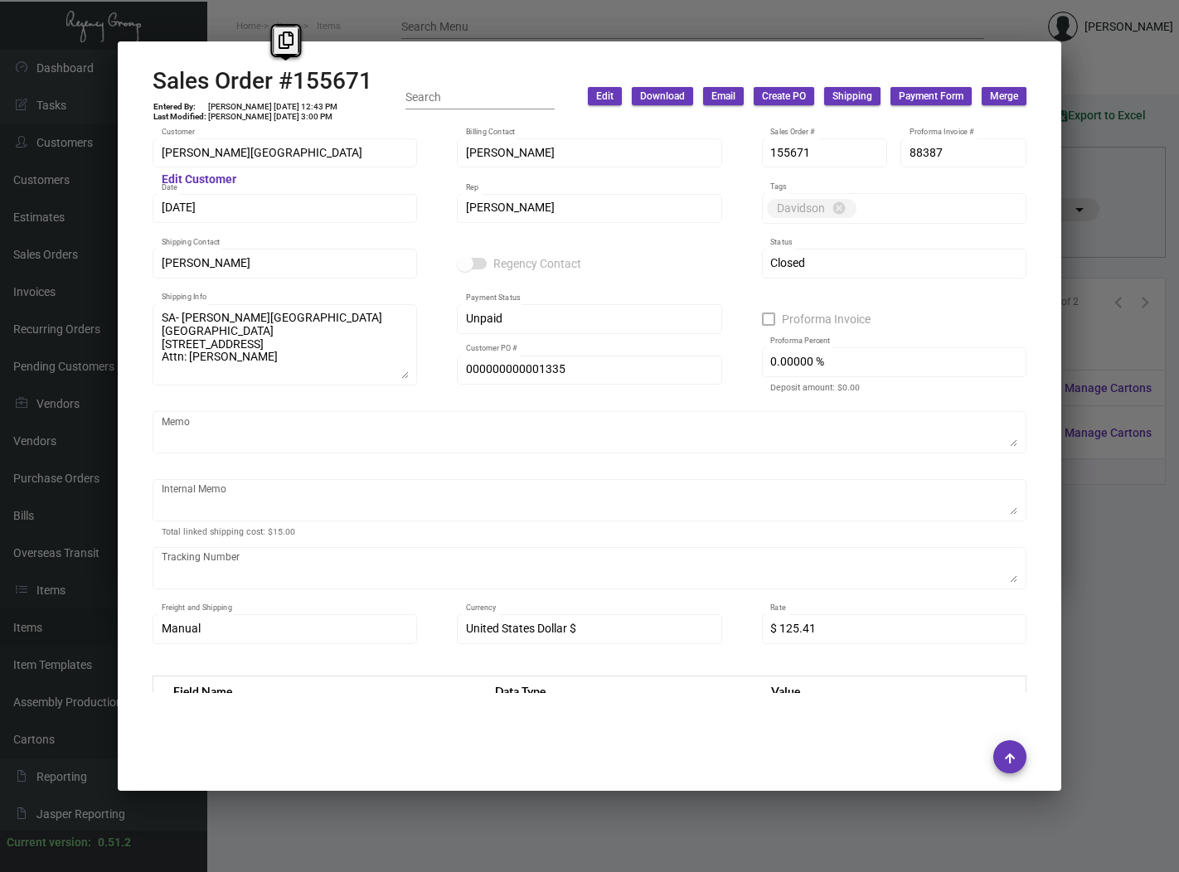
copy h2 "#"
click at [243, 109] on td "[PERSON_NAME] [DATE] 12:43 PM" at bounding box center [272, 107] width 131 height 10
copy td "[PERSON_NAME] [DATE] 12:43 PM"
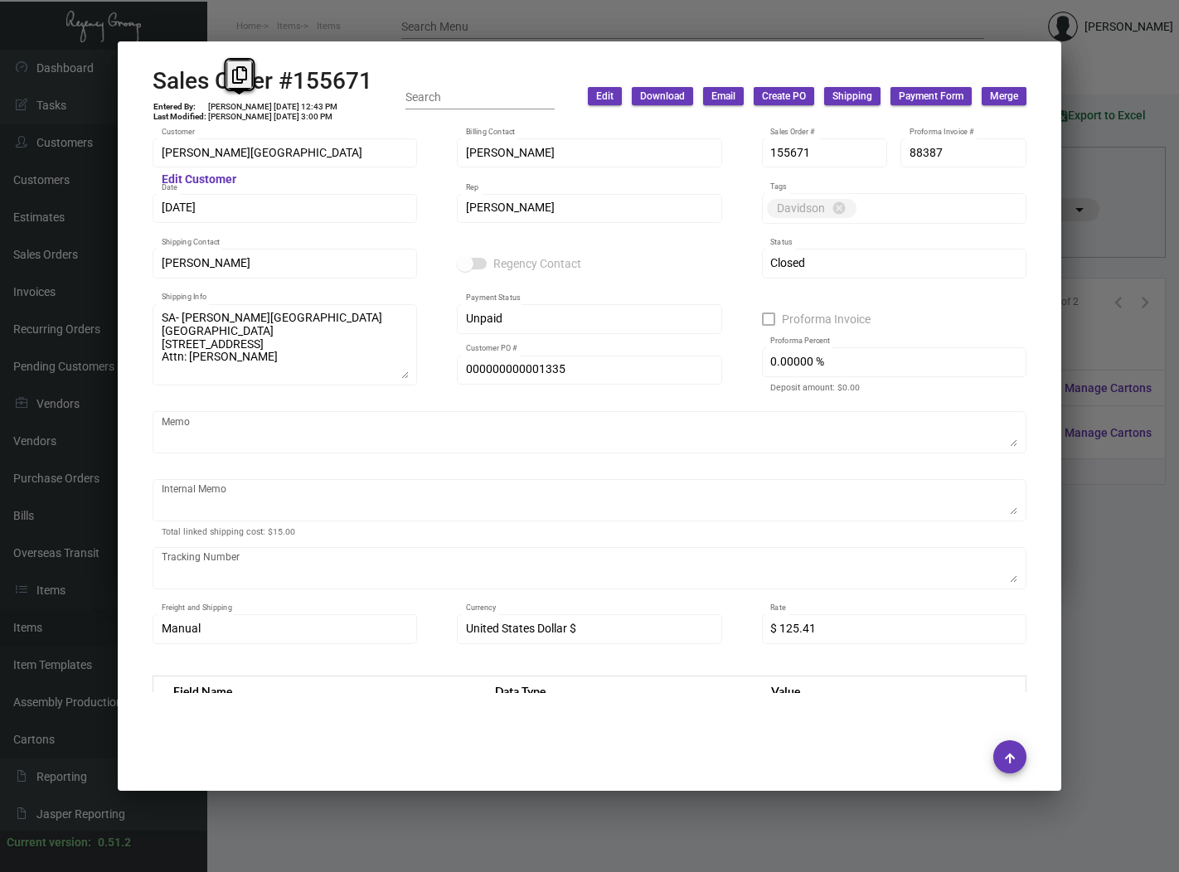
click at [509, 387] on div "000000000001335 Customer PO #" at bounding box center [589, 378] width 264 height 45
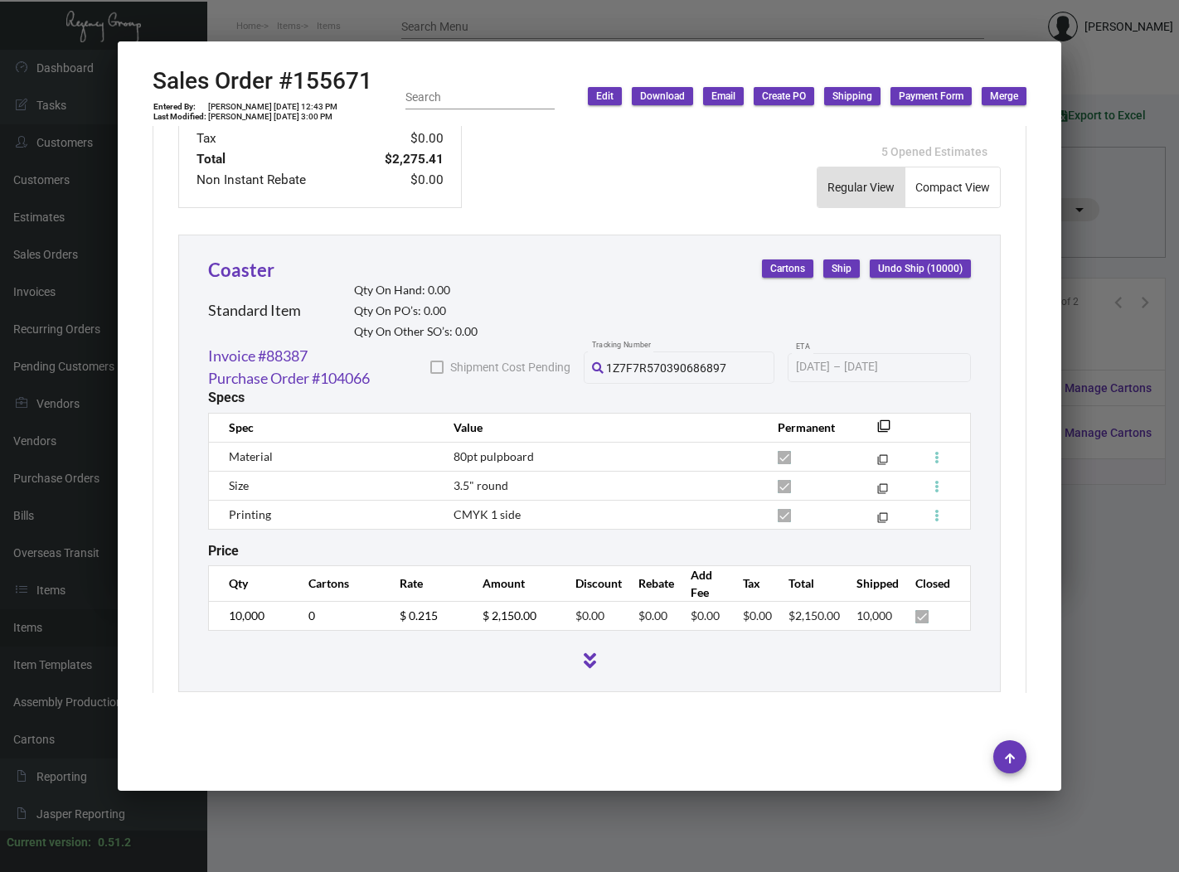
scroll to position [826, 0]
